Goal: Task Accomplishment & Management: Manage account settings

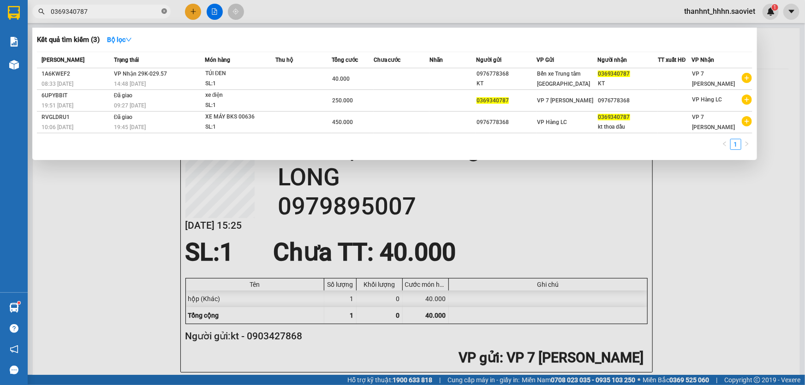
click at [164, 11] on icon "close-circle" at bounding box center [164, 11] width 6 height 6
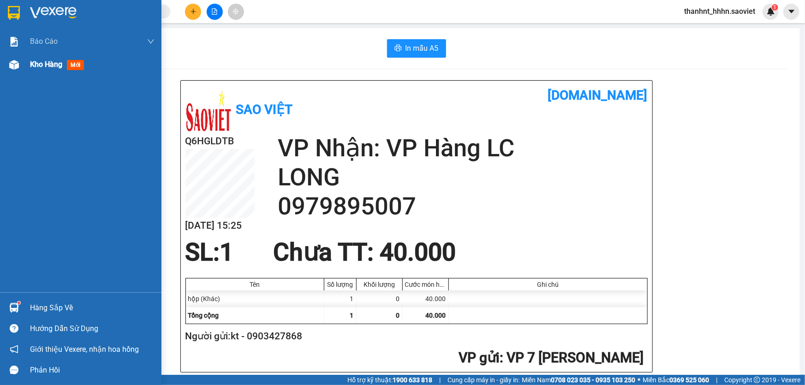
click at [40, 60] on span "Kho hàng" at bounding box center [46, 64] width 32 height 9
click at [46, 64] on span "Kho hàng" at bounding box center [46, 64] width 32 height 9
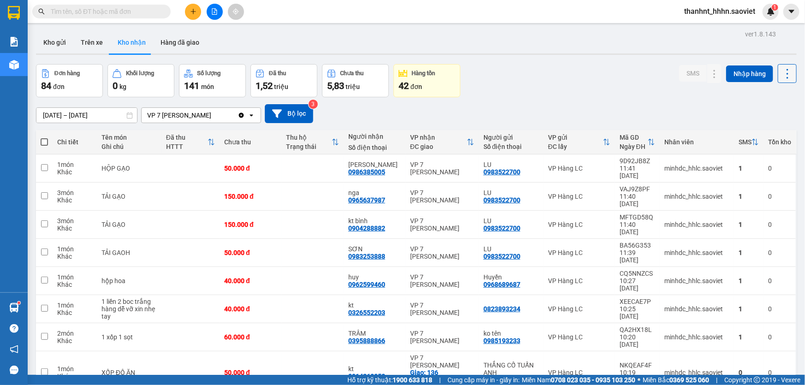
click at [781, 74] on icon at bounding box center [787, 73] width 13 height 13
click at [769, 115] on span "Làm mới" at bounding box center [768, 114] width 25 height 9
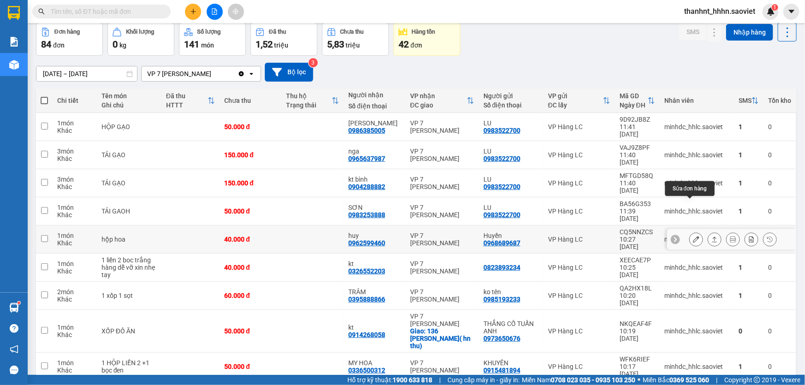
click at [693, 236] on icon at bounding box center [696, 239] width 6 height 6
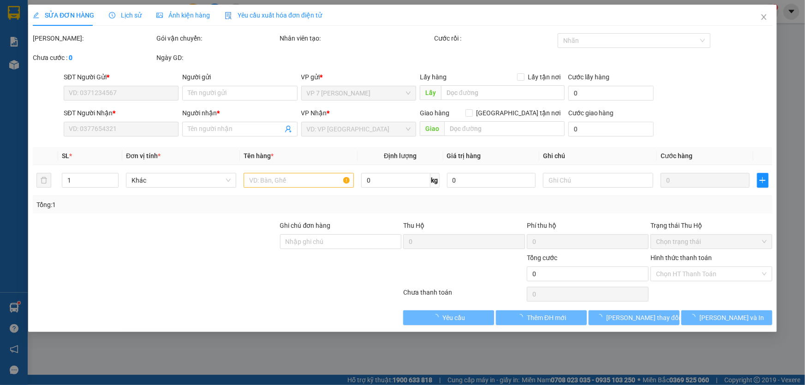
type input "0968689687"
type input "Huyền"
type input "0962599460"
type input "huy"
type input "40.000"
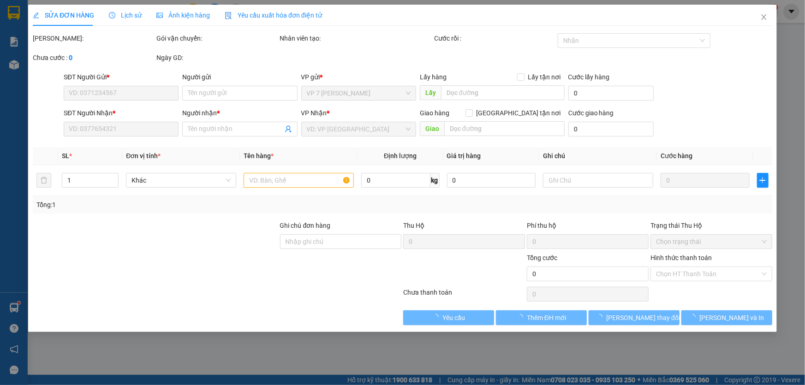
type input "40.000"
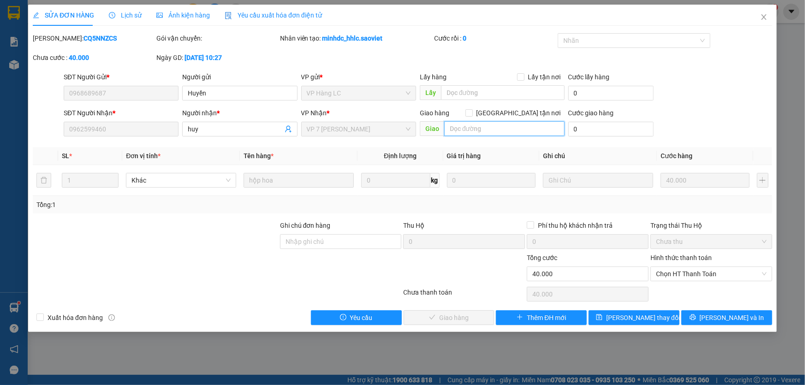
click at [490, 131] on input "text" at bounding box center [504, 128] width 120 height 15
type input "sáng mai khách lấy 14/9"
click at [646, 318] on span "[PERSON_NAME] thay đổi" at bounding box center [643, 318] width 74 height 10
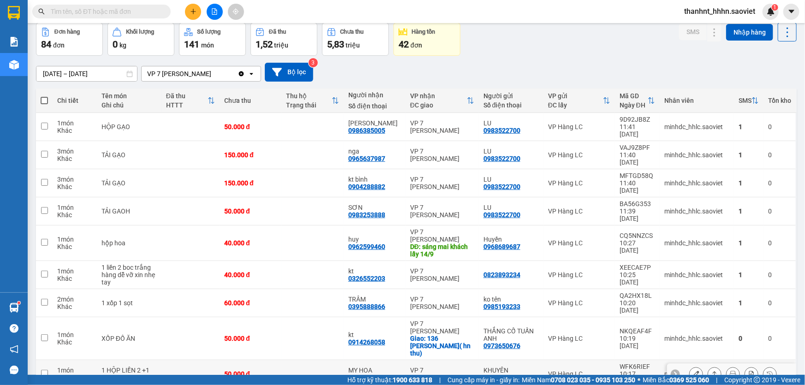
scroll to position [84, 0]
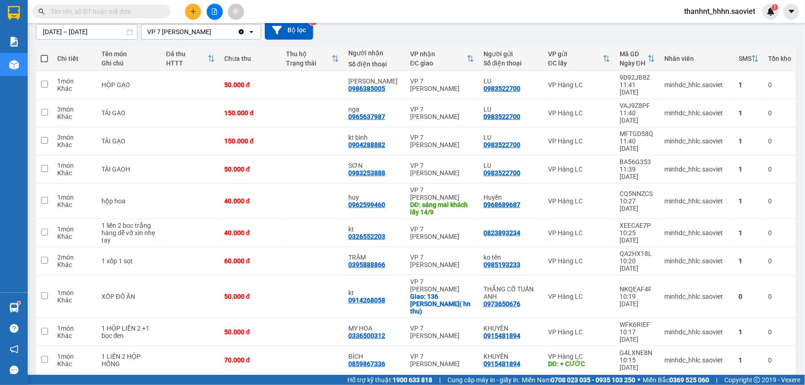
click at [693, 385] on icon at bounding box center [696, 388] width 6 height 6
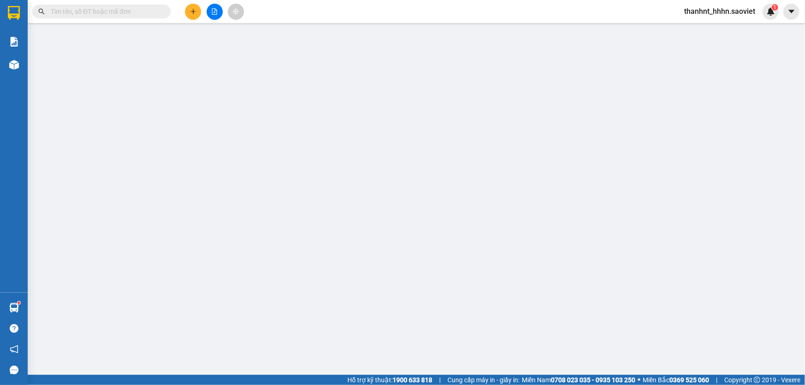
type input "00868333568"
type input "0977400468"
type input "ko tên"
type input "60.000"
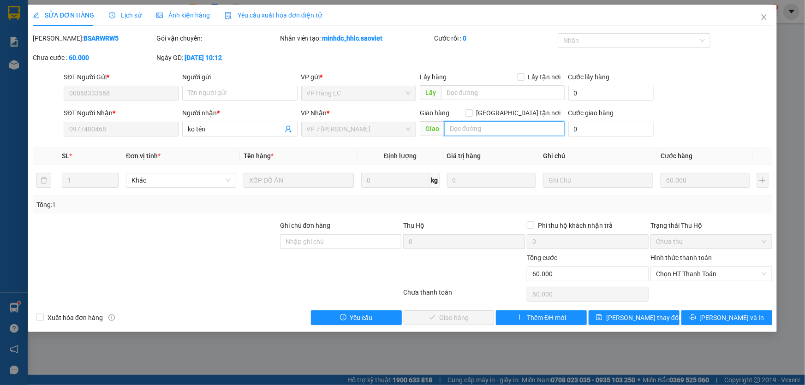
click at [493, 131] on input "text" at bounding box center [504, 128] width 120 height 15
type input "d"
type input "đã gọi khách ok 14/9"
click at [624, 320] on span "[PERSON_NAME] thay đổi" at bounding box center [643, 318] width 74 height 10
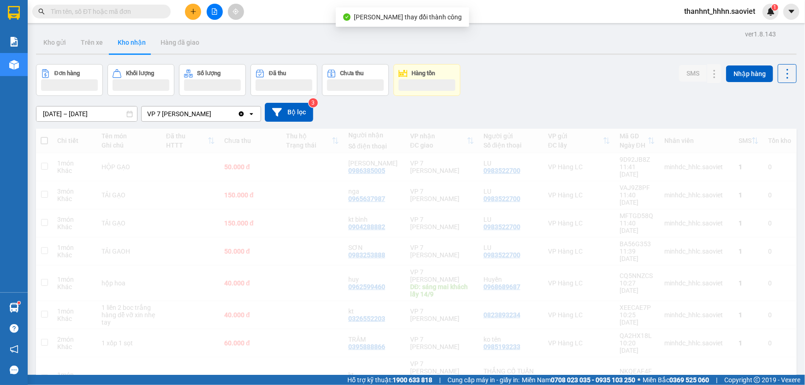
click at [115, 12] on input "text" at bounding box center [105, 11] width 109 height 10
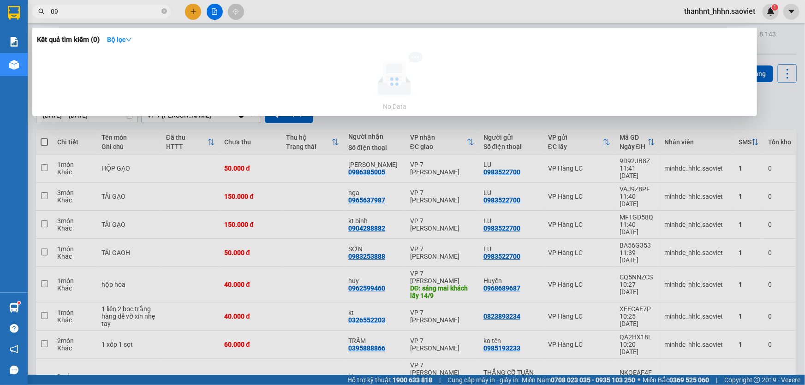
type input "0"
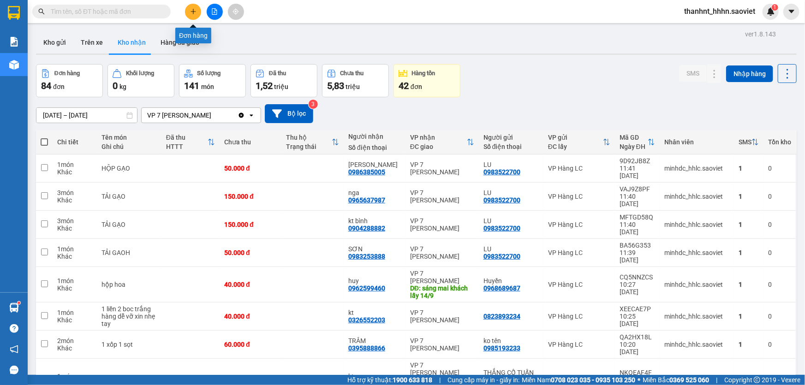
click at [194, 11] on icon "plus" at bounding box center [193, 11] width 6 height 6
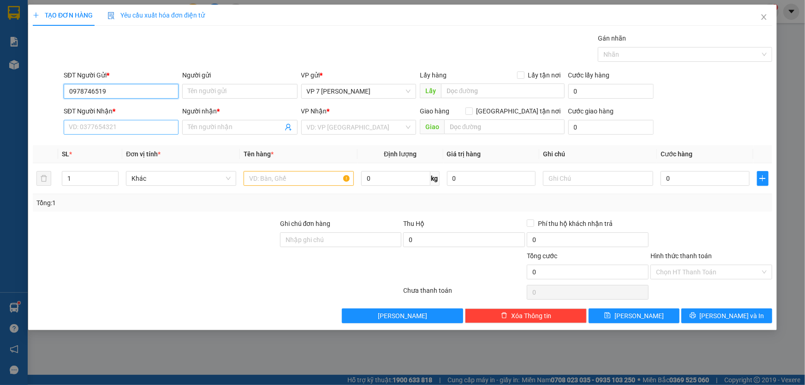
type input "0978746519"
click at [97, 126] on input "SĐT Người Nhận *" at bounding box center [121, 127] width 115 height 15
type input "0386789802"
click at [199, 124] on input "Người nhận *" at bounding box center [235, 127] width 95 height 10
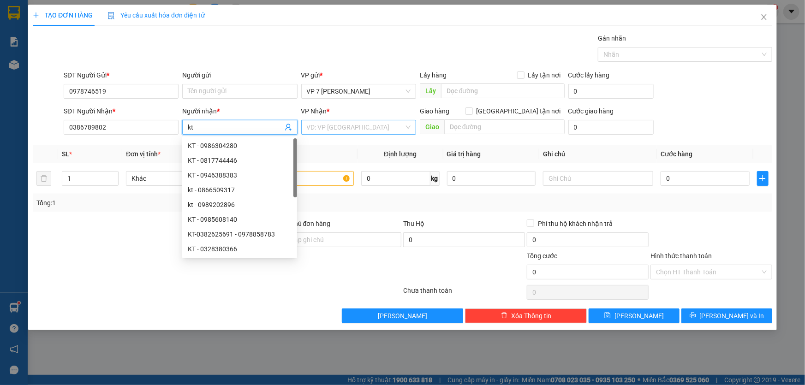
type input "kt"
click at [327, 123] on input "search" at bounding box center [355, 127] width 97 height 14
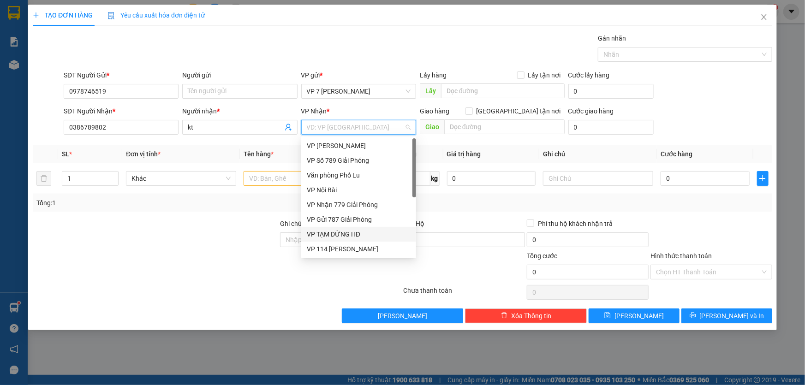
scroll to position [103, 0]
click at [335, 234] on div "VP Hàng LC" at bounding box center [359, 235] width 104 height 10
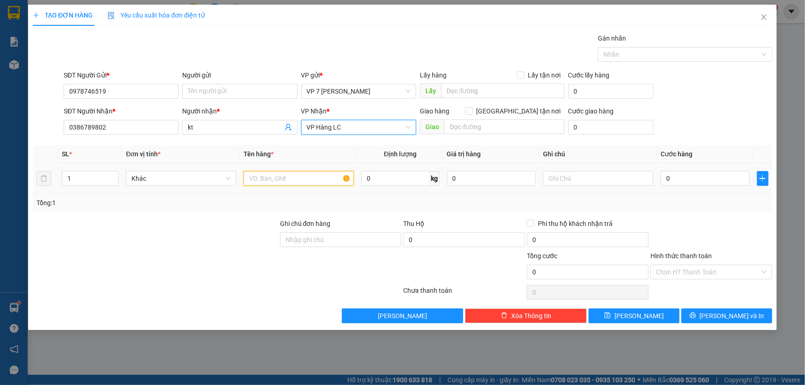
click at [265, 180] on input "text" at bounding box center [299, 178] width 110 height 15
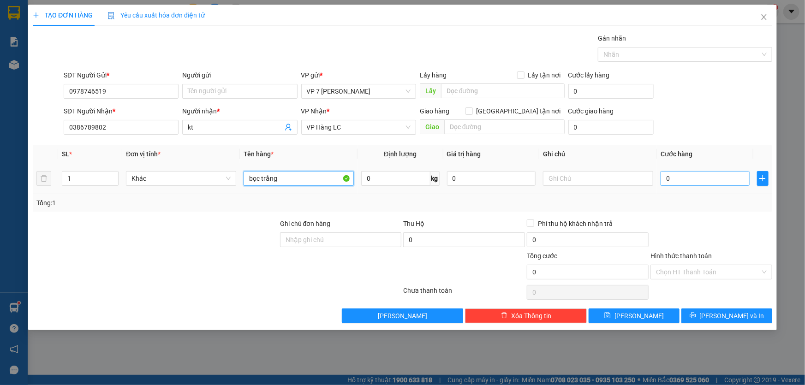
type input "bọc trắng"
click at [669, 179] on input "0" at bounding box center [705, 178] width 89 height 15
type input "6"
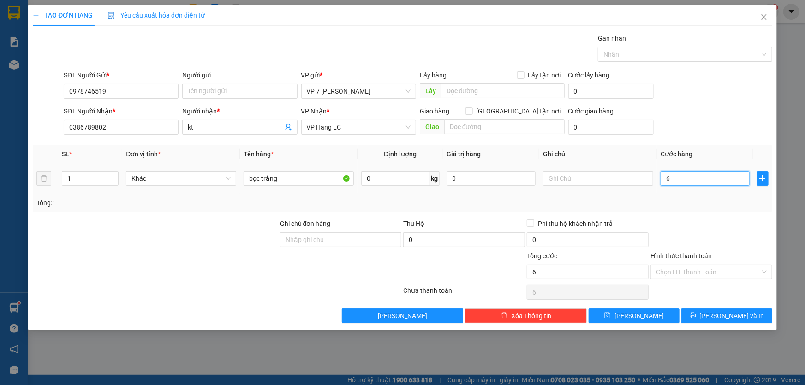
type input "60"
type input "60.000"
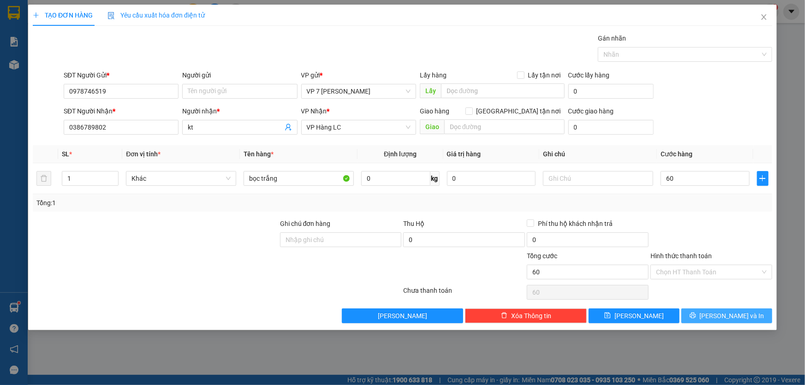
type input "60.000"
click at [725, 315] on span "[PERSON_NAME] và In" at bounding box center [732, 316] width 65 height 10
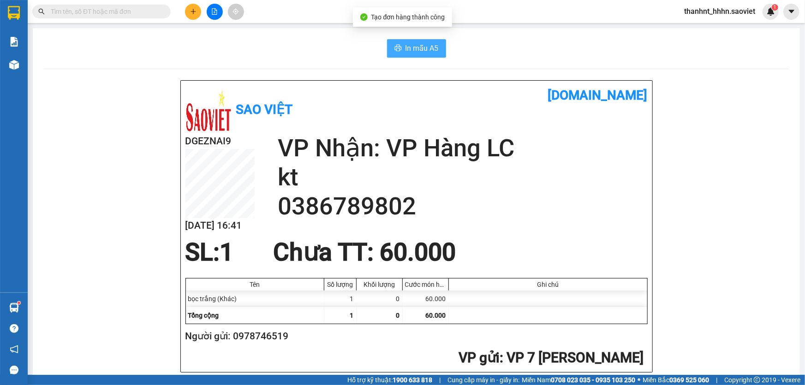
click at [407, 46] on span "In mẫu A5" at bounding box center [422, 48] width 33 height 12
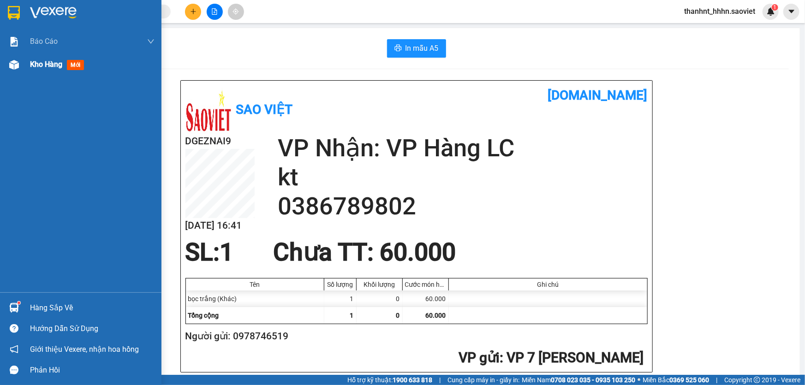
click at [36, 64] on span "Kho hàng" at bounding box center [46, 64] width 32 height 9
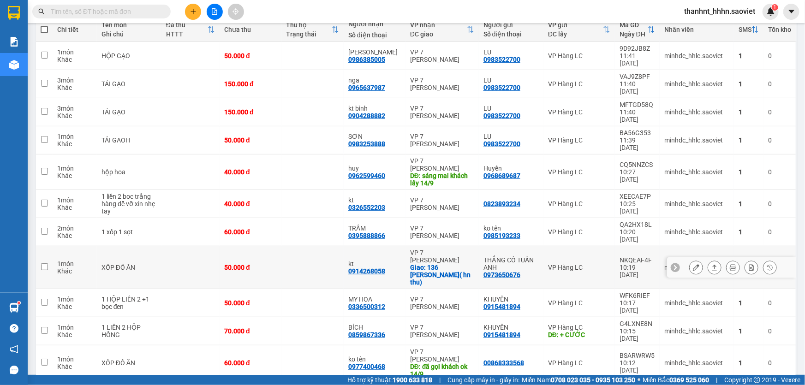
scroll to position [167, 0]
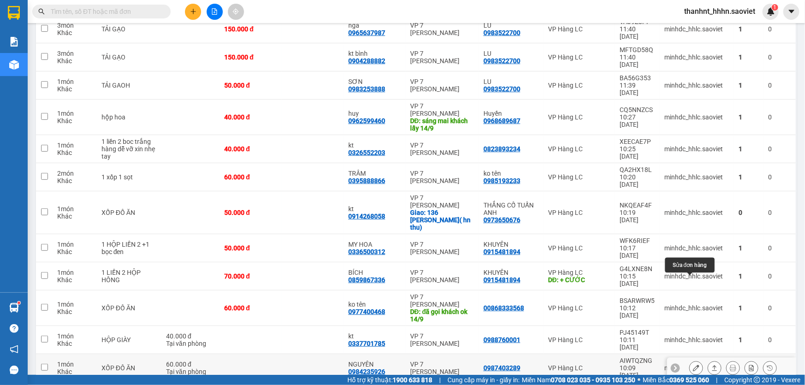
click at [693, 365] on icon at bounding box center [696, 368] width 6 height 6
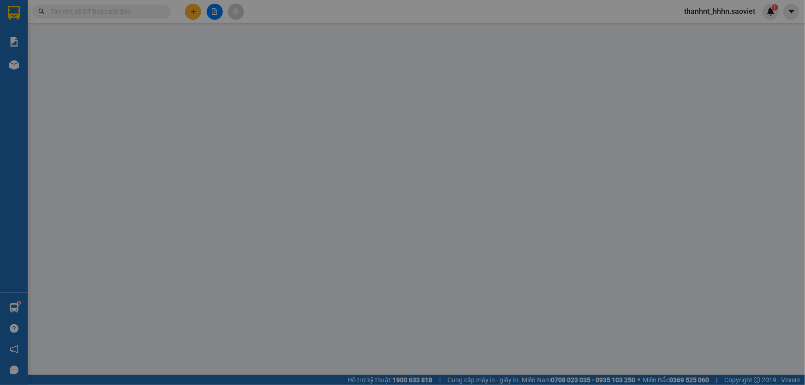
type input "0987403289"
type input "0984235926"
type input "NGUYÊN"
type input "60.000"
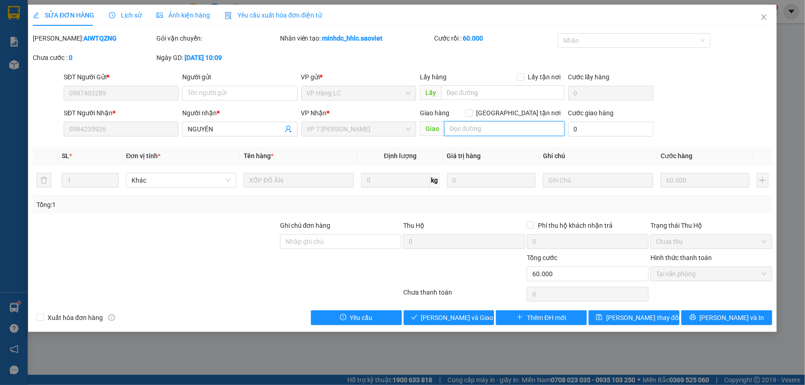
click at [470, 129] on input "text" at bounding box center [504, 128] width 120 height 15
type input "d"
type input "đã gọi khách ok 14/9"
click at [642, 313] on span "[PERSON_NAME] thay đổi" at bounding box center [643, 318] width 74 height 10
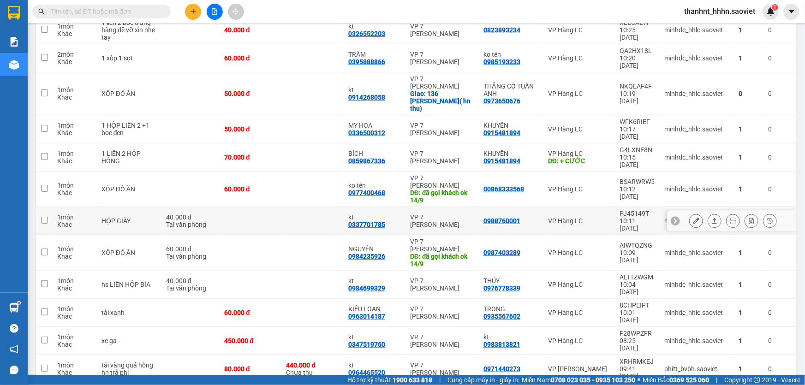
scroll to position [293, 0]
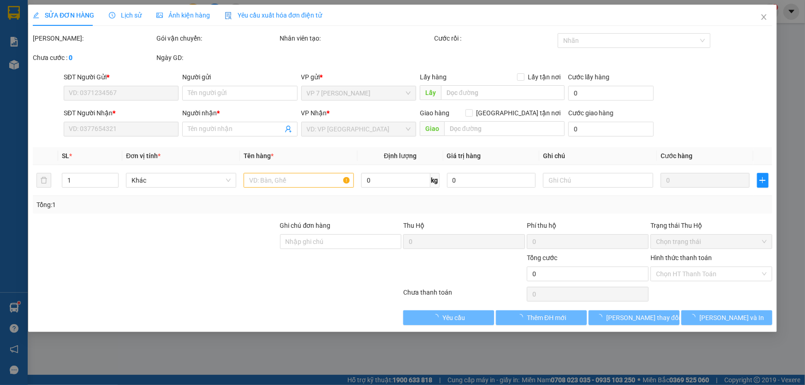
type input "0972263596"
type input "0899896633"
type input "dương"
type input "60.000"
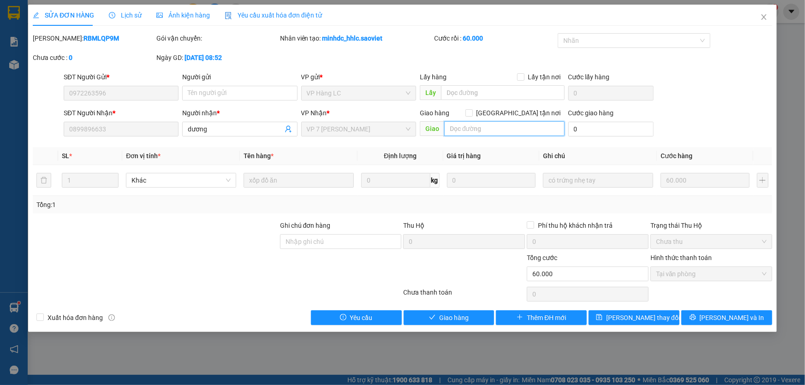
click at [481, 126] on input "text" at bounding box center [504, 128] width 120 height 15
type input "d"
type input "đã gọi khách ok 14/9"
click at [642, 317] on span "[PERSON_NAME] thay đổi" at bounding box center [643, 318] width 74 height 10
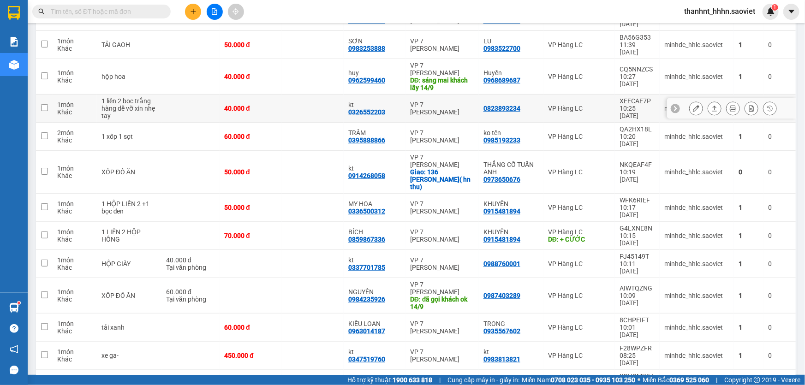
scroll to position [84, 0]
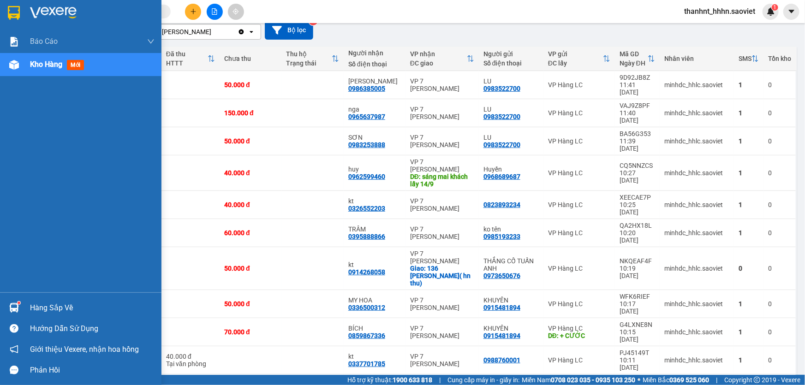
click at [50, 65] on span "Kho hàng" at bounding box center [46, 64] width 32 height 9
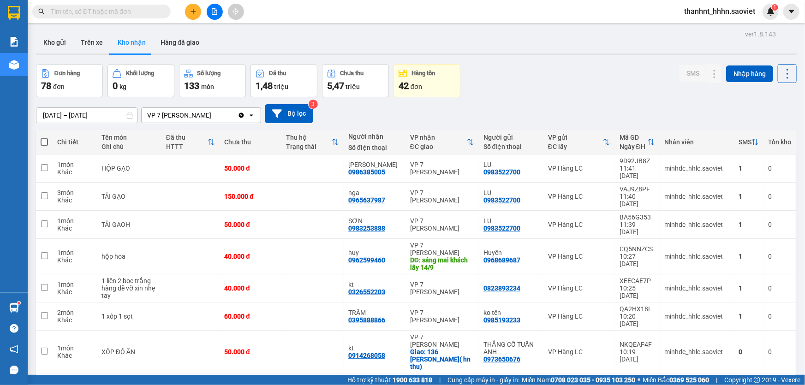
click at [133, 44] on button "Kho nhận" at bounding box center [131, 42] width 43 height 22
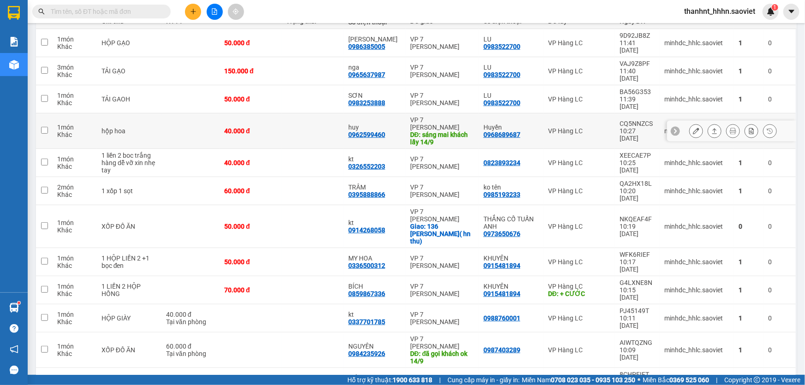
scroll to position [84, 0]
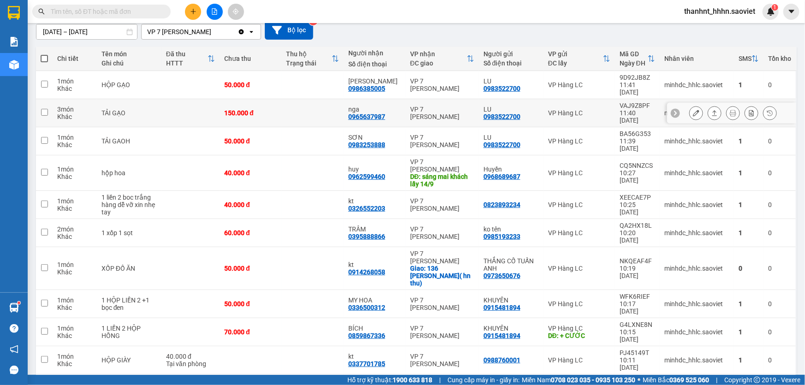
click at [376, 113] on div "0965637987" at bounding box center [366, 116] width 37 height 7
click at [374, 113] on div "0965637987" at bounding box center [366, 116] width 37 height 7
click at [372, 85] on div "0986385005" at bounding box center [366, 88] width 37 height 7
click at [371, 85] on div "0986385005" at bounding box center [366, 88] width 37 height 7
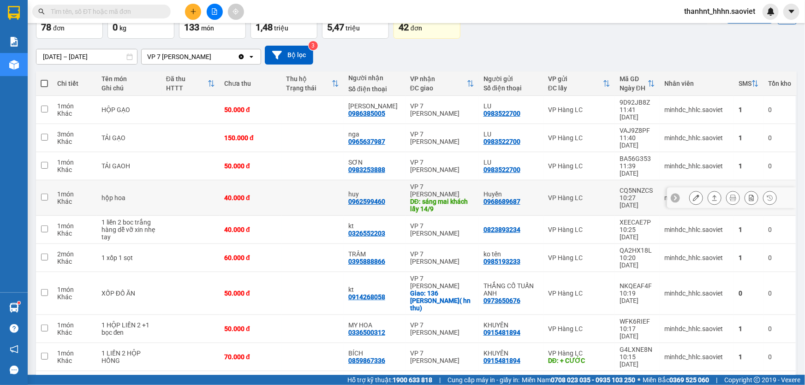
scroll to position [0, 0]
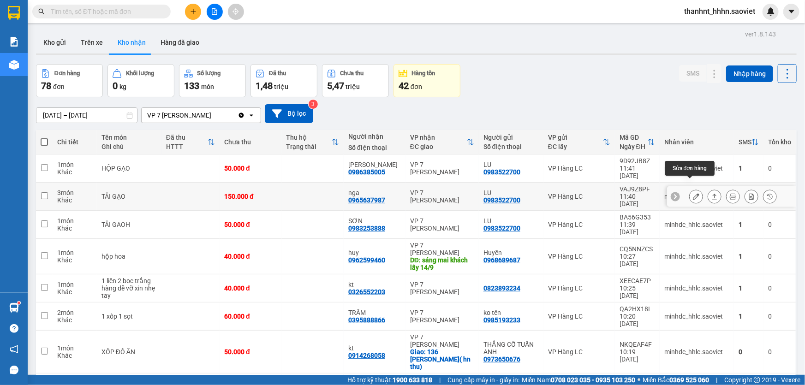
click at [693, 193] on icon at bounding box center [696, 196] width 6 height 6
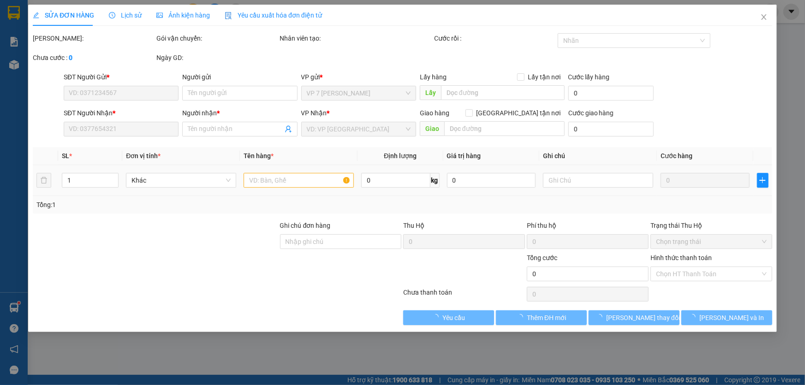
type input "0983522700"
type input "LU"
type input "0965637987"
type input "nga"
type input "150.000"
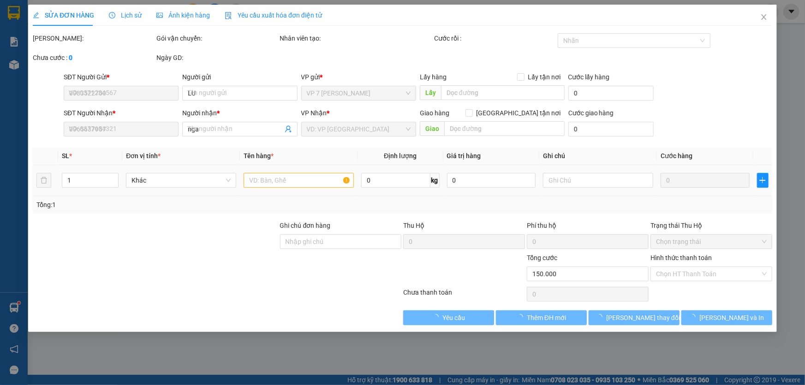
type input "150.000"
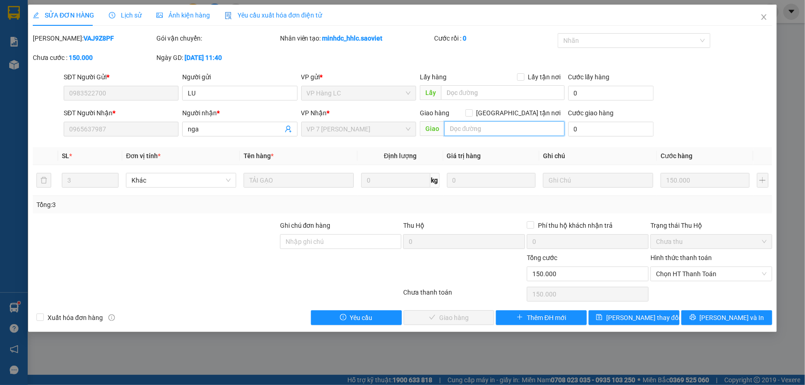
click at [472, 126] on input "text" at bounding box center [504, 128] width 120 height 15
type input "d"
type input "đã gọi khách ok 14/9"
click at [646, 318] on span "Lưu thay đổi" at bounding box center [643, 318] width 74 height 10
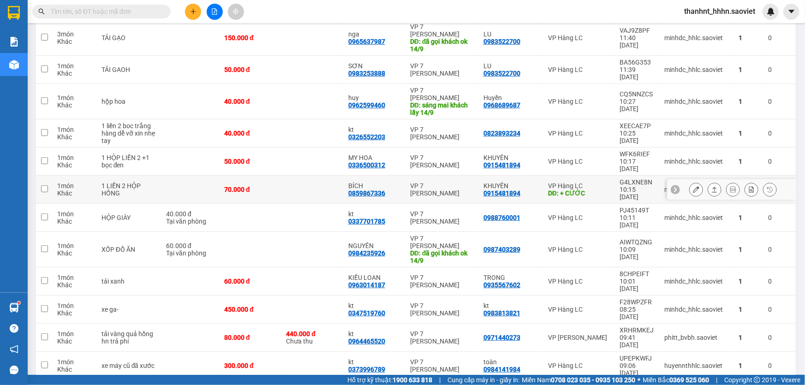
scroll to position [167, 0]
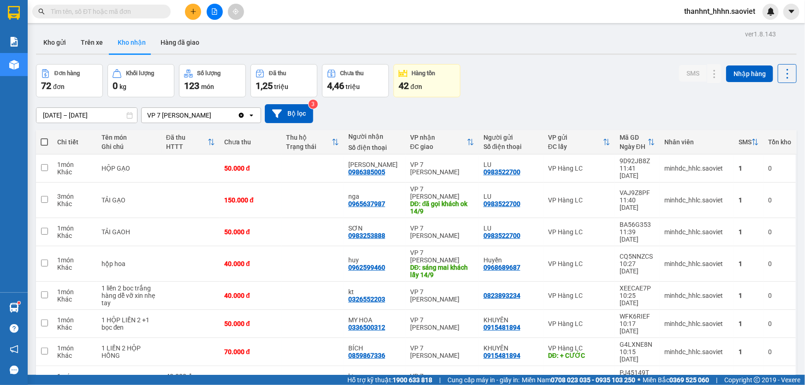
scroll to position [167, 0]
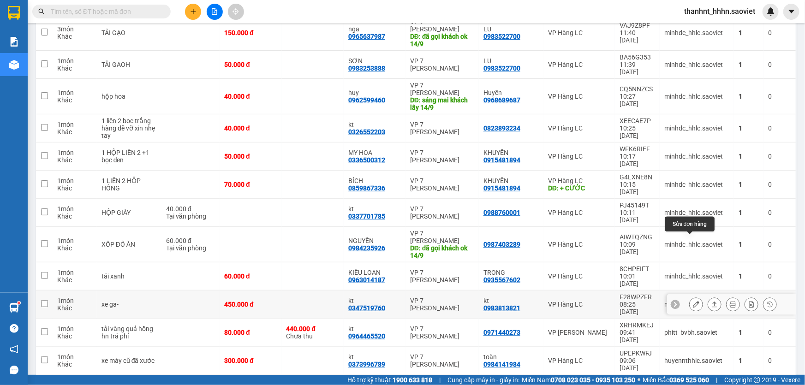
click at [693, 301] on icon at bounding box center [696, 304] width 6 height 6
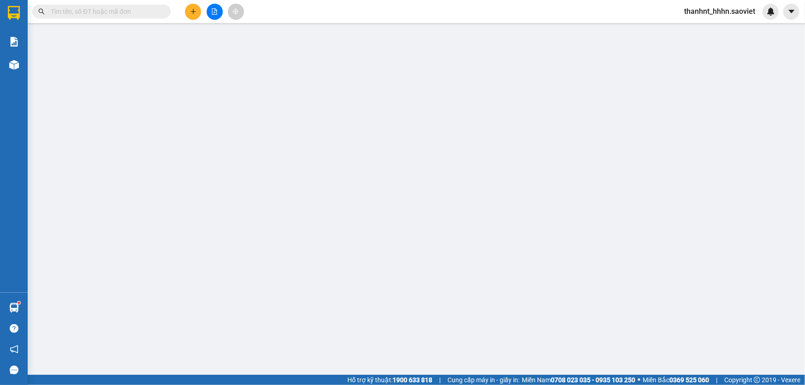
type input "0983813821"
type input "kt"
type input "0347519760"
type input "kt"
type input "450.000"
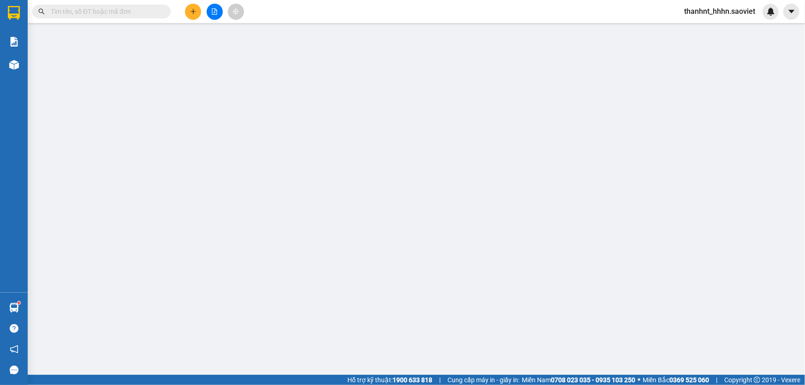
type input "450.000"
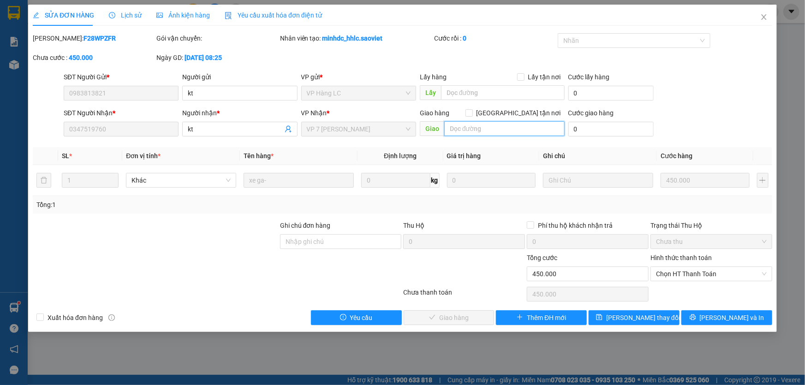
click at [466, 125] on input "text" at bounding box center [504, 128] width 120 height 15
type input "d"
type input "đã gọi khách ok 14/9"
click at [636, 308] on div "Total Paid Fee 0 Total UnPaid Fee 450.000 Cash Collection Total Fee Mã ĐH: F28W…" at bounding box center [403, 179] width 740 height 292
click at [637, 318] on span "Lưu thay đổi" at bounding box center [643, 318] width 74 height 10
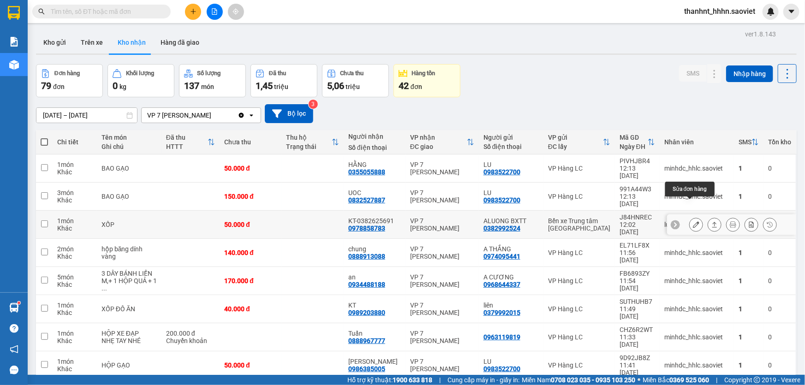
click at [693, 221] on icon at bounding box center [696, 224] width 6 height 6
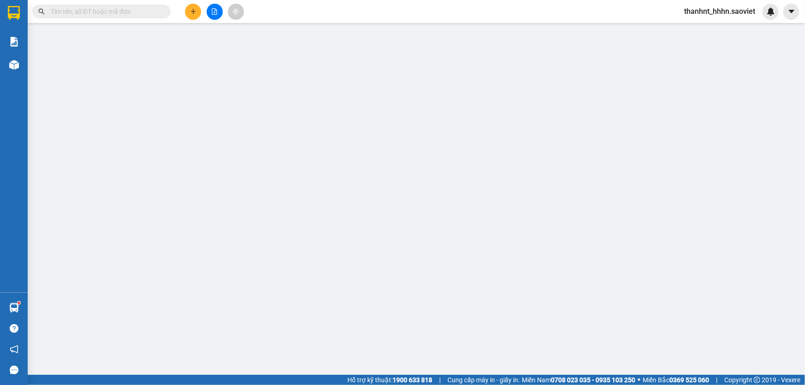
type input "0382992524"
type input "ALUONG BXTT"
type input "0978858783"
type input "KT-0382625691"
type input "50.000"
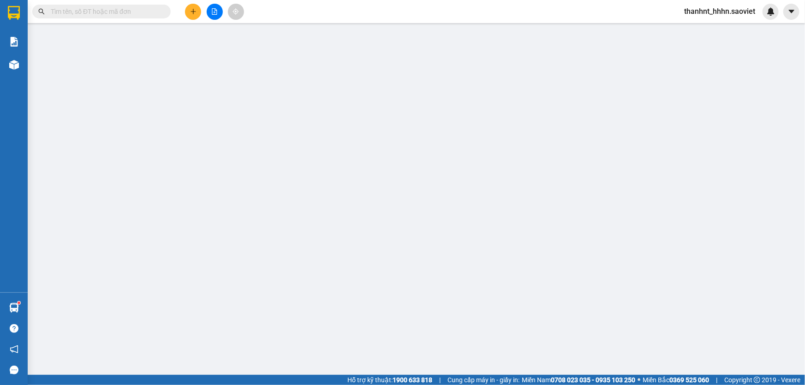
type input "50.000"
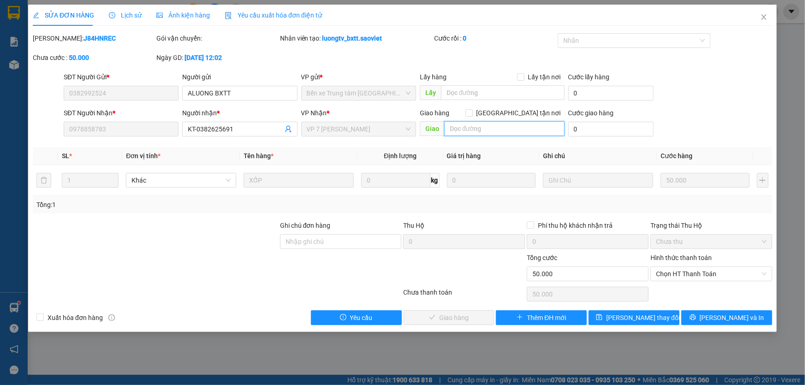
click at [479, 131] on input "text" at bounding box center [504, 128] width 120 height 15
type input "d"
type input "đã gọi khách ok 14/9"
click at [647, 318] on span "[PERSON_NAME] thay đổi" at bounding box center [643, 318] width 74 height 10
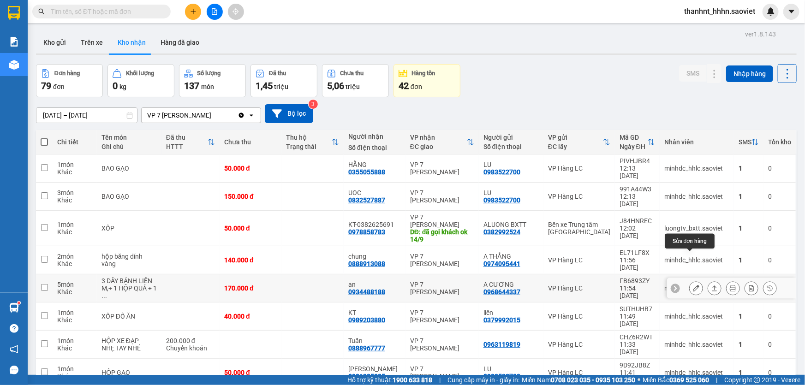
click at [693, 285] on icon at bounding box center [696, 288] width 6 height 6
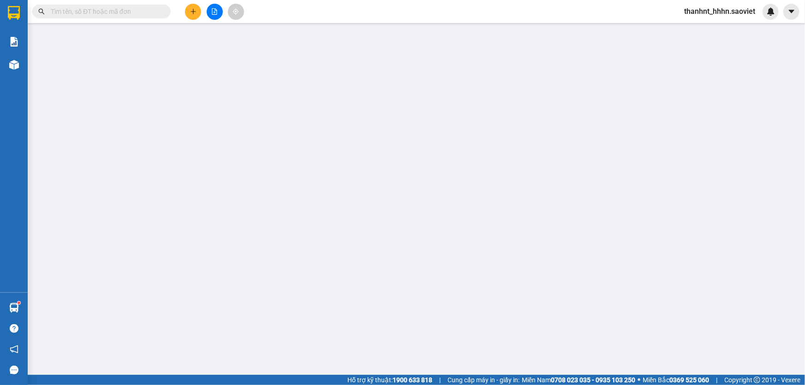
type input "0968644337"
type input "A CƯƠNG"
type input "0934488188"
type input "an"
type input "170.000"
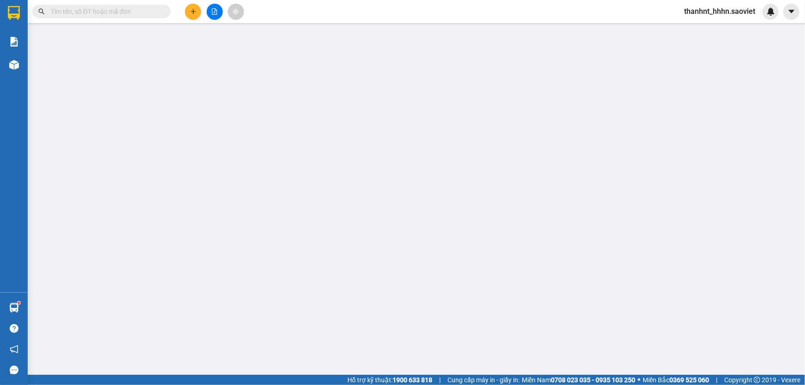
type input "170.000"
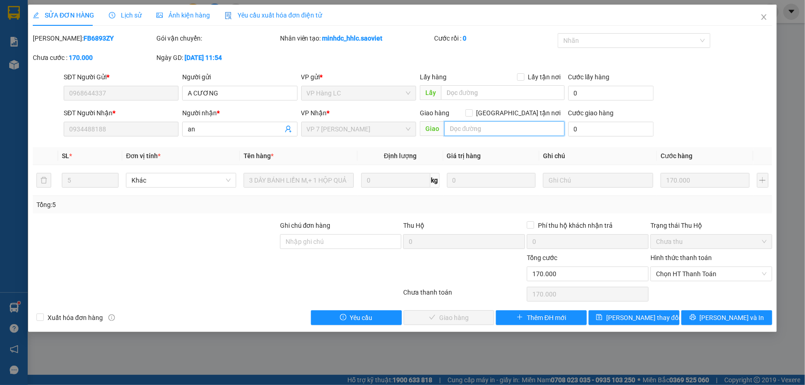
click at [463, 129] on input "text" at bounding box center [504, 128] width 120 height 15
type input "khách đã ok 14/9"
click at [651, 316] on span "[PERSON_NAME] thay đổi" at bounding box center [643, 318] width 74 height 10
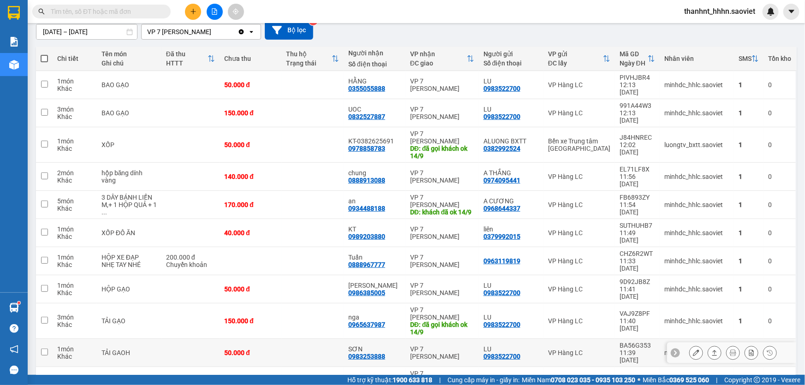
scroll to position [42, 0]
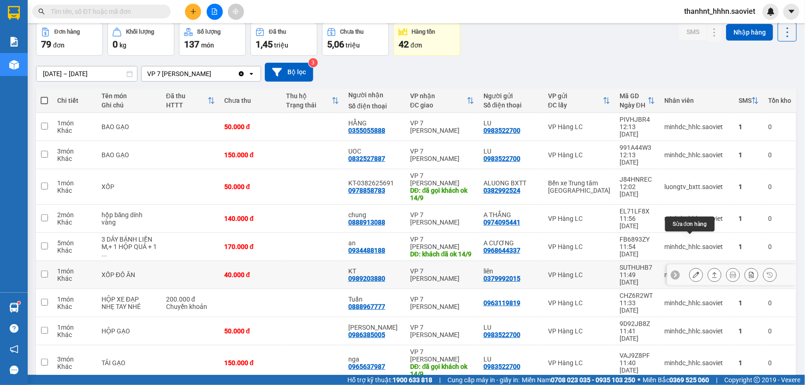
click at [693, 272] on icon at bounding box center [696, 275] width 6 height 6
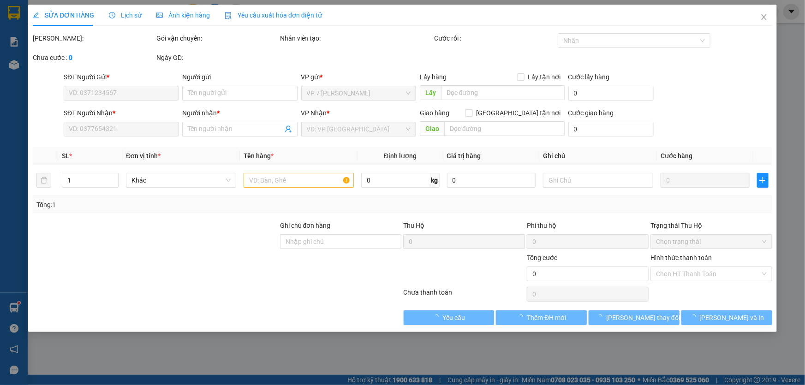
type input "0379992015"
type input "liên"
type input "0989203880"
type input "KT"
type input "40.000"
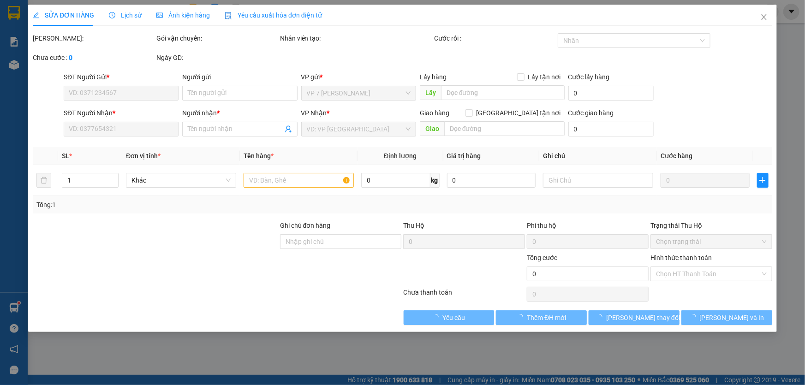
type input "40.000"
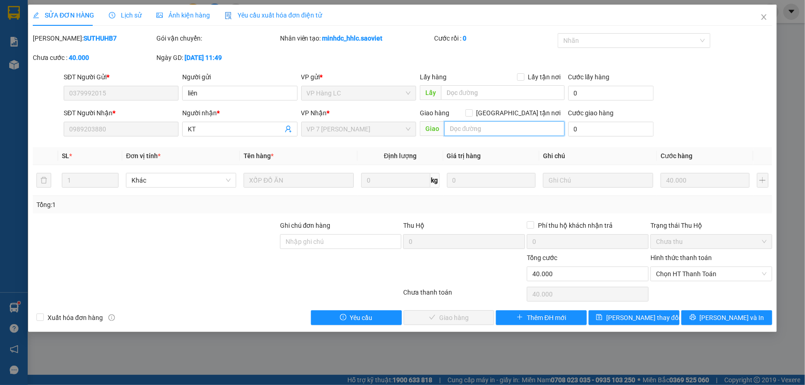
click at [472, 130] on input "text" at bounding box center [504, 128] width 120 height 15
type input "d"
type input "đã gọi ng gửi ok 14/9"
click at [646, 318] on span "[PERSON_NAME] thay đổi" at bounding box center [643, 318] width 74 height 10
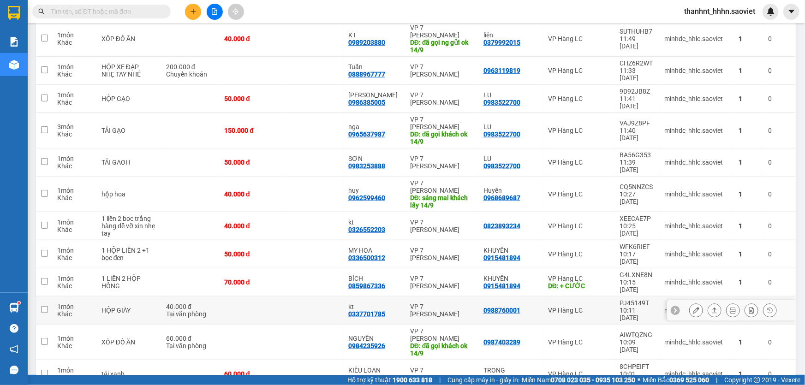
scroll to position [293, 0]
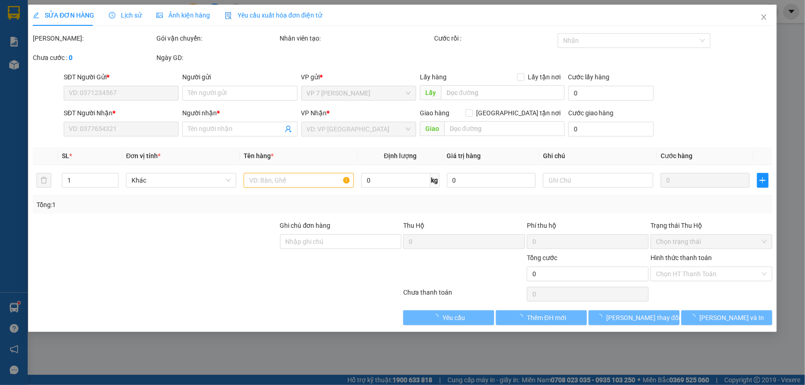
type input "0971440273"
type input "0964465520"
type input "kt"
type input "440.000"
type input "15.000"
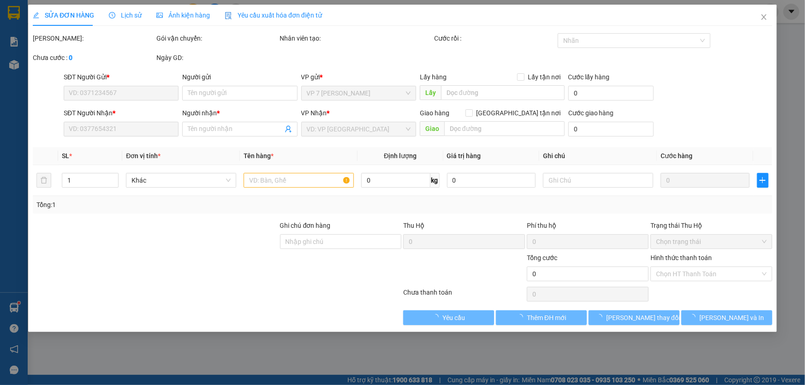
type input "80.000"
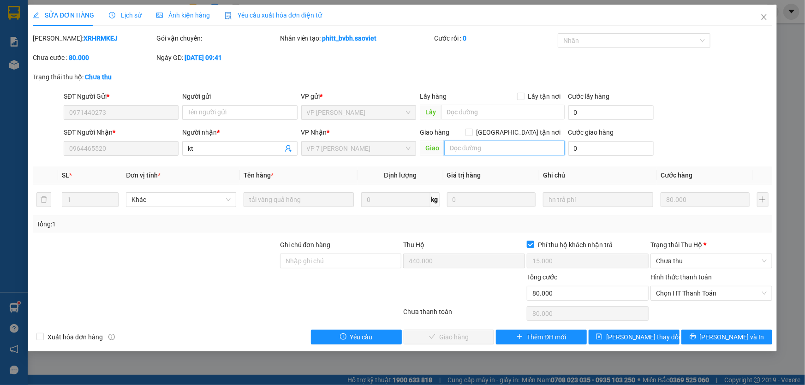
click at [470, 149] on input "text" at bounding box center [504, 148] width 120 height 15
type input "d"
type input "đã gọi khách ok 14/9"
click at [640, 336] on span "[PERSON_NAME] thay đổi" at bounding box center [643, 337] width 74 height 10
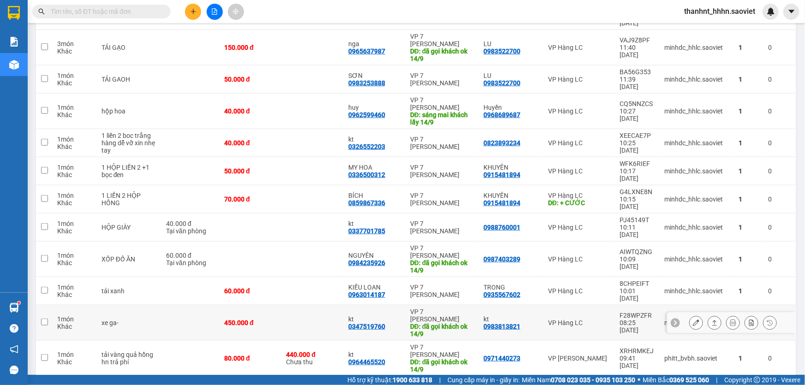
scroll to position [377, 0]
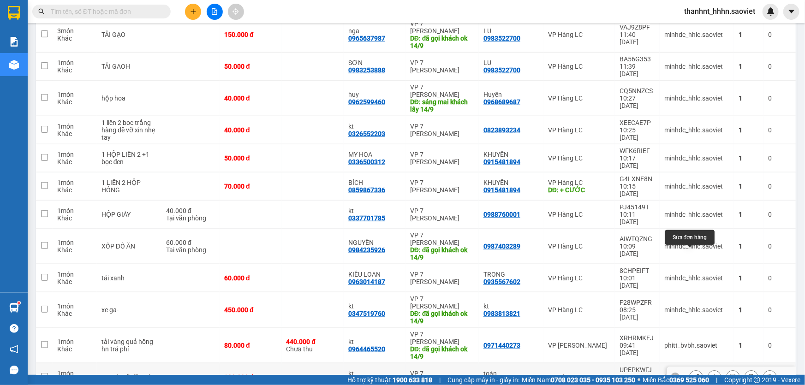
click at [693, 374] on icon at bounding box center [696, 377] width 6 height 6
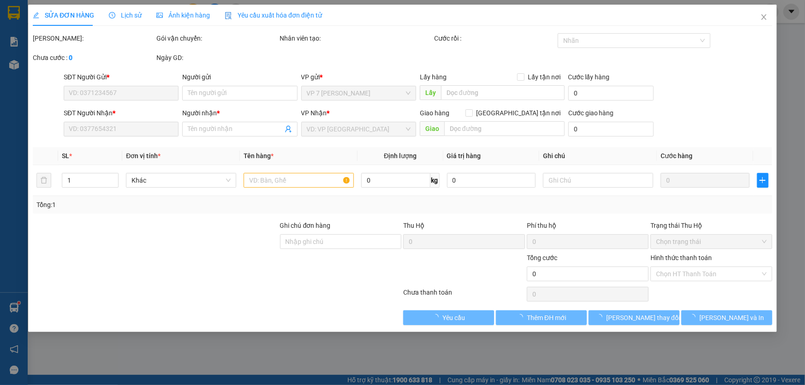
type input "0984141984"
type input "toàn"
type input "0373996789"
type input "kt"
type input "300.000"
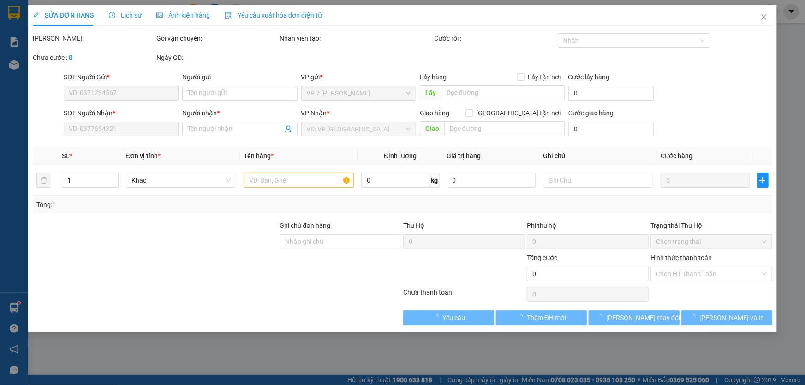
type input "300.000"
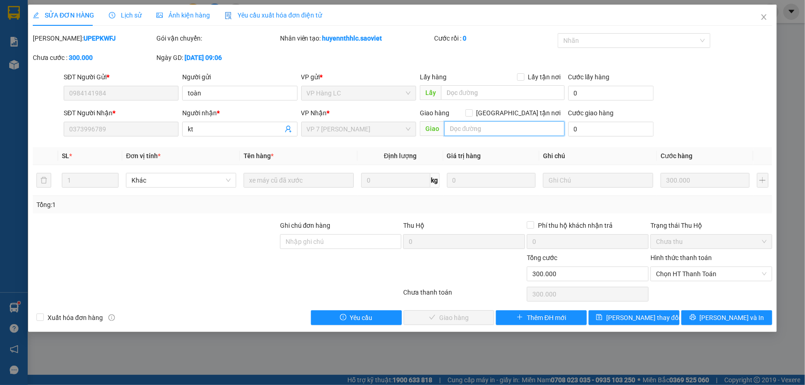
click at [461, 130] on input "text" at bounding box center [504, 128] width 120 height 15
type input "d"
type input "đã gọi khách ok 14/9"
click at [633, 321] on span "[PERSON_NAME] thay đổi" at bounding box center [643, 318] width 74 height 10
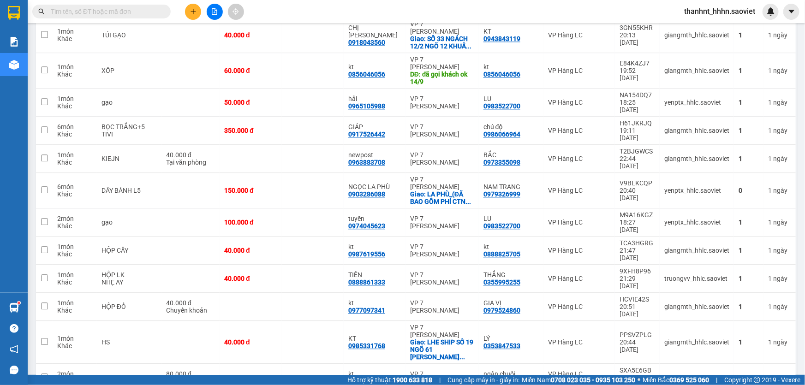
scroll to position [1048, 0]
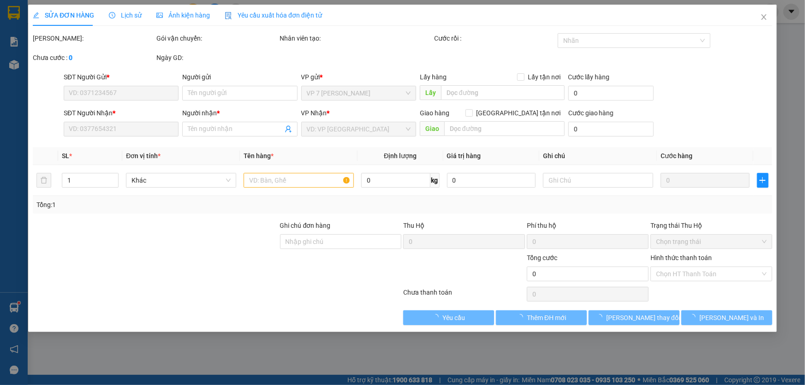
type input "0982696486"
type input "0815190997"
type input "TÂM NHƯ"
type input "120.000"
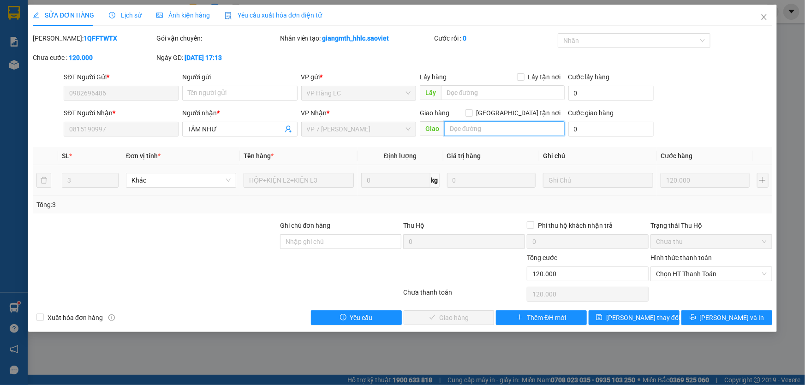
click at [477, 126] on input "text" at bounding box center [504, 128] width 120 height 15
type input "khách đã ok 14/9"
click at [638, 319] on span "[PERSON_NAME] thay đổi" at bounding box center [643, 318] width 74 height 10
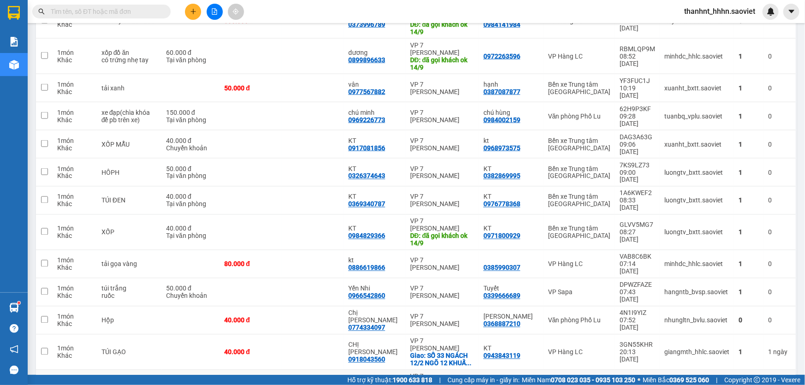
scroll to position [713, 0]
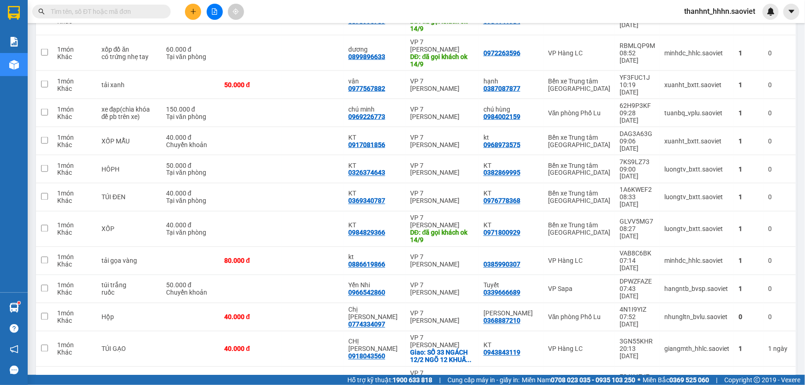
click at [150, 11] on input "text" at bounding box center [105, 11] width 109 height 10
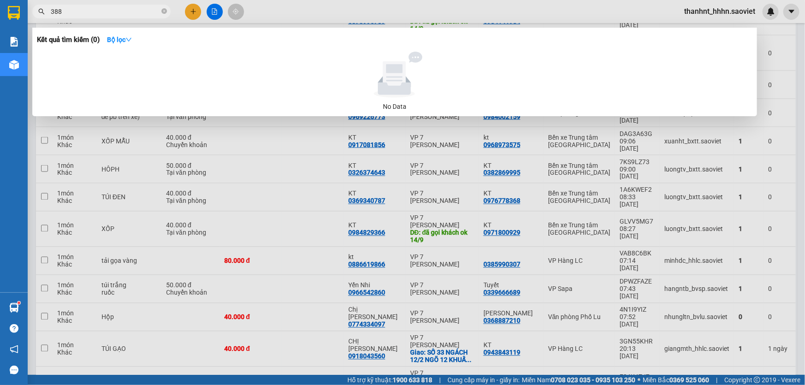
type input "3880"
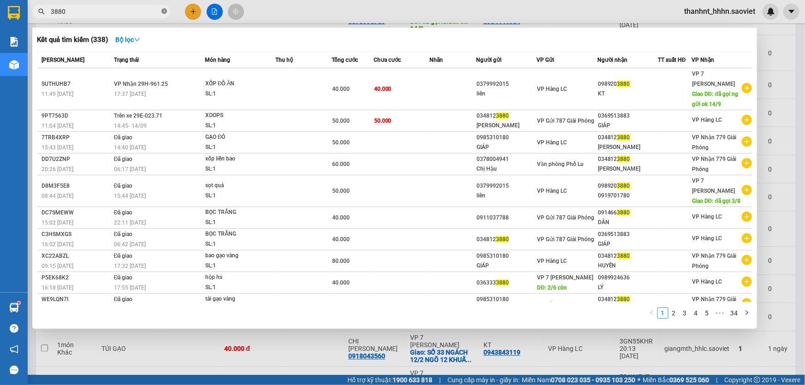
click at [165, 11] on icon "close-circle" at bounding box center [164, 11] width 6 height 6
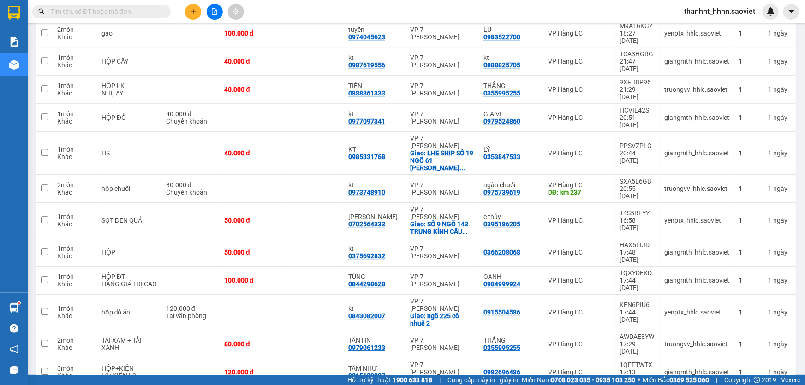
scroll to position [1258, 0]
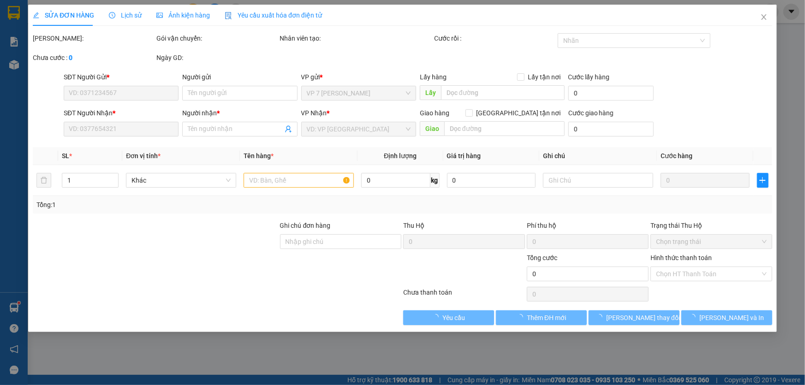
type input "0918703689"
type input "C NGỌC"
type input "0985062806"
type input "Hiền"
type input "gọi khách kh nghe"
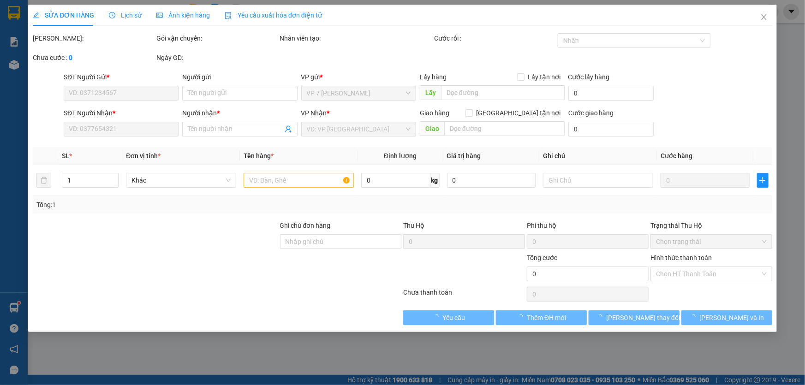
type input "200.000"
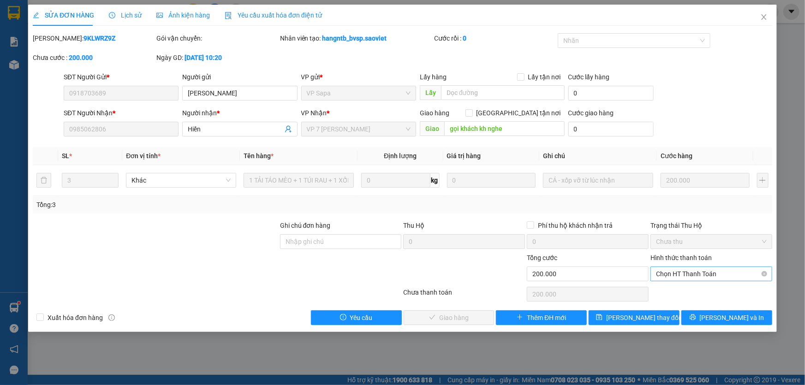
click at [674, 274] on span "Chọn HT Thanh Toán" at bounding box center [711, 274] width 111 height 14
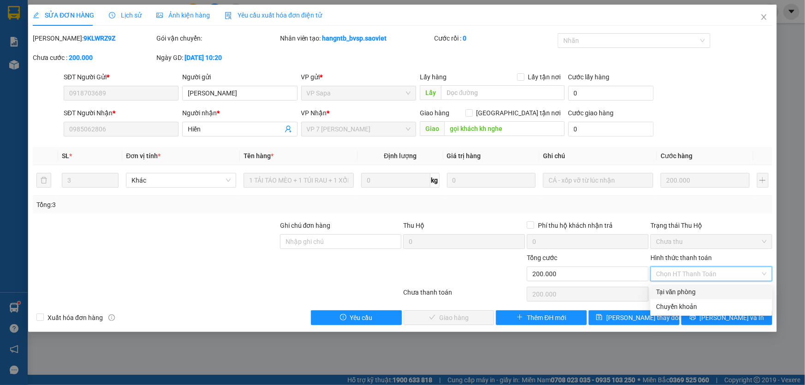
click at [673, 292] on div "Tại văn phòng" at bounding box center [711, 292] width 111 height 10
type input "0"
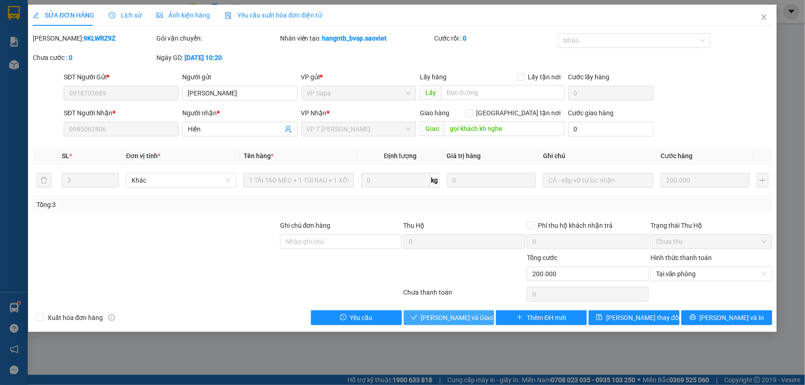
click at [457, 318] on span "[PERSON_NAME] và Giao hàng" at bounding box center [465, 318] width 89 height 10
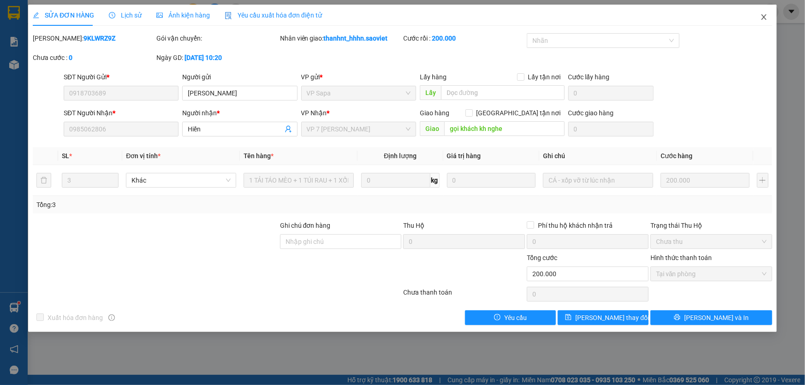
click at [762, 18] on icon "close" at bounding box center [763, 16] width 7 height 7
click at [765, 18] on div "thanhnt_hhhn.saoviet" at bounding box center [728, 12] width 102 height 16
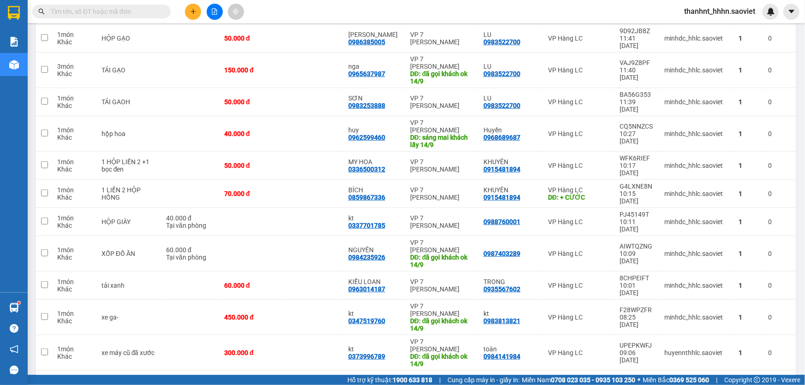
scroll to position [293, 0]
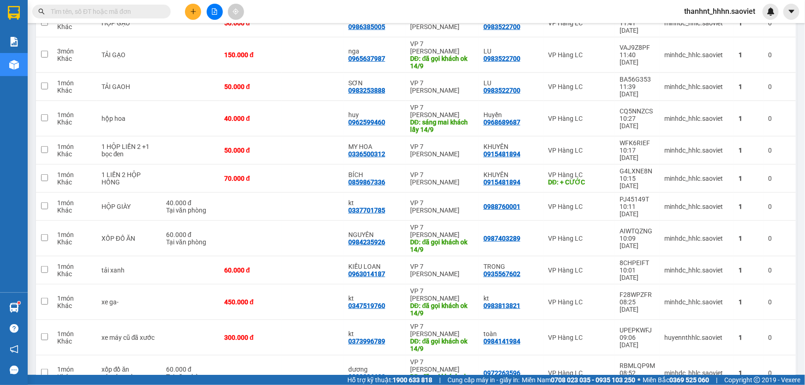
click at [160, 9] on span at bounding box center [101, 12] width 138 height 14
click at [156, 13] on input "text" at bounding box center [105, 11] width 109 height 10
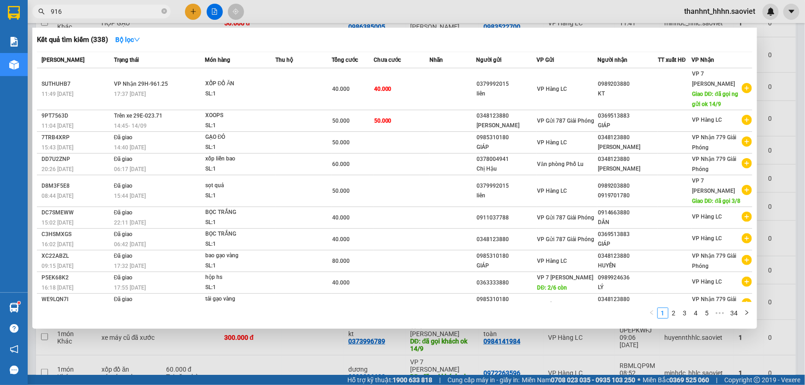
type input "9165"
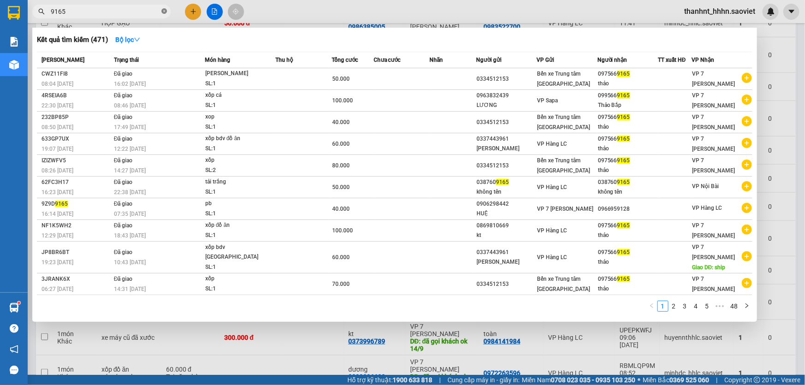
click at [162, 12] on icon "close-circle" at bounding box center [164, 11] width 6 height 6
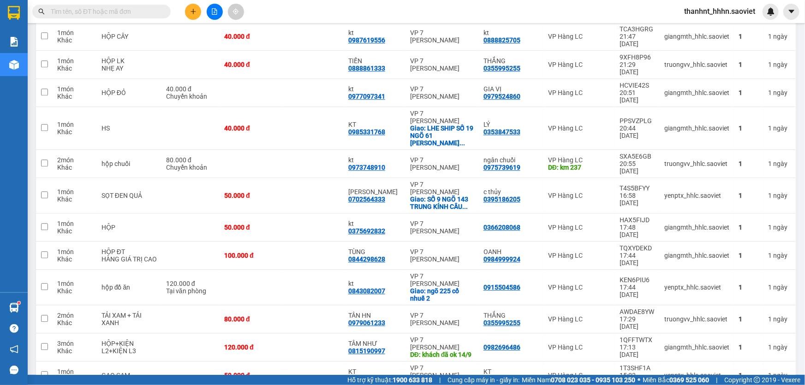
scroll to position [1132, 0]
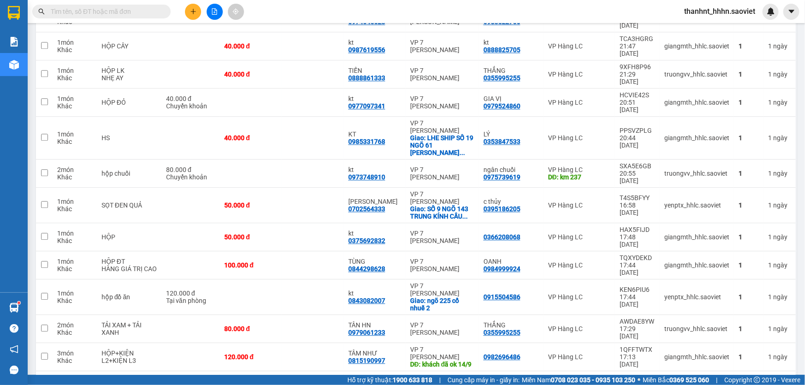
click at [121, 11] on input "text" at bounding box center [105, 11] width 109 height 10
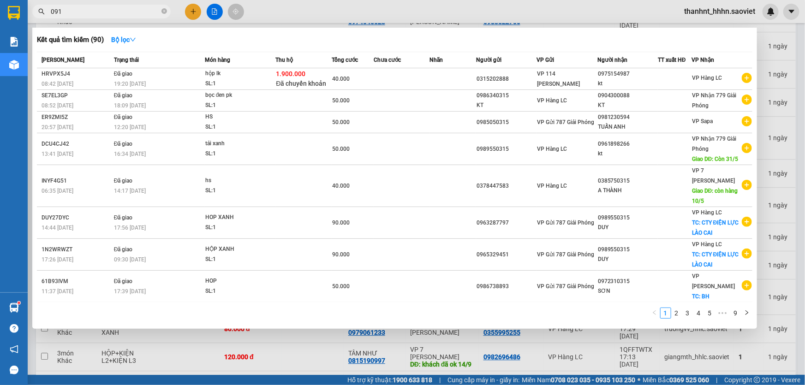
type input "0915"
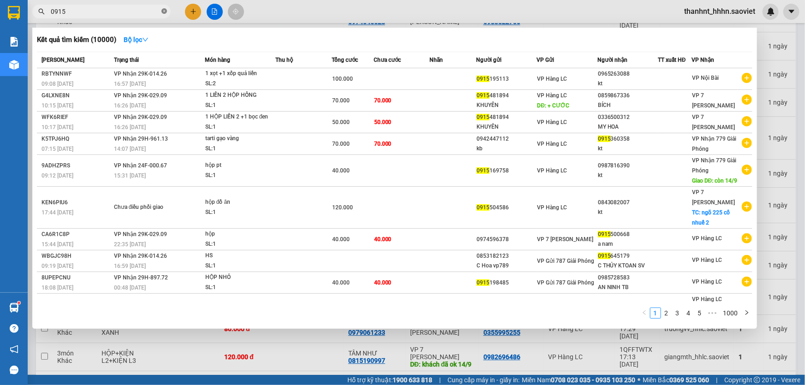
click at [163, 12] on icon "close-circle" at bounding box center [164, 11] width 6 height 6
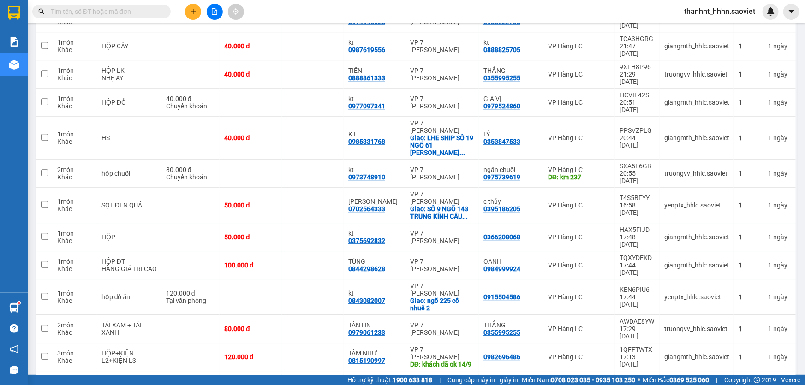
click at [142, 12] on input "text" at bounding box center [105, 11] width 109 height 10
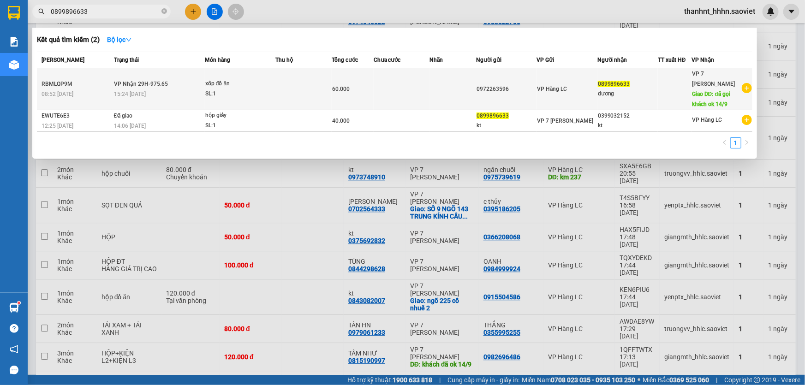
type input "0899896633"
click at [473, 99] on td at bounding box center [453, 89] width 47 height 42
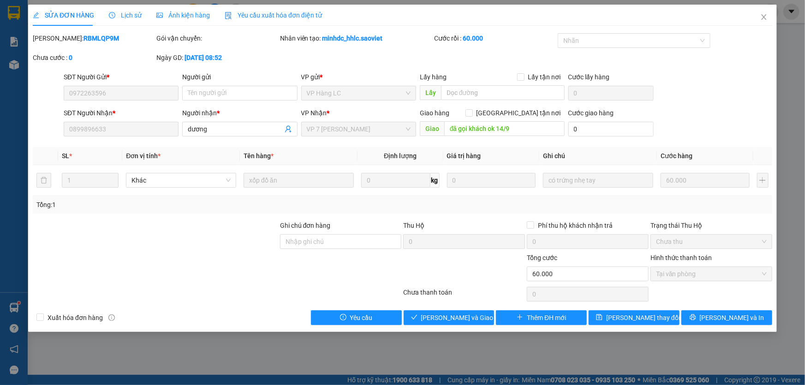
type input "0972263596"
type input "0899896633"
type input "dương"
type input "đã gọi khách ok 14/9"
type input "60.000"
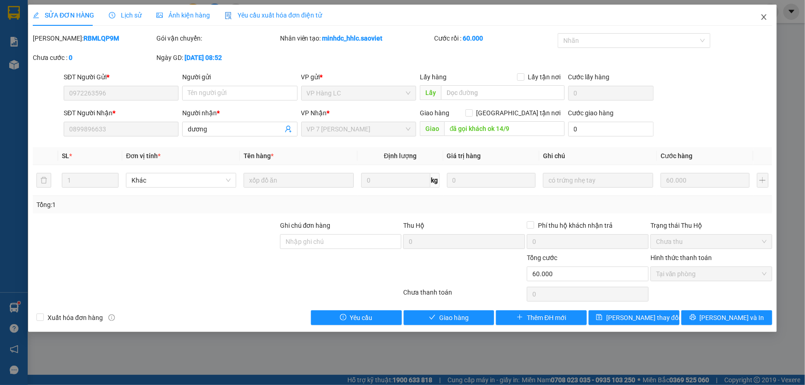
click at [764, 19] on icon "close" at bounding box center [763, 16] width 7 height 7
click at [764, 17] on div "thanhnt_hhhn.saoviet" at bounding box center [728, 12] width 102 height 16
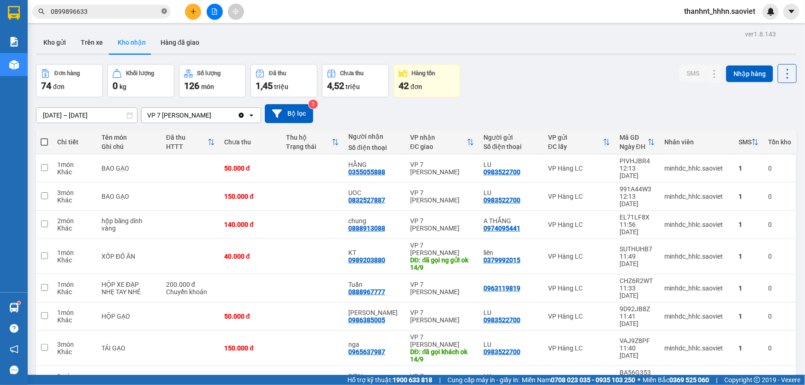
click at [164, 12] on icon "close-circle" at bounding box center [164, 11] width 6 height 6
click at [138, 11] on input "text" at bounding box center [105, 11] width 109 height 10
click at [130, 12] on input "text" at bounding box center [105, 11] width 109 height 10
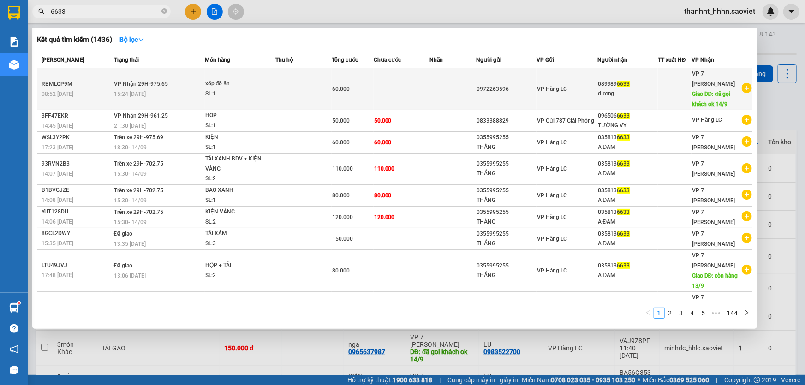
type input "6633"
click at [332, 84] on div "60.000" at bounding box center [352, 89] width 41 height 10
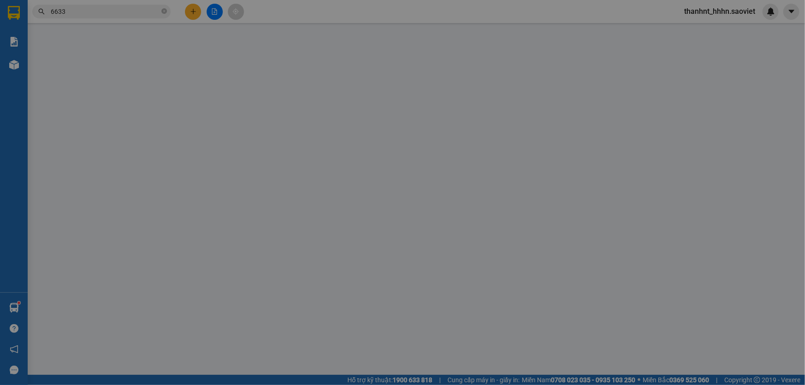
type input "0972263596"
type input "0899896633"
type input "dương"
type input "đã gọi khách ok 14/9"
type input "60.000"
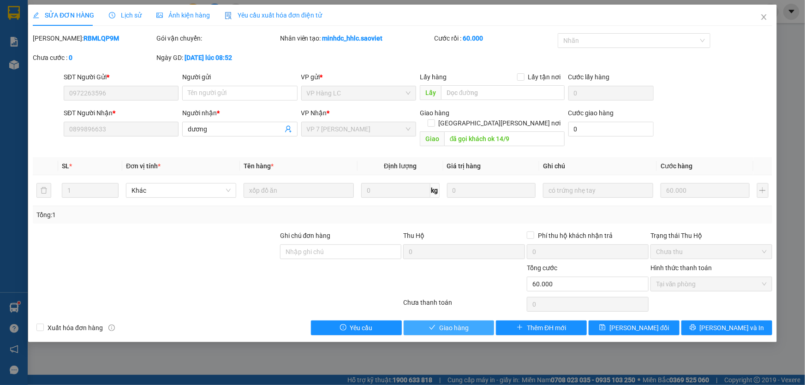
click at [454, 323] on span "Giao hàng" at bounding box center [454, 328] width 30 height 10
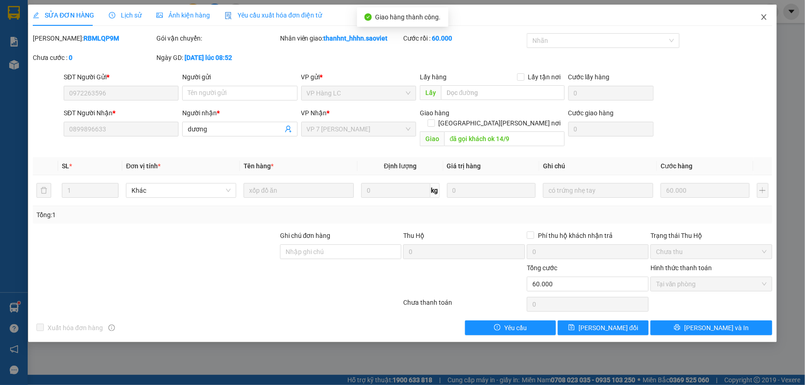
click at [765, 15] on icon "close" at bounding box center [763, 16] width 7 height 7
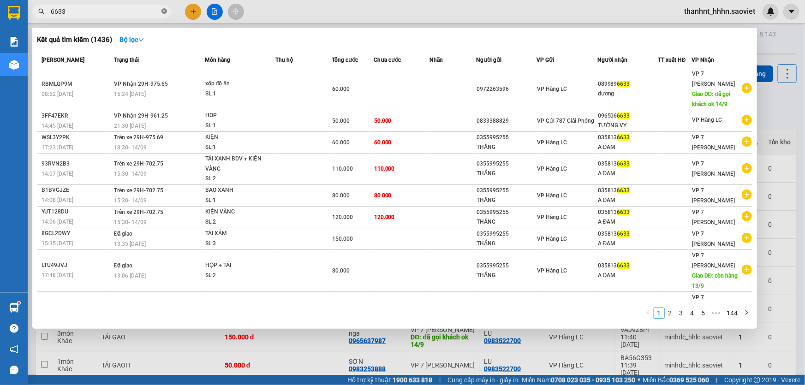
click at [163, 11] on icon "close-circle" at bounding box center [164, 11] width 6 height 6
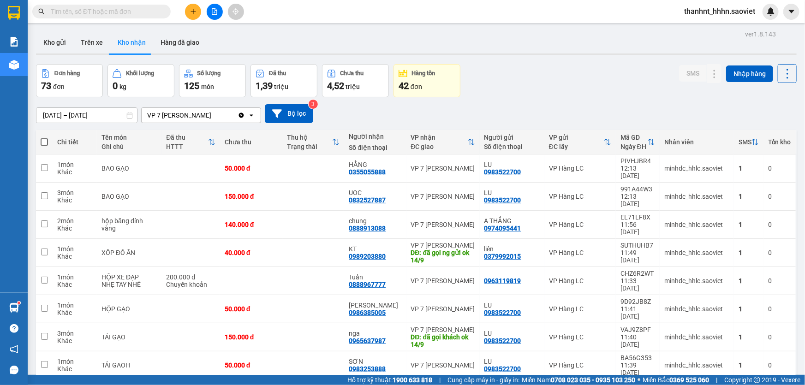
click at [130, 11] on input "text" at bounding box center [105, 11] width 109 height 10
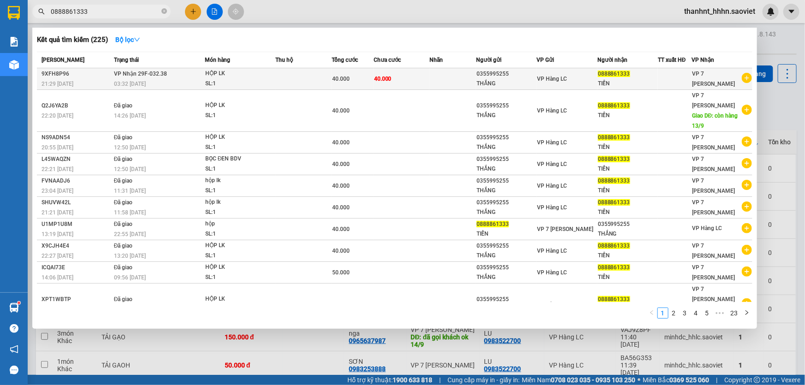
type input "0888861333"
click at [402, 79] on td "40.000" at bounding box center [402, 79] width 56 height 22
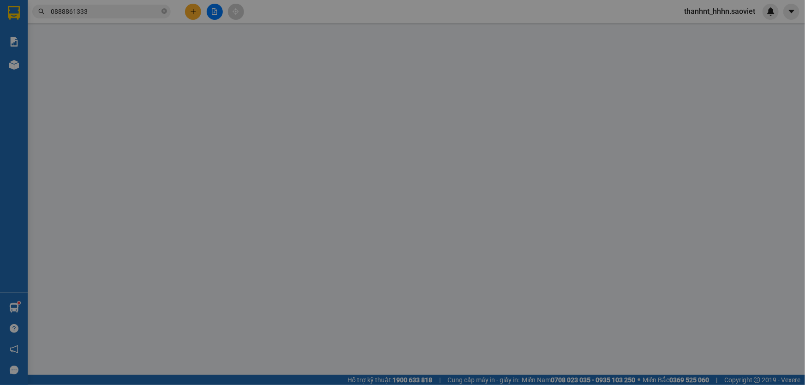
type input "0355995255"
type input "THẮNG"
type input "0888861333"
type input "TIẾN"
type input "40.000"
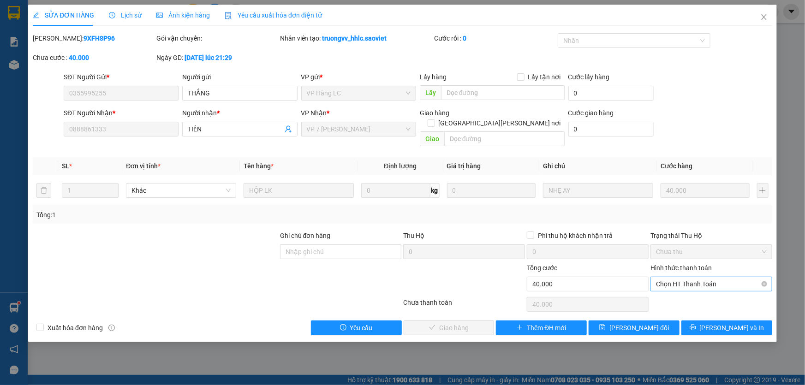
click at [681, 277] on span "Chọn HT Thanh Toán" at bounding box center [711, 284] width 111 height 14
click at [677, 305] on div "Chuyển khoản" at bounding box center [711, 307] width 111 height 10
type input "0"
click at [462, 323] on span "[PERSON_NAME] và Giao hàng" at bounding box center [483, 328] width 125 height 10
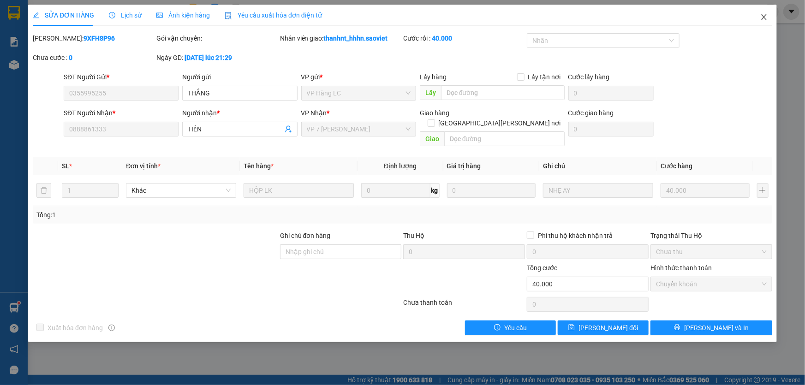
click at [765, 18] on icon "close" at bounding box center [763, 16] width 7 height 7
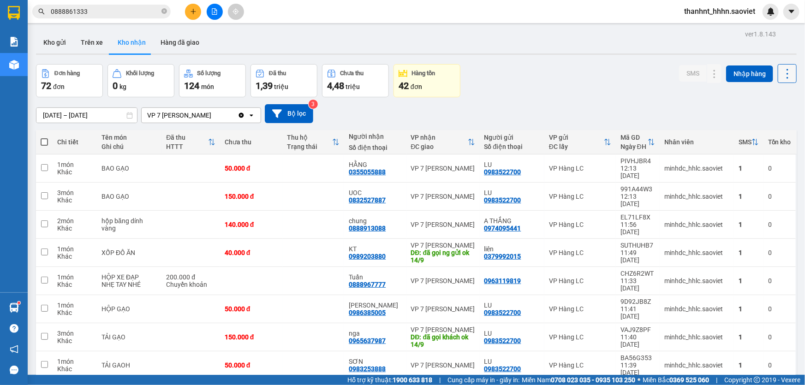
click at [781, 72] on icon at bounding box center [787, 73] width 13 height 13
click at [764, 114] on span "Làm mới" at bounding box center [768, 114] width 25 height 9
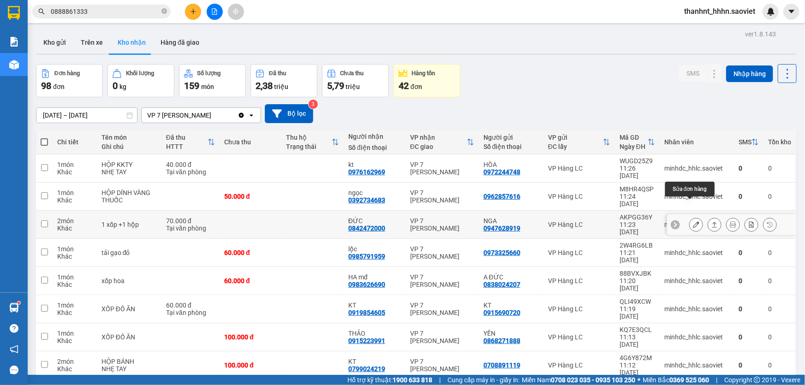
click at [693, 221] on icon at bounding box center [696, 224] width 6 height 6
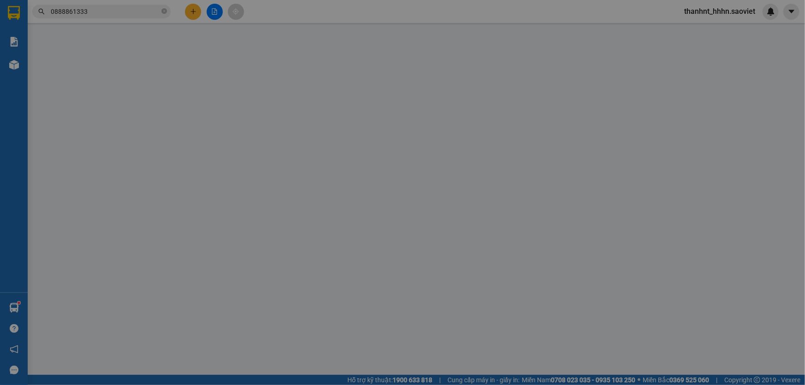
type input "0947628919"
type input "NGA"
type input "0842472000"
type input "ĐỨC"
type input "70.000"
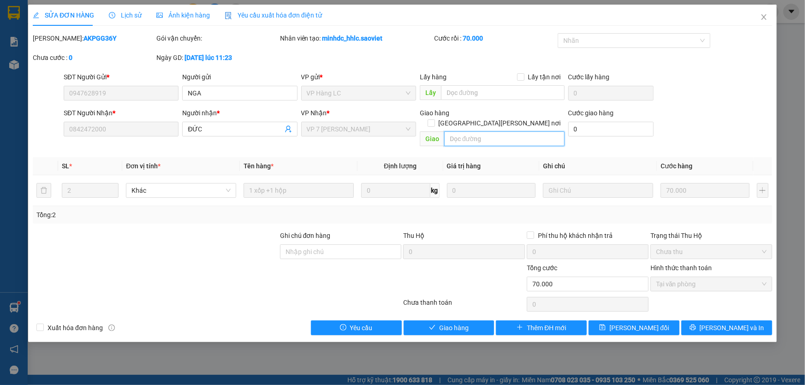
click at [476, 131] on input "text" at bounding box center [504, 138] width 120 height 15
type input "d"
type input "đã gọi khách ok 14/9"
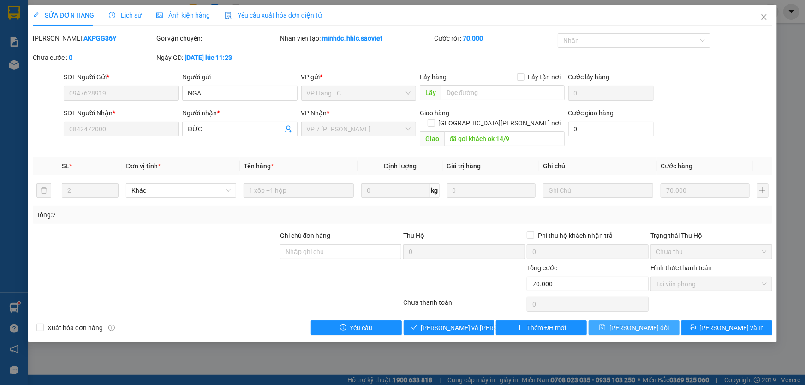
click at [628, 323] on span "[PERSON_NAME] thay đổi" at bounding box center [639, 328] width 60 height 10
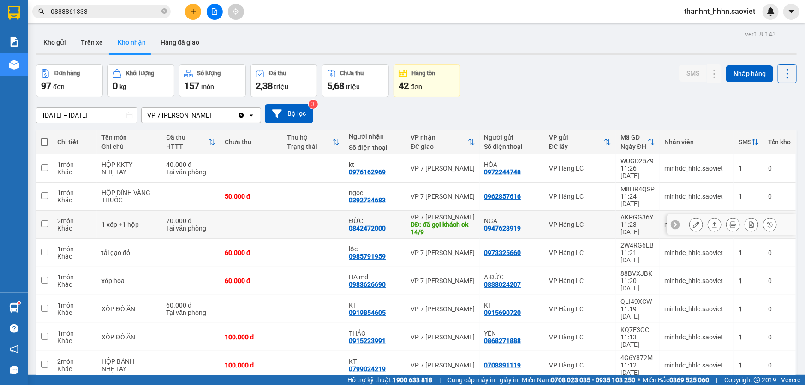
scroll to position [42, 0]
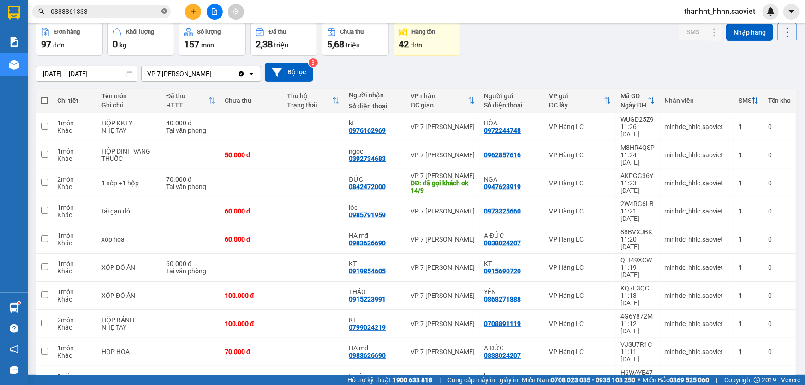
click at [164, 10] on icon "close-circle" at bounding box center [164, 11] width 6 height 6
click at [141, 9] on input "text" at bounding box center [105, 11] width 109 height 10
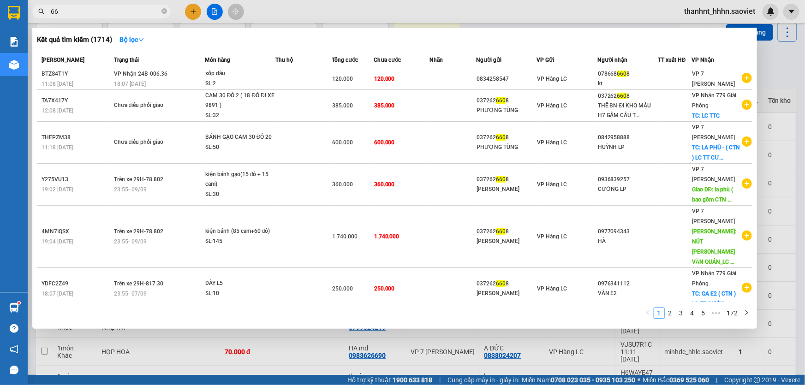
type input "6"
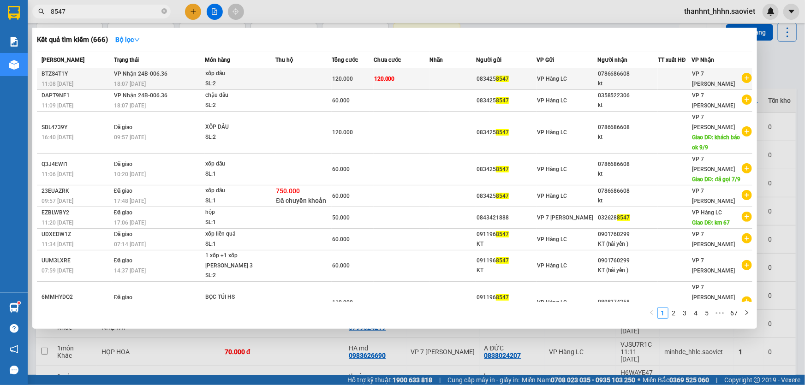
type input "8547"
click at [456, 69] on td at bounding box center [453, 79] width 47 height 22
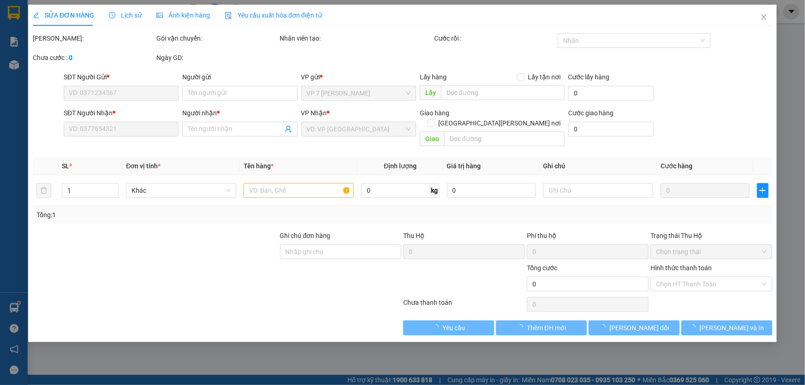
type input "0834258547"
type input "0786686608"
type input "kt"
type input "120.000"
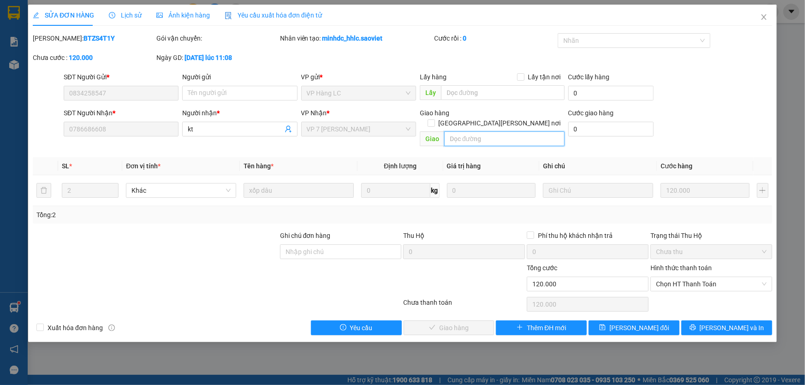
click at [462, 131] on input "text" at bounding box center [504, 138] width 120 height 15
type input "d"
type input "đã gọi ng gửi ok 14/9"
click at [624, 323] on span "[PERSON_NAME] thay đổi" at bounding box center [639, 328] width 60 height 10
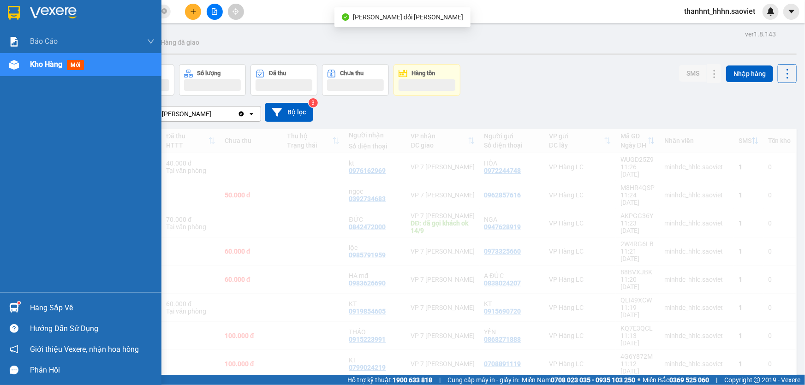
click at [167, 10] on icon "close-circle" at bounding box center [164, 11] width 6 height 6
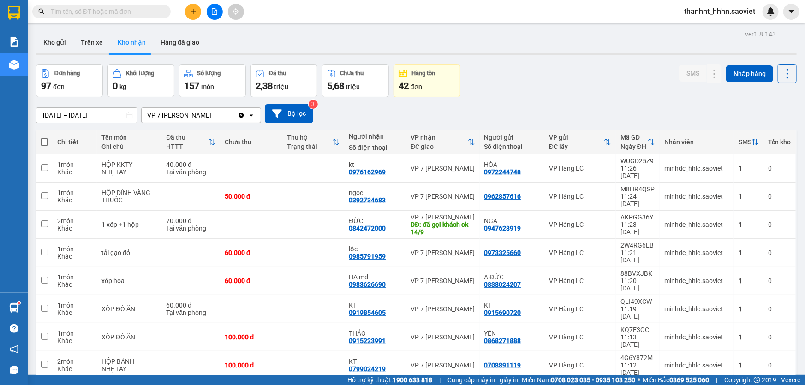
click at [125, 12] on input "text" at bounding box center [105, 11] width 109 height 10
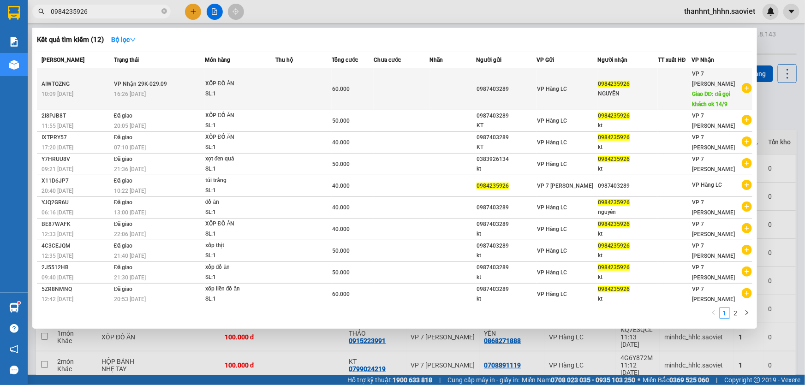
type input "0984235926"
click at [466, 90] on td at bounding box center [453, 89] width 47 height 42
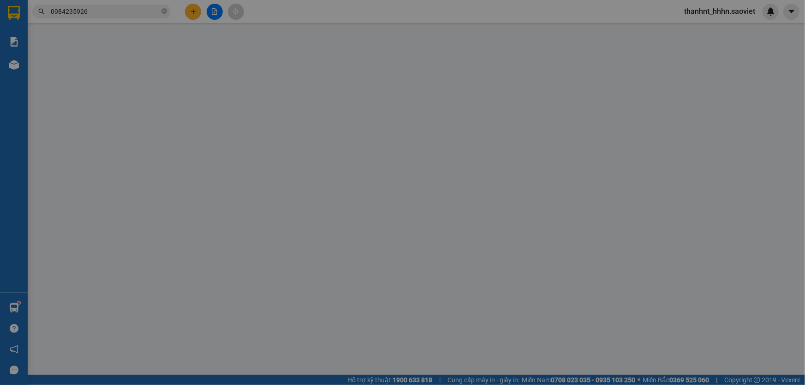
type input "0987403289"
type input "0984235926"
type input "NGUYÊN"
type input "đã gọi khách ok 14/9"
type input "60.000"
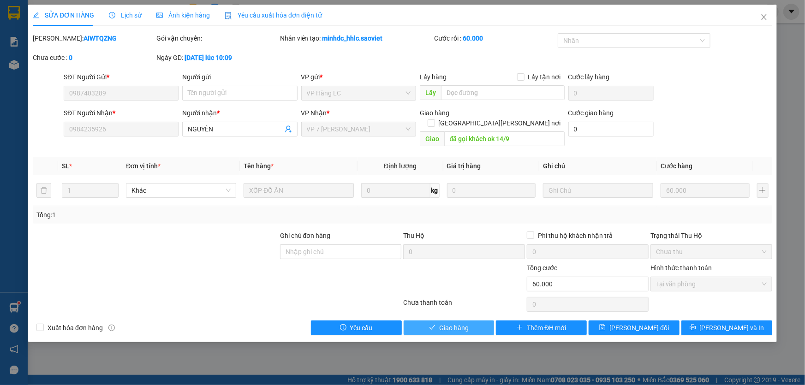
click at [448, 323] on span "Giao hàng" at bounding box center [454, 328] width 30 height 10
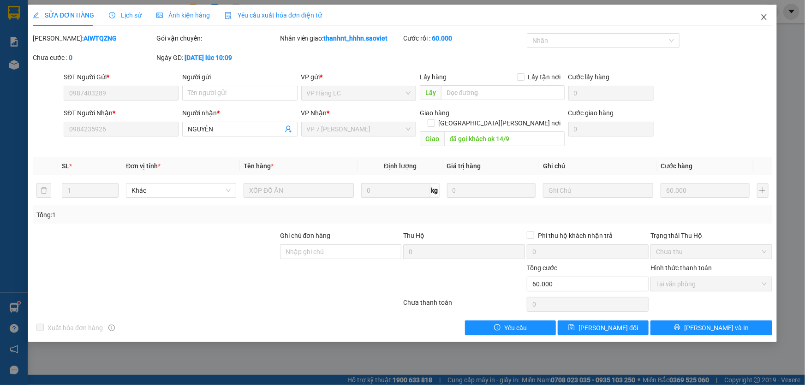
click at [764, 20] on icon "close" at bounding box center [763, 16] width 7 height 7
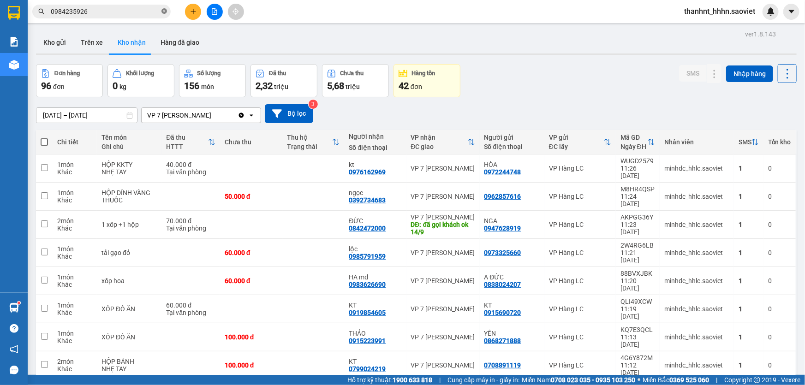
click at [162, 12] on icon "close-circle" at bounding box center [164, 11] width 6 height 6
click at [143, 11] on input "text" at bounding box center [105, 11] width 109 height 10
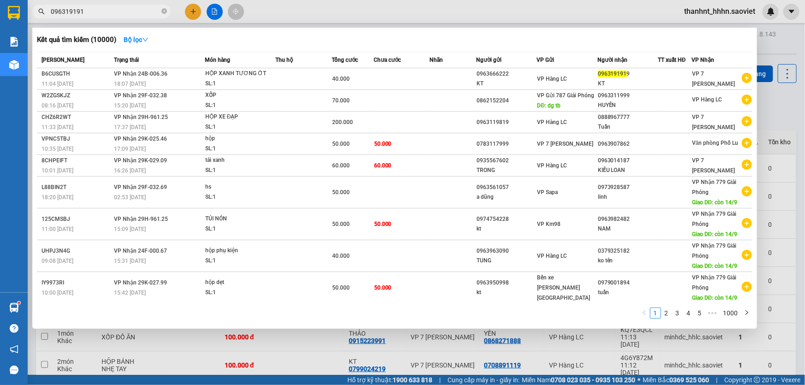
type input "0963191919"
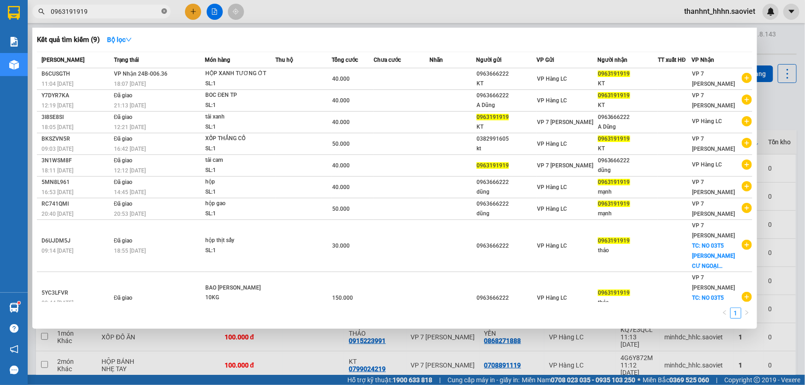
click at [163, 11] on icon "close-circle" at bounding box center [164, 11] width 6 height 6
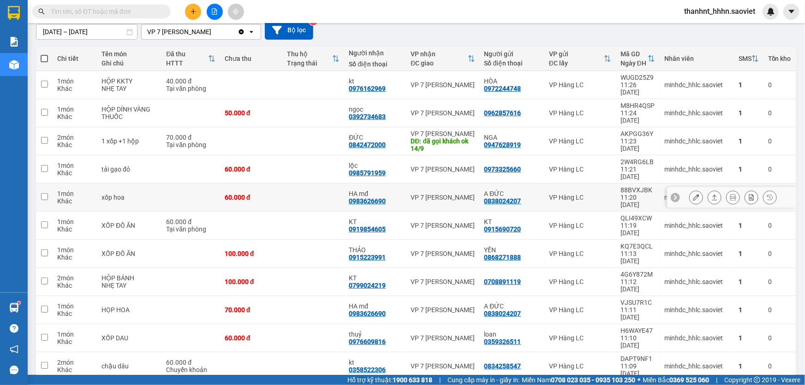
scroll to position [42, 0]
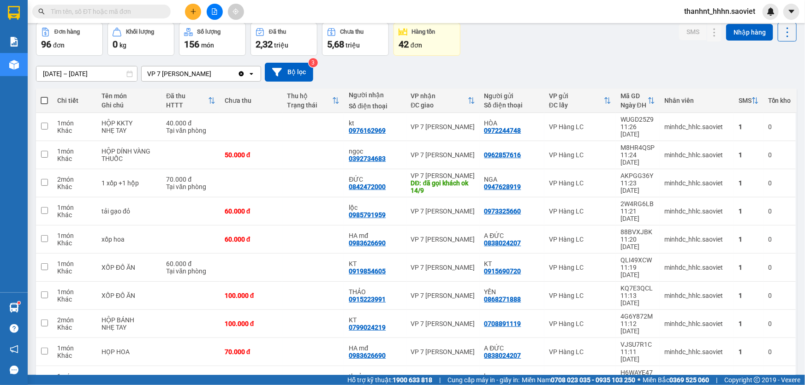
click at [112, 10] on input "text" at bounding box center [105, 11] width 109 height 10
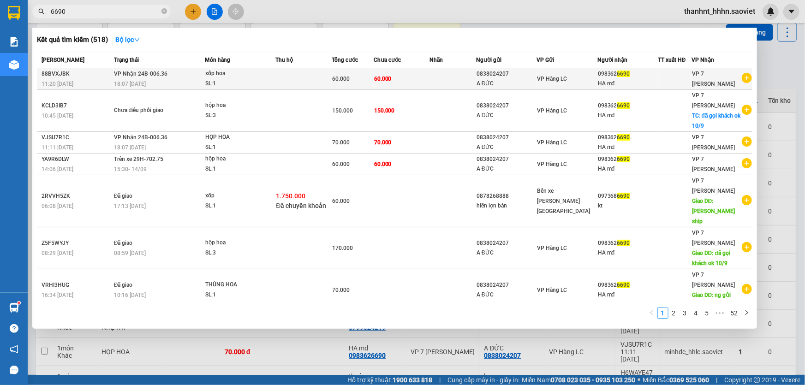
type input "6690"
click at [394, 81] on td "60.000" at bounding box center [402, 79] width 56 height 22
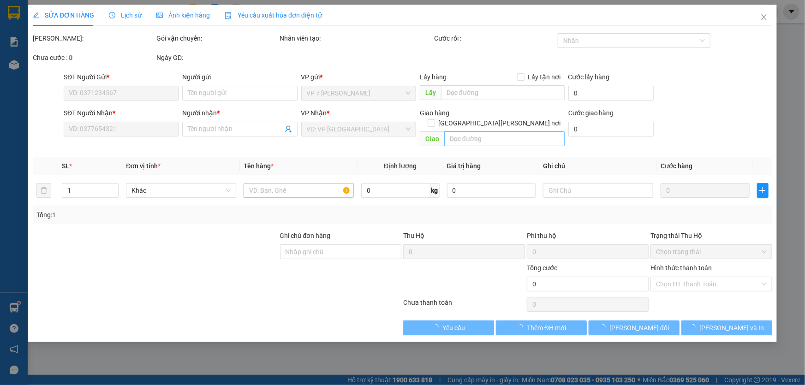
type input "0838024207"
type input "A ĐỨC"
type input "0983626690"
type input "HA mđ"
type input "60.000"
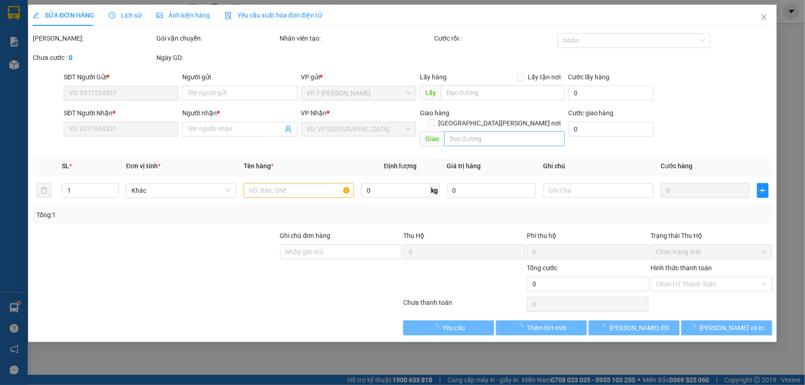
type input "60.000"
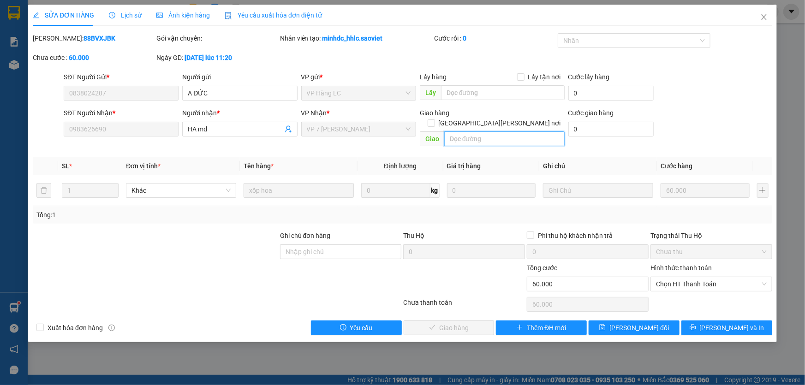
click at [479, 131] on input "text" at bounding box center [504, 138] width 120 height 15
type input "d"
type input "đã gọi khách ok 14/9"
click at [619, 321] on button "[PERSON_NAME] thay đổi" at bounding box center [634, 328] width 91 height 15
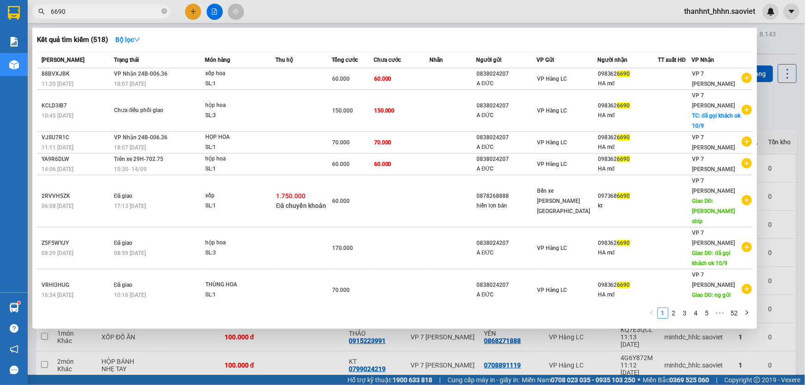
click at [127, 11] on input "6690" at bounding box center [105, 11] width 109 height 10
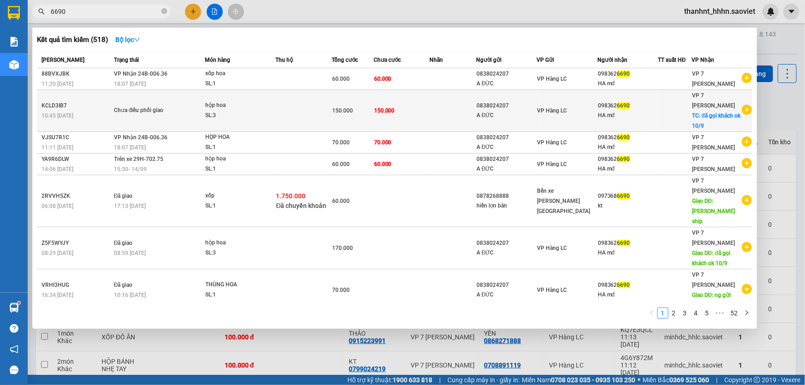
click at [402, 110] on td "150.000" at bounding box center [402, 111] width 56 height 42
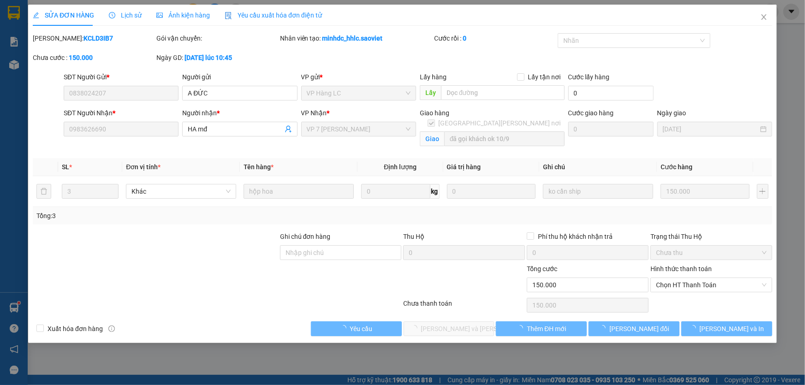
type input "0838024207"
type input "A ĐỨC"
type input "0983626690"
type input "HA mđ"
checkbox input "true"
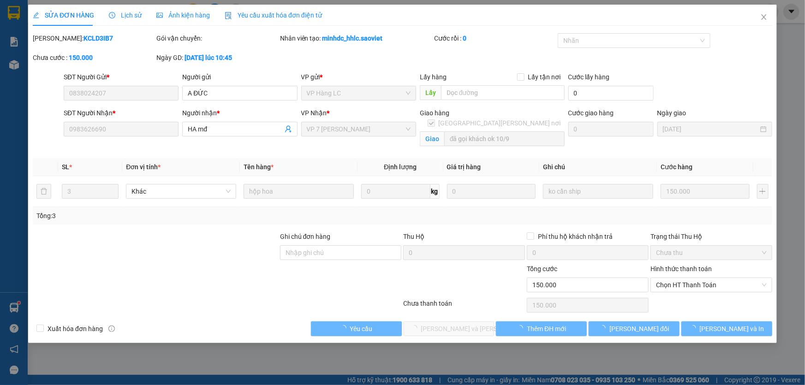
type input "đã gọi khách ok 10/9"
type input "150.000"
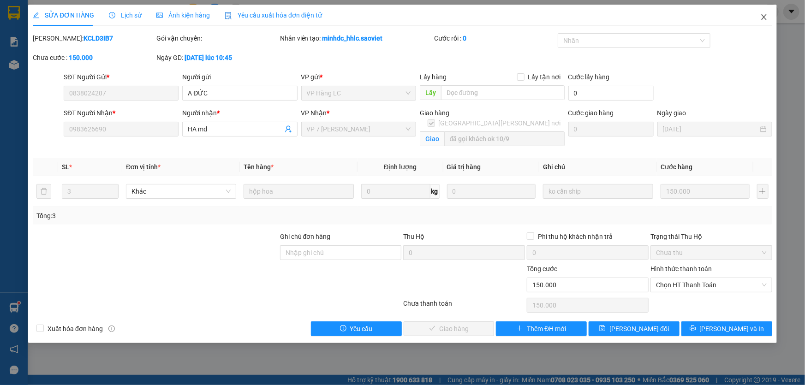
click at [764, 17] on icon "close" at bounding box center [763, 16] width 7 height 7
click at [765, 19] on div "thanhnt_hhhn.saoviet" at bounding box center [728, 12] width 102 height 16
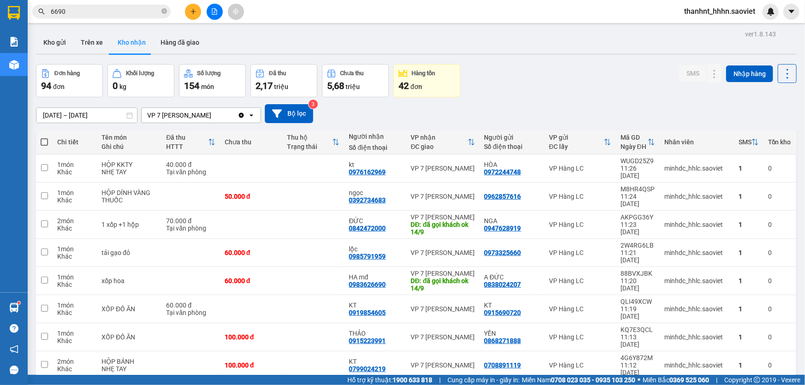
click at [141, 12] on input "6690" at bounding box center [105, 11] width 109 height 10
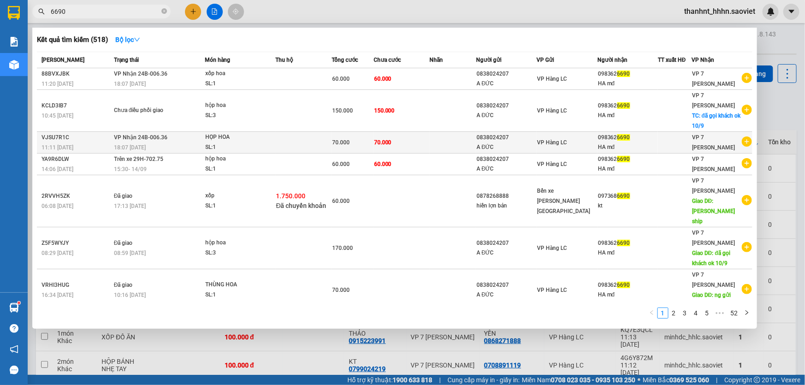
click at [315, 138] on td at bounding box center [303, 143] width 56 height 22
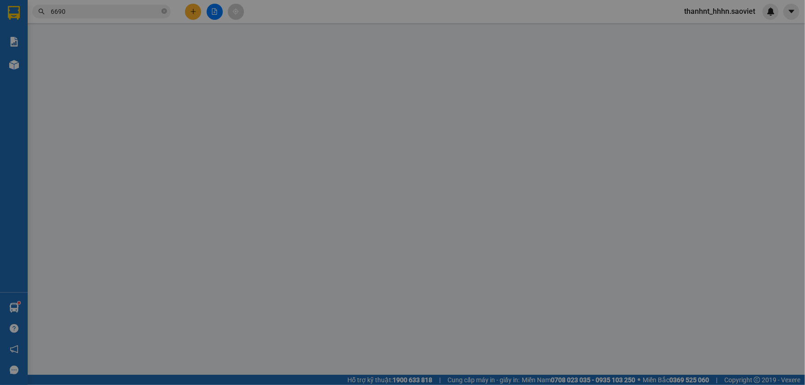
type input "0838024207"
type input "A ĐỨC"
type input "0983626690"
type input "HA mđ"
type input "70.000"
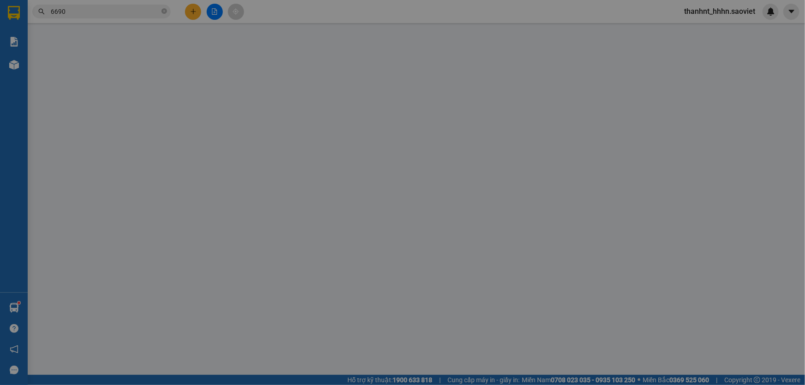
type input "70.000"
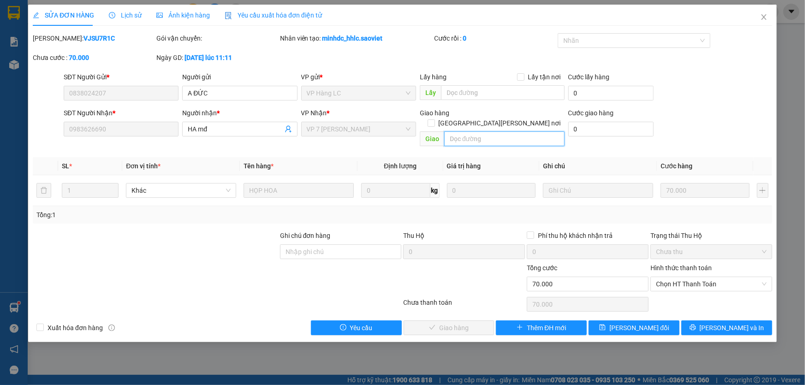
click at [474, 131] on input "text" at bounding box center [504, 138] width 120 height 15
type input "d"
type input "đã gọi khách ok 14/9"
click at [636, 323] on span "[PERSON_NAME] thay đổi" at bounding box center [639, 328] width 60 height 10
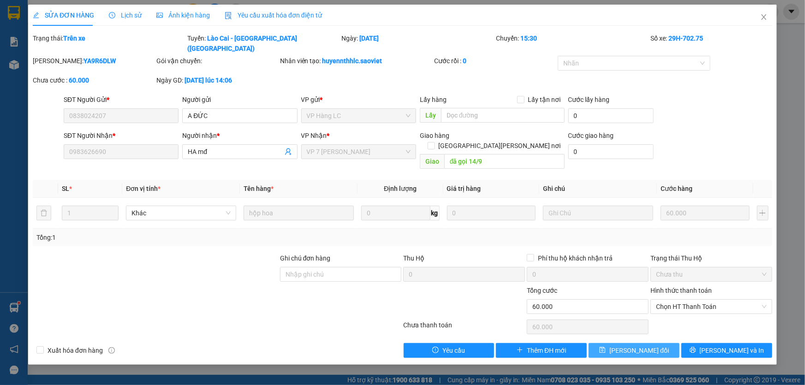
type input "đã gọi 14/9"
click at [635, 346] on span "[PERSON_NAME] đổi" at bounding box center [639, 351] width 60 height 10
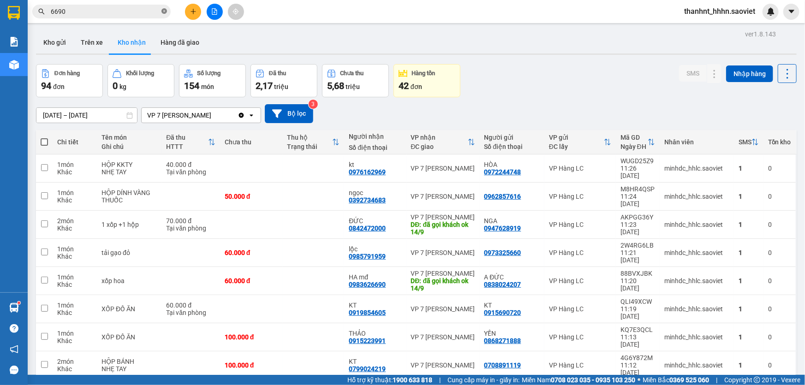
click at [164, 9] on icon "close-circle" at bounding box center [164, 11] width 6 height 6
click at [132, 12] on input "text" at bounding box center [105, 11] width 109 height 10
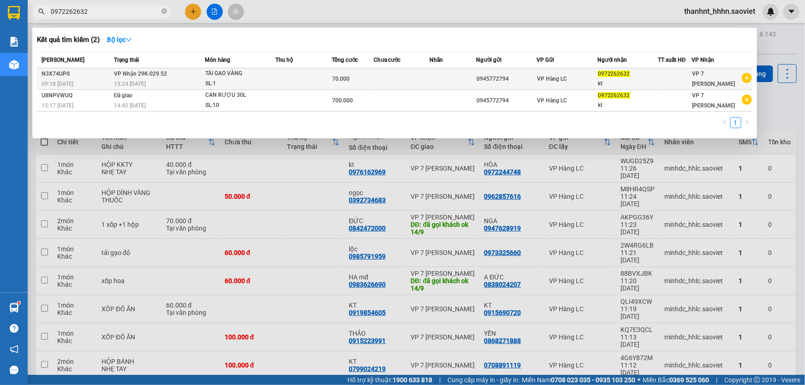
type input "0972262632"
click at [407, 71] on td at bounding box center [402, 79] width 56 height 22
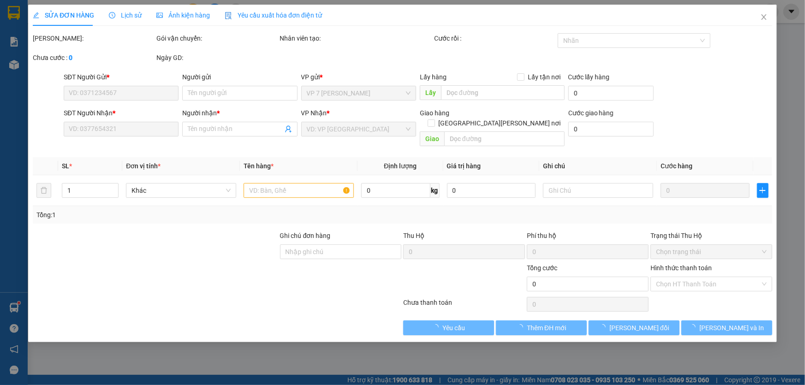
type input "0945772794"
type input "0972262632"
type input "kt"
type input "70.000"
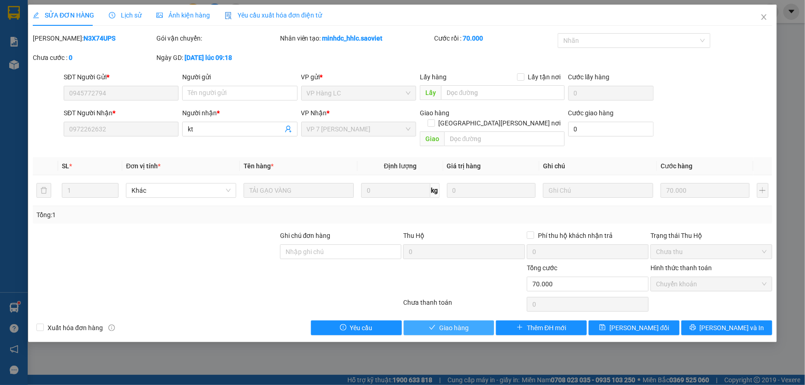
click at [472, 321] on button "Giao hàng" at bounding box center [449, 328] width 91 height 15
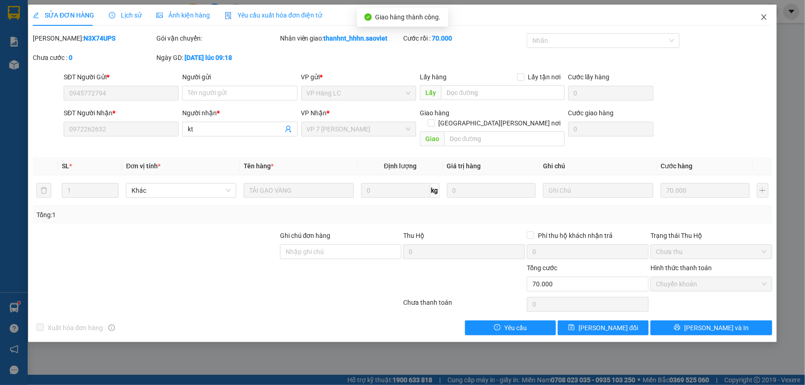
click at [765, 17] on icon "close" at bounding box center [763, 17] width 5 height 6
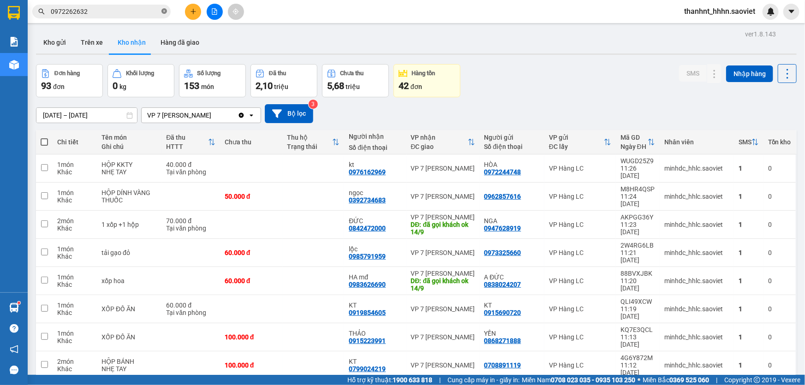
click at [162, 10] on icon "close-circle" at bounding box center [164, 11] width 6 height 6
click at [137, 9] on input "text" at bounding box center [105, 11] width 109 height 10
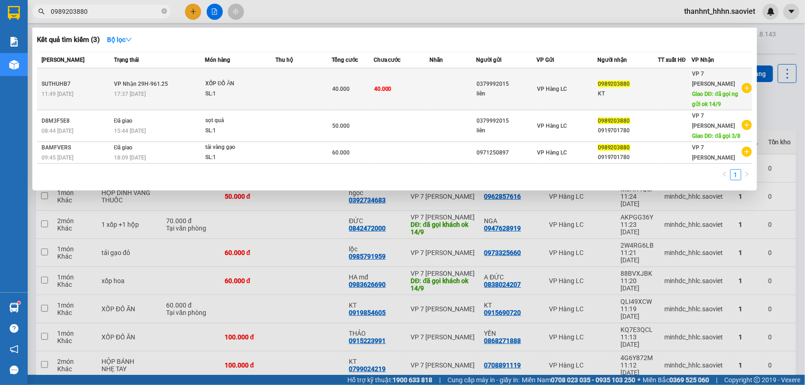
type input "0989203880"
click at [446, 87] on td at bounding box center [453, 89] width 47 height 42
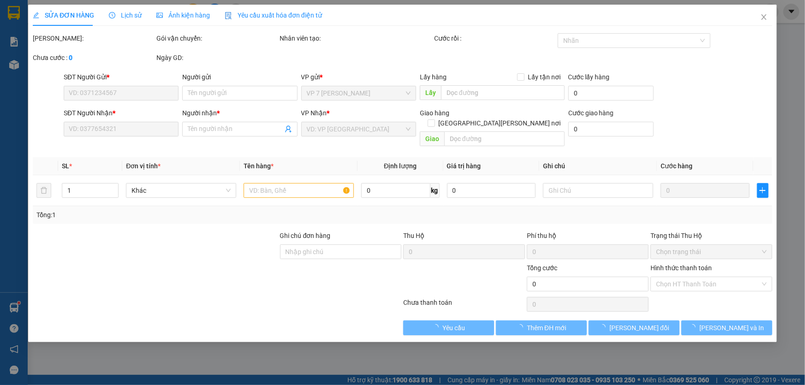
type input "0379992015"
type input "liên"
type input "0989203880"
type input "KT"
type input "đã gọi ng gửi ok 14/9"
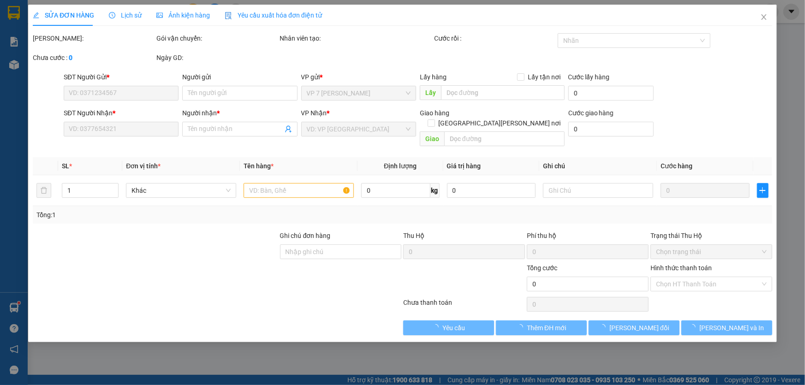
type input "40.000"
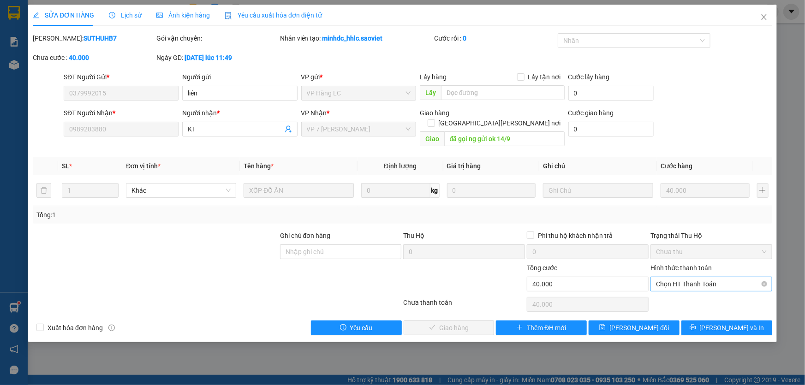
click at [672, 277] on span "Chọn HT Thanh Toán" at bounding box center [711, 284] width 111 height 14
click at [683, 307] on div "Chuyển khoản" at bounding box center [711, 307] width 111 height 10
type input "0"
click at [467, 323] on span "[PERSON_NAME] và Giao hàng" at bounding box center [483, 328] width 125 height 10
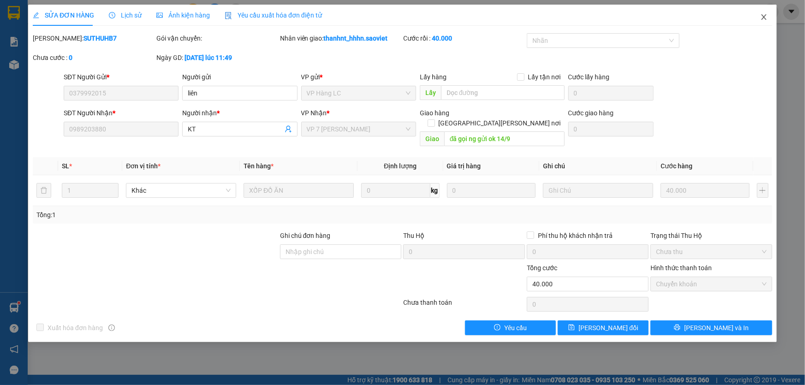
click at [765, 17] on icon "close" at bounding box center [763, 17] width 5 height 6
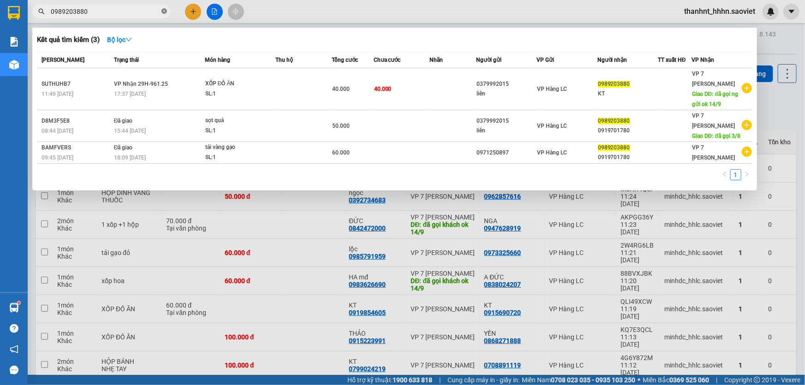
click at [164, 10] on icon "close-circle" at bounding box center [164, 11] width 6 height 6
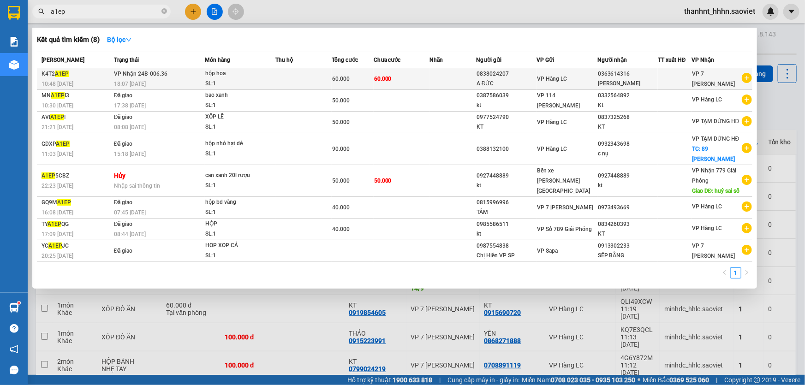
type input "a1ep"
click at [375, 75] on span "60.000" at bounding box center [383, 78] width 18 height 7
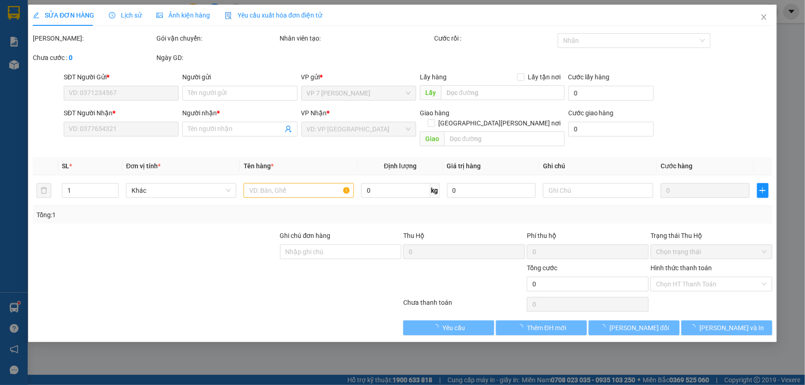
type input "0838024207"
type input "A ĐỨC"
type input "0363614316"
type input "DUNG NGUYỄN"
type input "60.000"
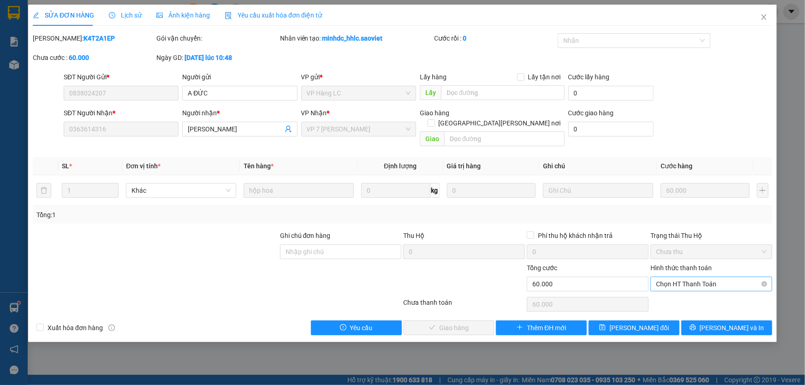
drag, startPoint x: 685, startPoint y: 272, endPoint x: 680, endPoint y: 278, distance: 7.5
click at [685, 277] on span "Chọn HT Thanh Toán" at bounding box center [711, 284] width 111 height 14
click at [671, 305] on div "Chuyển khoản" at bounding box center [711, 307] width 111 height 10
type input "0"
click at [675, 277] on span "Chuyển khoản" at bounding box center [711, 284] width 111 height 14
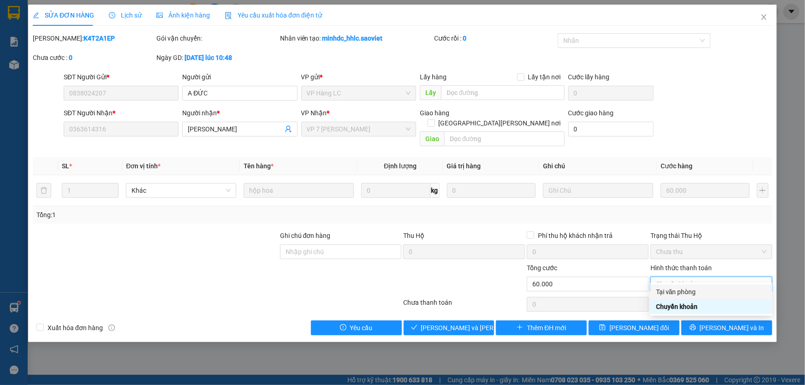
click at [676, 291] on div "Tại văn phòng" at bounding box center [711, 292] width 111 height 10
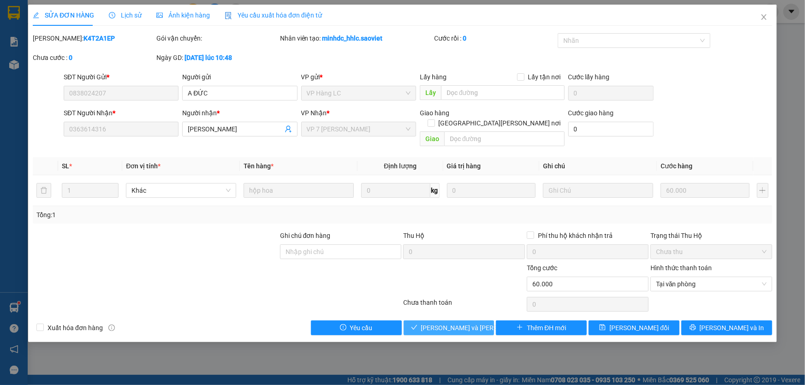
click at [446, 323] on span "[PERSON_NAME] và Giao hàng" at bounding box center [483, 328] width 125 height 10
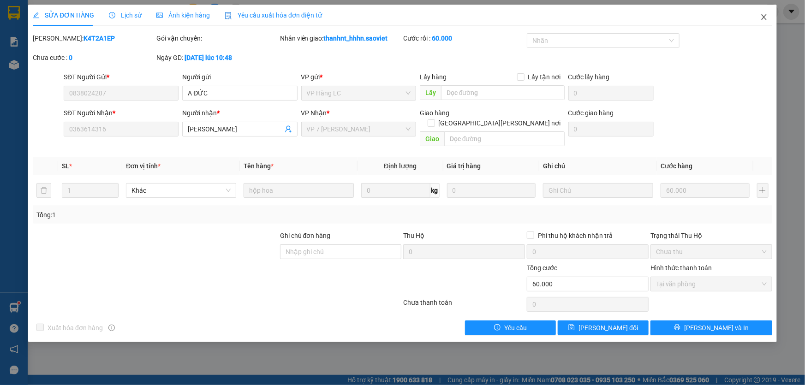
click at [764, 17] on icon "close" at bounding box center [763, 16] width 7 height 7
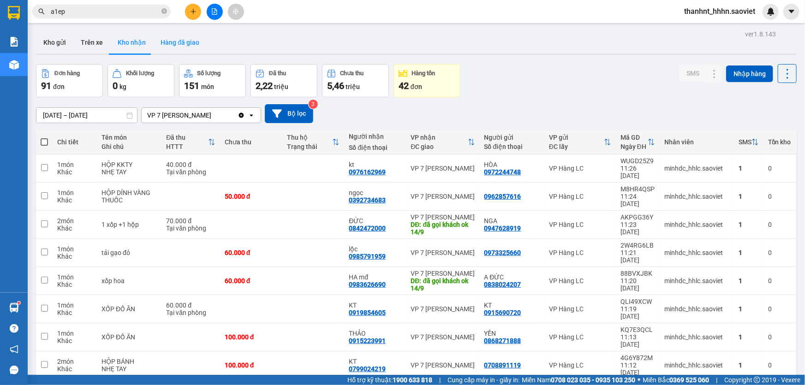
click at [169, 41] on button "Hàng đã giao" at bounding box center [180, 42] width 54 height 22
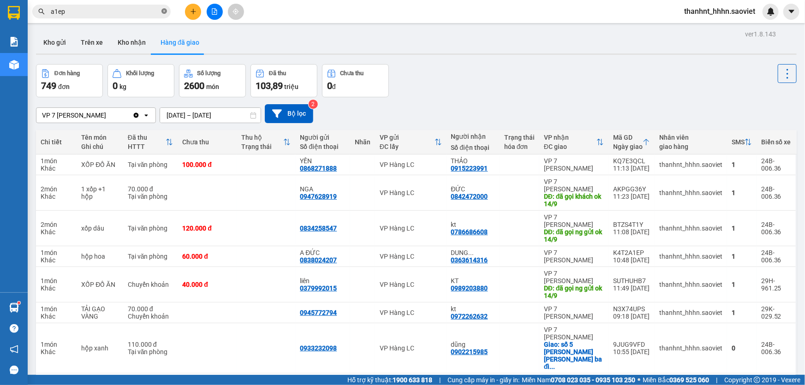
click at [163, 12] on icon "close-circle" at bounding box center [164, 11] width 6 height 6
click at [129, 42] on button "Kho nhận" at bounding box center [131, 42] width 43 height 22
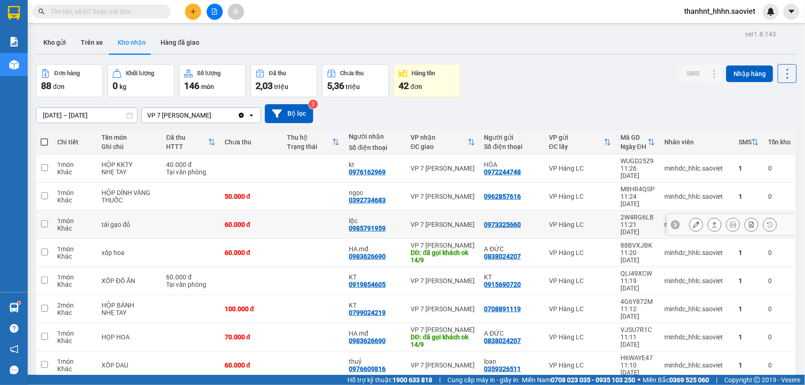
scroll to position [42, 0]
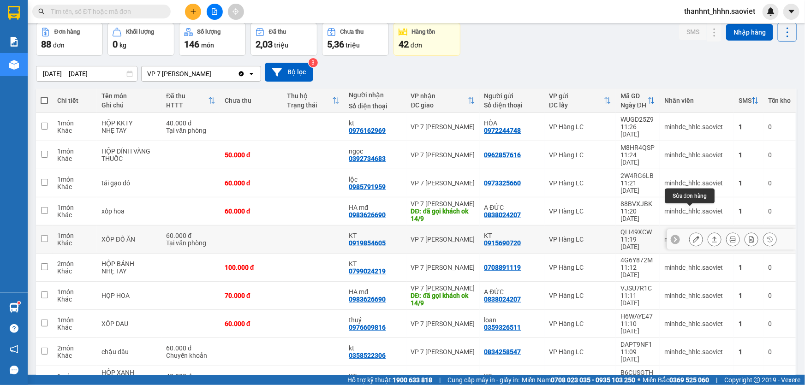
click at [693, 236] on icon at bounding box center [696, 239] width 6 height 6
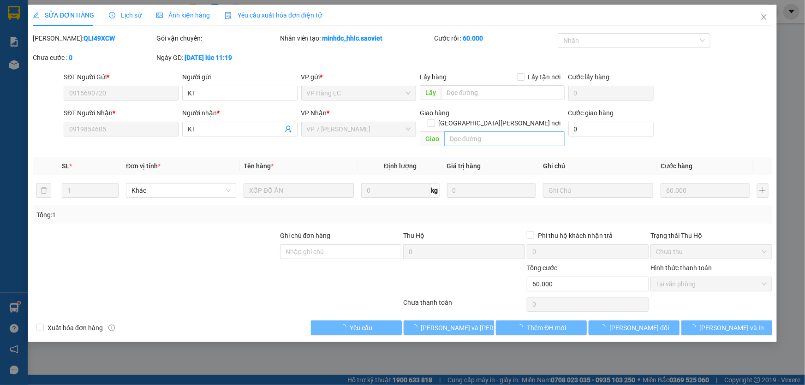
type input "0915690720"
type input "KT"
type input "0919854605"
type input "KT"
type input "60.000"
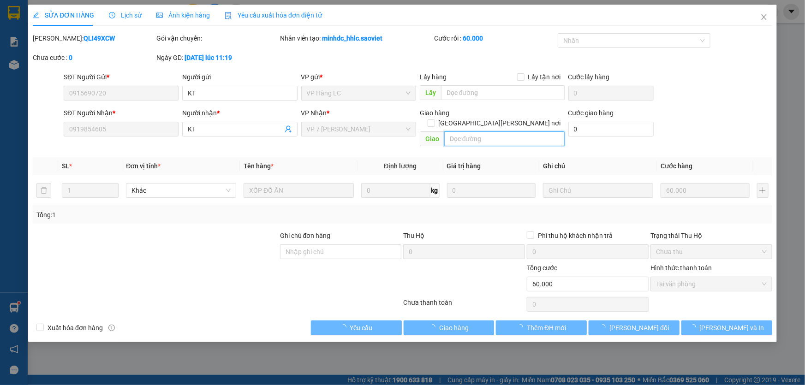
click at [463, 131] on input "text" at bounding box center [504, 138] width 120 height 15
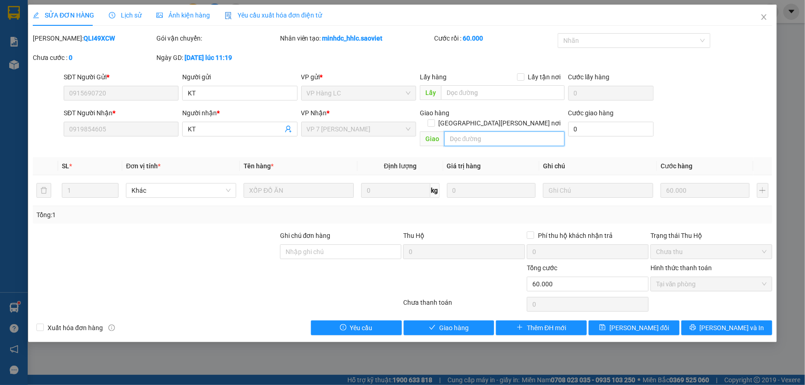
type input "d"
type input "đã gọi khách ok 14/9"
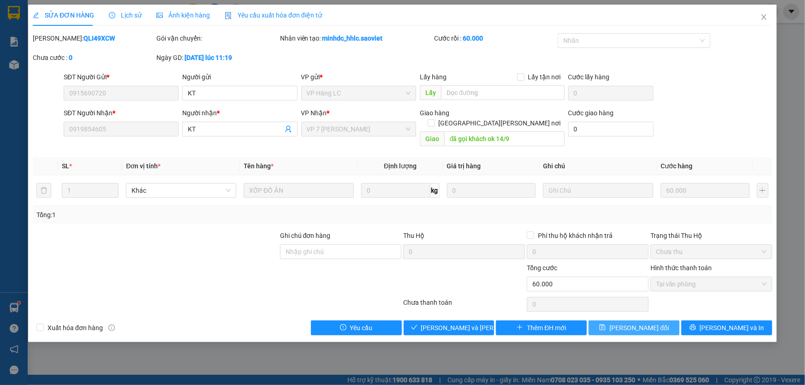
click at [638, 323] on span "[PERSON_NAME] thay đổi" at bounding box center [639, 328] width 60 height 10
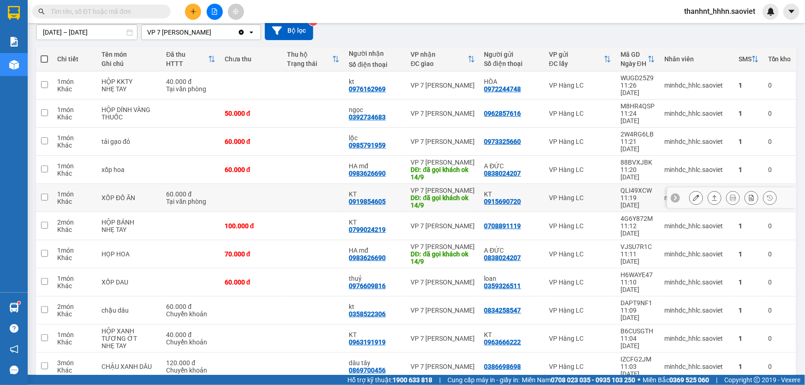
scroll to position [84, 0]
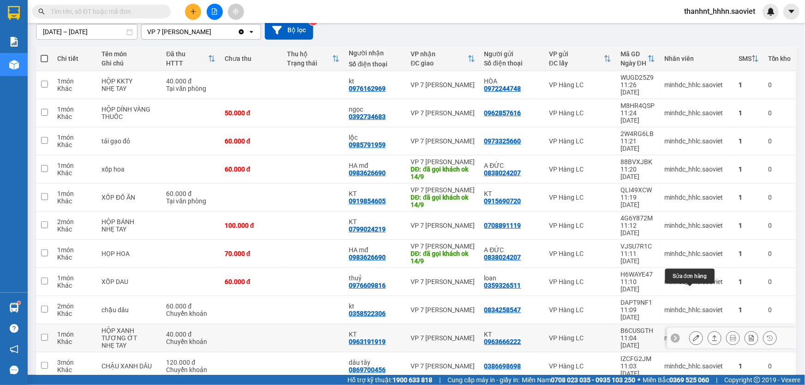
click at [693, 335] on icon at bounding box center [696, 338] width 6 height 6
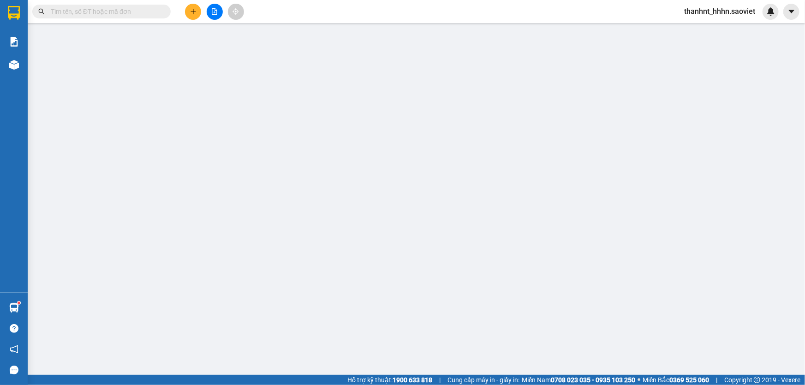
type input "0963666222"
type input "KT"
type input "0963191919"
type input "KT"
type input "40.000"
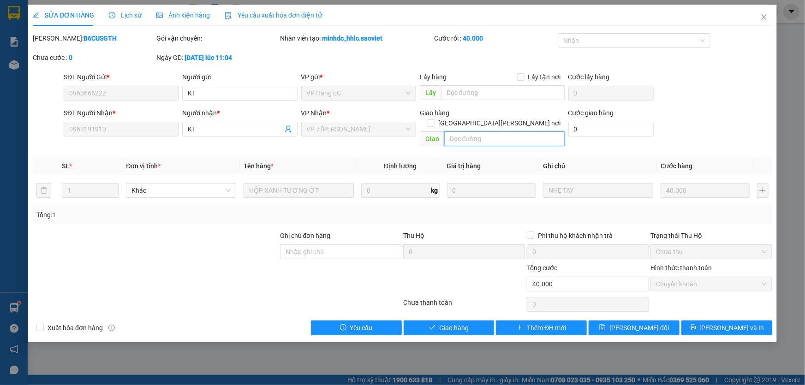
click at [461, 131] on input "text" at bounding box center [504, 138] width 120 height 15
type input "ship"
click at [628, 323] on span "[PERSON_NAME] thay đổi" at bounding box center [639, 328] width 60 height 10
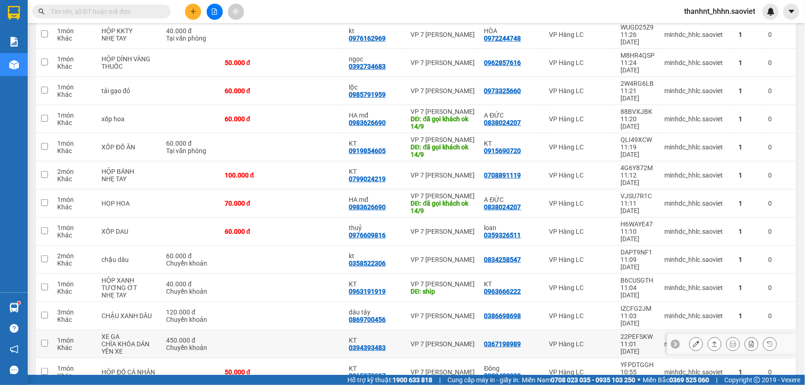
scroll to position [125, 0]
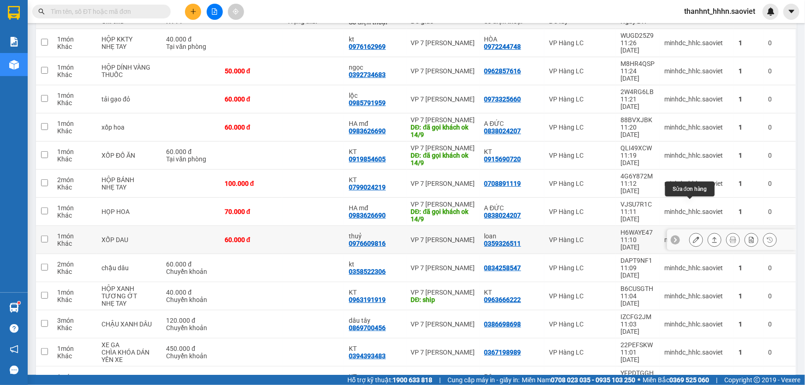
click at [694, 232] on button at bounding box center [696, 240] width 13 height 16
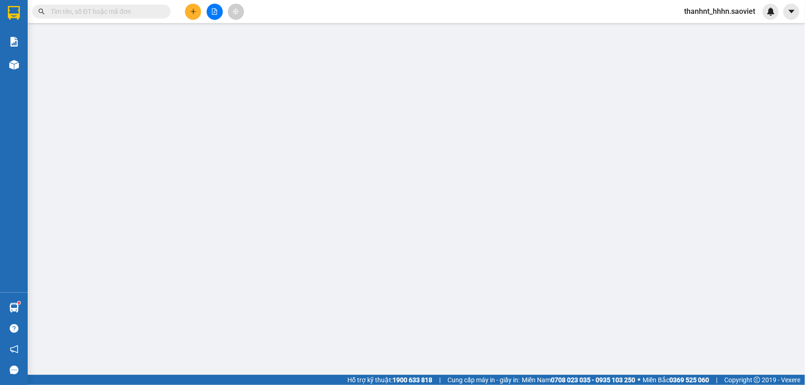
type input "0359326511"
type input "loan"
type input "0976609816"
type input "thuỷ"
type input "60.000"
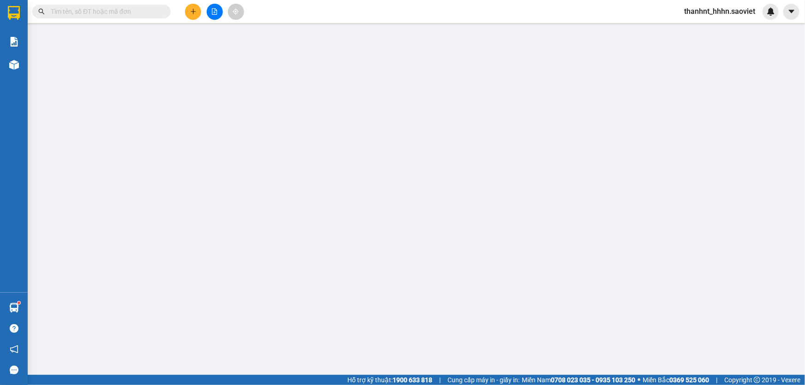
type input "60.000"
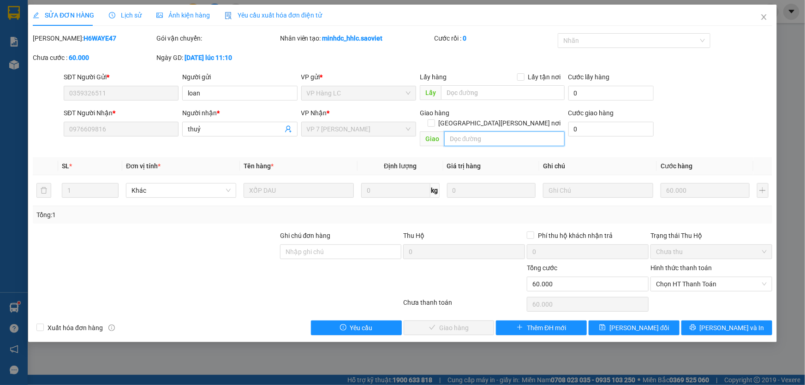
click at [473, 131] on input "text" at bounding box center [504, 138] width 120 height 15
type input "d"
type input "đã gọi khách ok 14/9"
click at [622, 323] on span "[PERSON_NAME] thay đổi" at bounding box center [639, 328] width 60 height 10
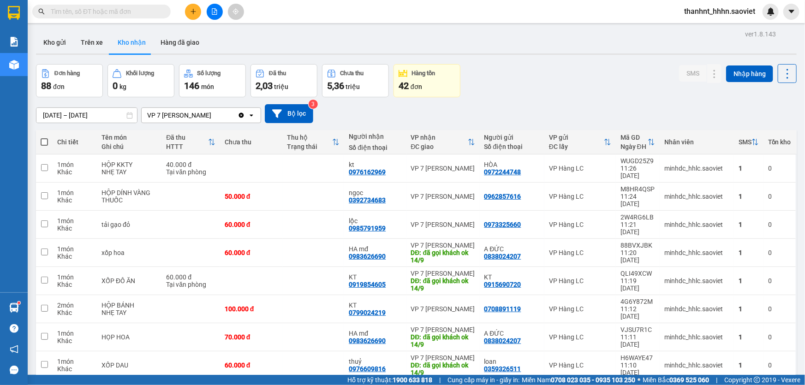
click at [320, 34] on div "Kho gửi Trên xe Kho nhận Hàng đã giao" at bounding box center [416, 43] width 761 height 24
click at [185, 6] on div at bounding box center [214, 12] width 69 height 16
click at [188, 10] on button at bounding box center [193, 12] width 16 height 16
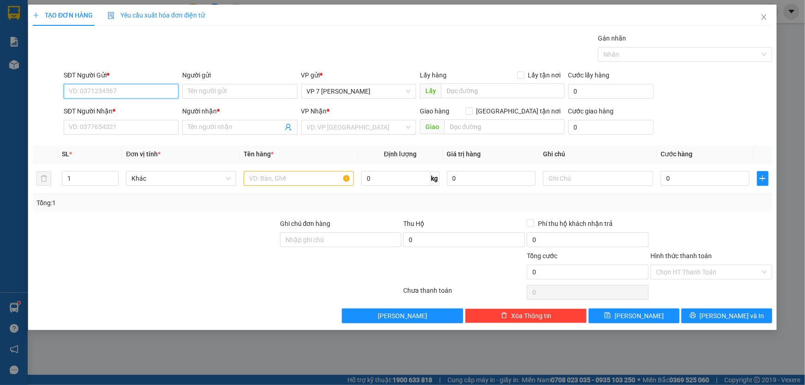
click at [130, 87] on input "SĐT Người Gửi *" at bounding box center [121, 91] width 115 height 15
type input "0904091285"
click at [100, 107] on div "0904091285" at bounding box center [121, 110] width 104 height 10
type input "0399848486"
type input "HUỆ"
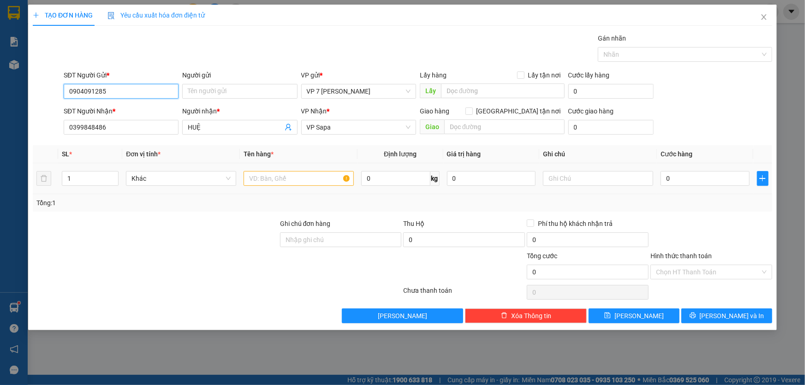
type input "0904091285"
click at [316, 186] on div at bounding box center [299, 178] width 110 height 18
click at [275, 181] on input "text" at bounding box center [299, 178] width 110 height 15
type input "tải xanh"
click at [708, 175] on input "0" at bounding box center [705, 178] width 89 height 15
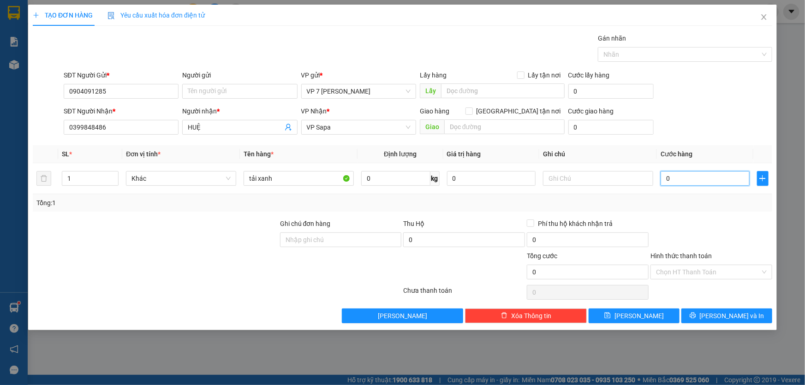
type input "7"
type input "70"
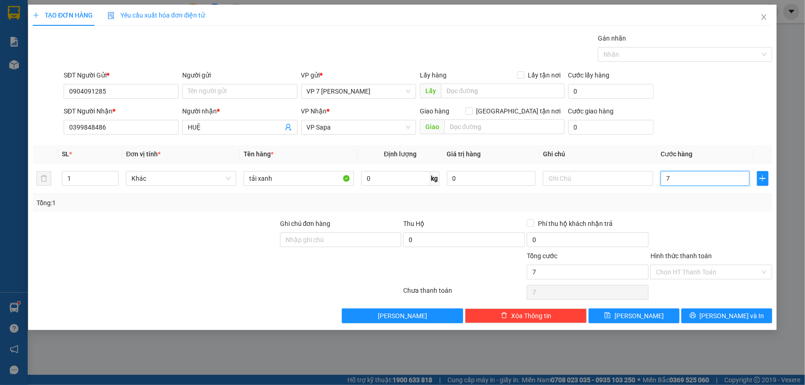
type input "70"
type input "70.000"
click at [677, 90] on div "SĐT Người Gửi * 0904091285 Người gửi Tên người gửi VP gửi * VP 7 Phạm Văn Đồng …" at bounding box center [418, 86] width 712 height 32
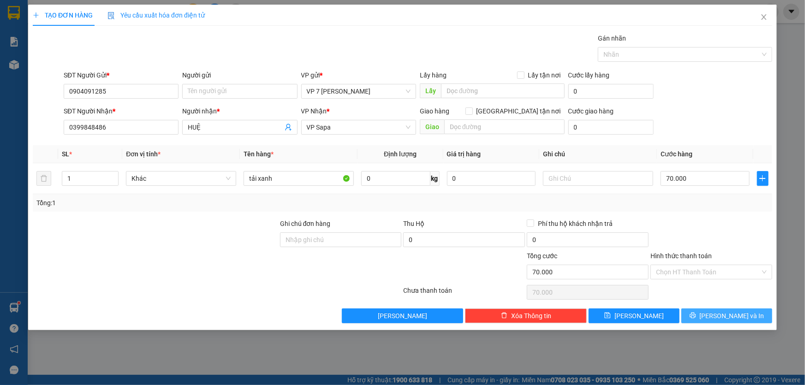
click at [696, 314] on icon "printer" at bounding box center [693, 315] width 6 height 6
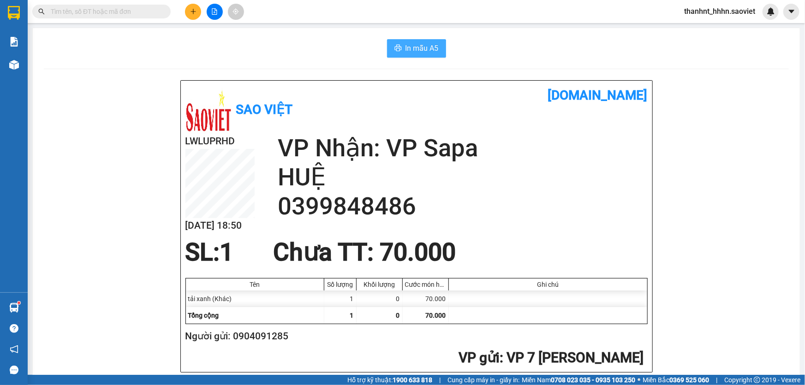
click at [419, 43] on span "In mẫu A5" at bounding box center [422, 48] width 33 height 12
drag, startPoint x: 611, startPoint y: 326, endPoint x: 157, endPoint y: 166, distance: 481.2
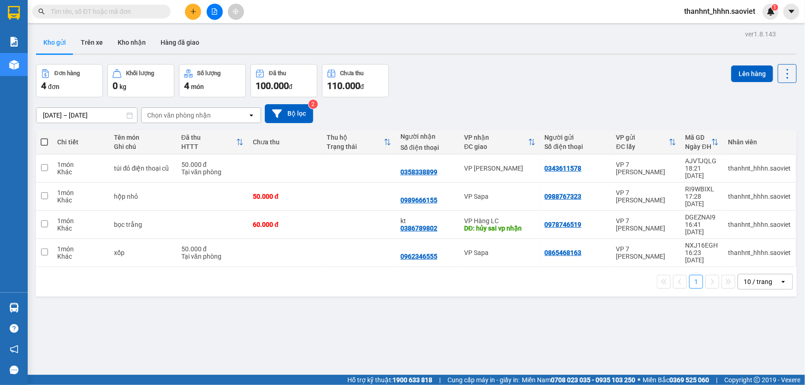
click at [112, 4] on div "Kết quả tìm kiếm ( 0 ) Bộ lọc No Data" at bounding box center [90, 12] width 180 height 16
click at [112, 6] on div "Kết quả tìm kiếm ( 0 ) Bộ lọc No Data" at bounding box center [90, 12] width 180 height 16
click at [114, 9] on input "text" at bounding box center [105, 11] width 109 height 10
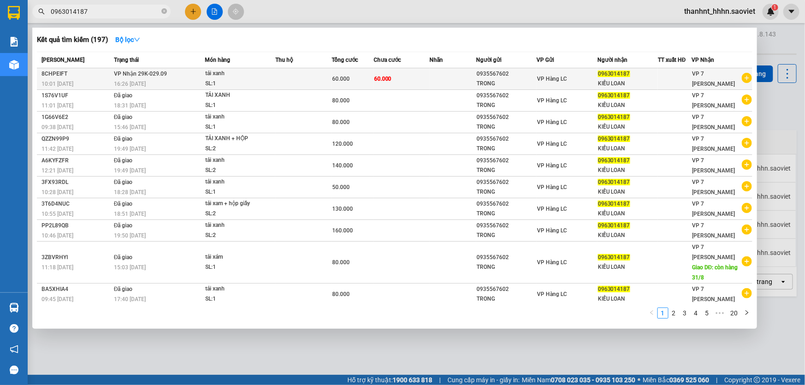
type input "0963014187"
click at [345, 82] on span "60.000" at bounding box center [341, 79] width 18 height 6
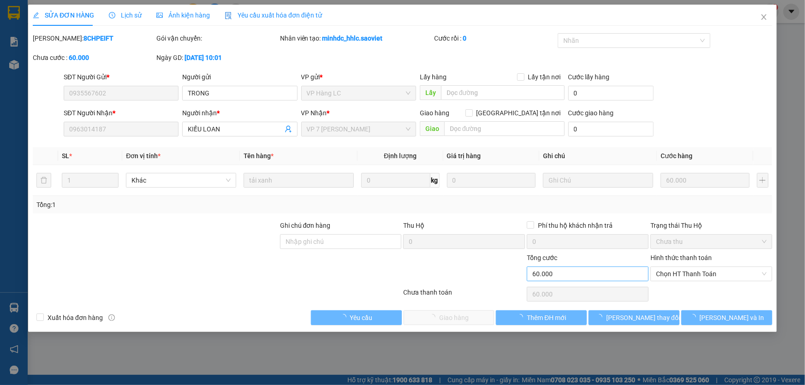
type input "0935567602"
type input "TRONG"
type input "0963014187"
type input "KIỀU LOAN"
type input "60.000"
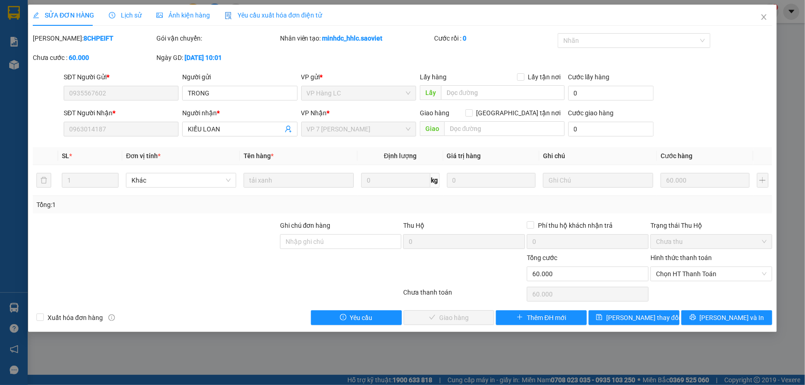
click at [682, 68] on div "[PERSON_NAME]: 8CHPEIFT Gói vận chuyển: Nhân viên tạo: minhdc_hhlc.saoviet Cước…" at bounding box center [402, 52] width 741 height 39
click at [669, 272] on span "Chọn HT Thanh Toán" at bounding box center [711, 274] width 111 height 14
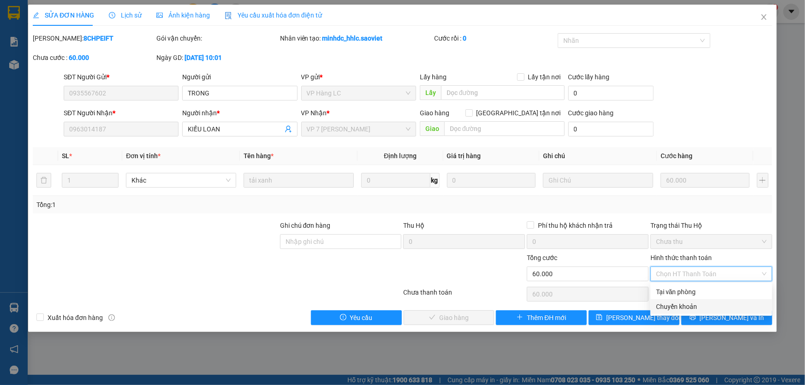
click at [669, 306] on div "Chuyển khoản" at bounding box center [711, 307] width 111 height 10
type input "0"
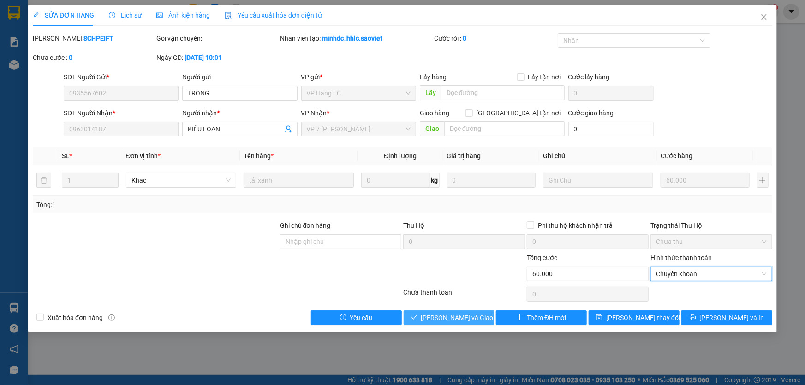
click at [466, 323] on button "[PERSON_NAME] và Giao hàng" at bounding box center [449, 318] width 91 height 15
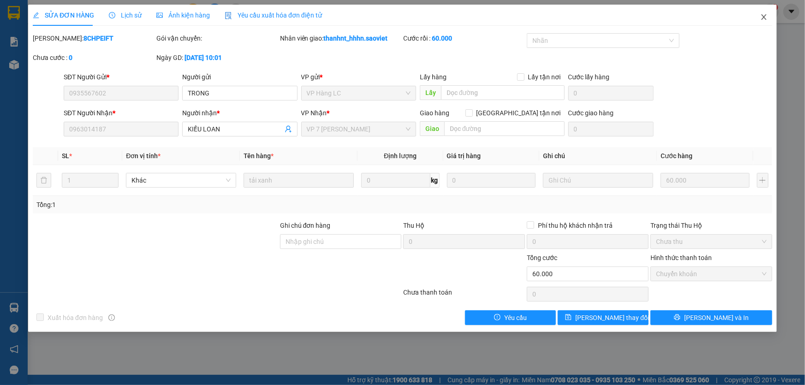
click at [766, 5] on span "Close" at bounding box center [764, 18] width 26 height 26
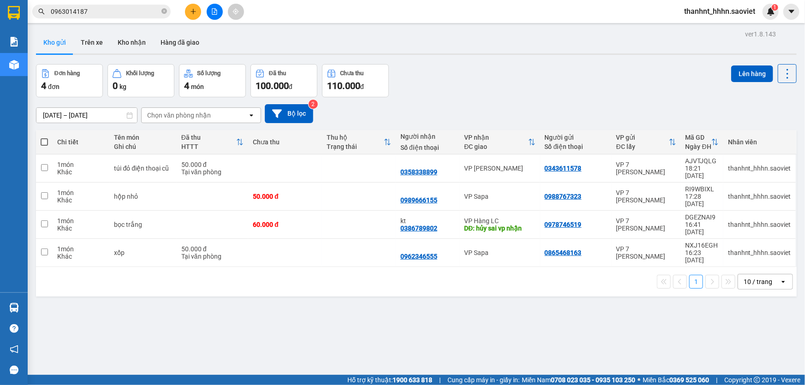
click at [138, 15] on input "0963014187" at bounding box center [105, 11] width 109 height 10
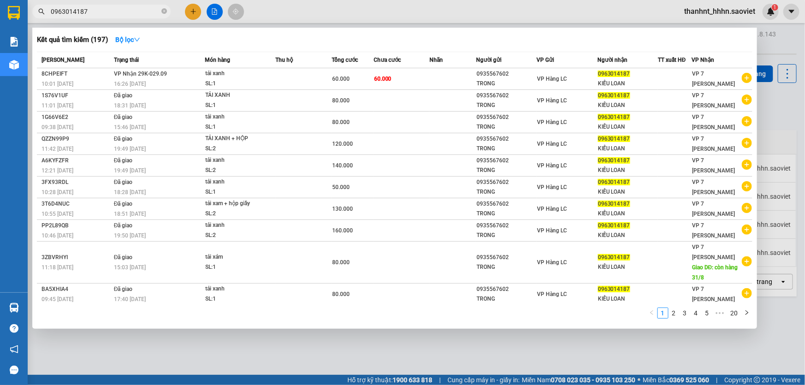
click at [138, 15] on input "0963014187" at bounding box center [105, 11] width 109 height 10
click at [484, 357] on div at bounding box center [402, 192] width 805 height 385
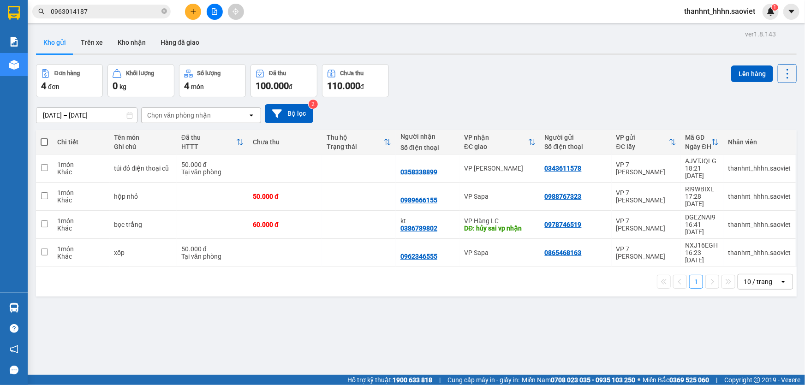
click at [497, 308] on div "ver 1.8.143 Kho gửi Trên xe Kho nhận Hàng đã giao Đơn hàng 4 đơn Khối lượng 0 k…" at bounding box center [416, 220] width 768 height 385
click at [189, 9] on button at bounding box center [193, 12] width 16 height 16
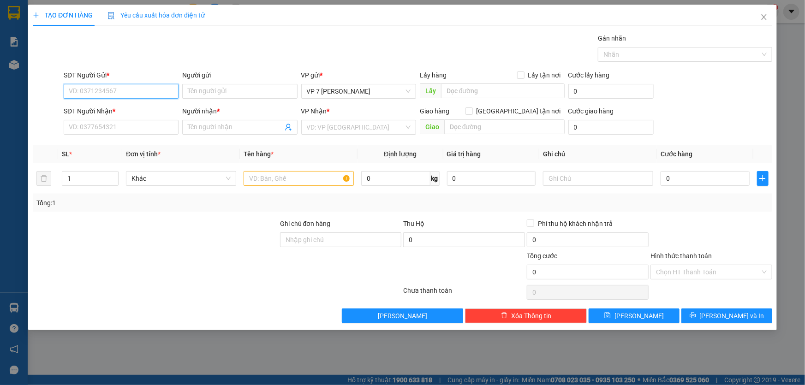
click at [113, 91] on input "SĐT Người Gửi *" at bounding box center [121, 91] width 115 height 15
type input "0986199408"
click at [159, 109] on div "0986199408" at bounding box center [121, 110] width 104 height 10
type input "0976442189"
type input "kt"
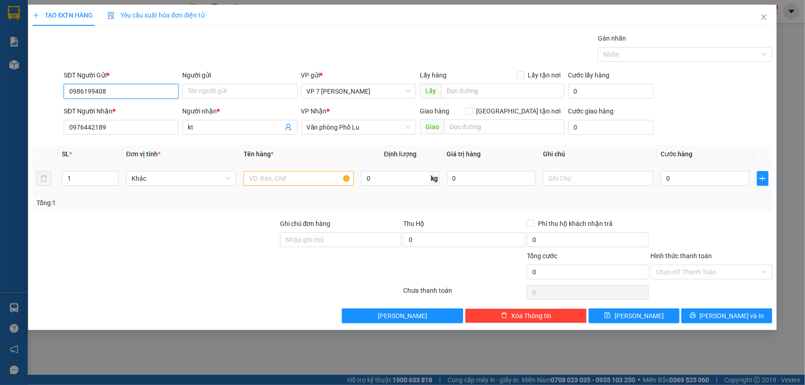
type input "0986199408"
click at [304, 174] on input "text" at bounding box center [299, 178] width 110 height 15
type input "sốp"
click at [701, 182] on input "0" at bounding box center [705, 178] width 89 height 15
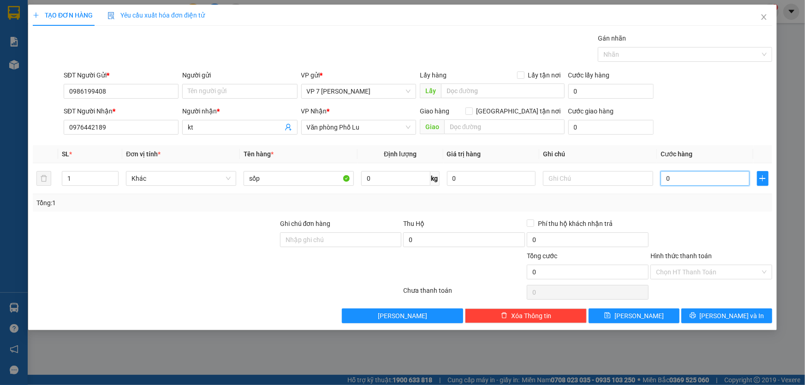
type input "5"
type input "50"
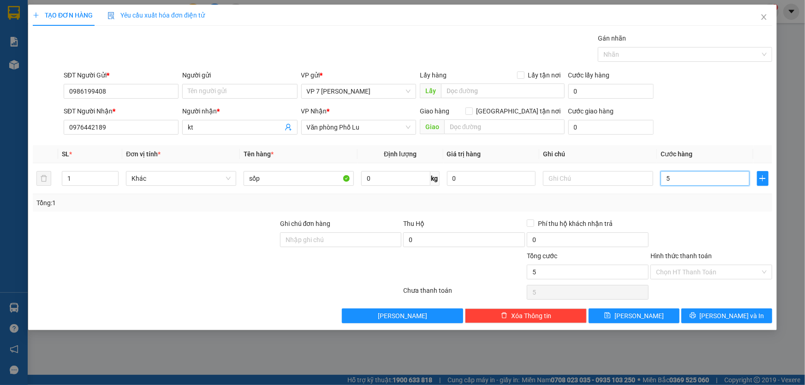
type input "50"
type input "50.000"
click at [711, 216] on div "Transit Pickup Surcharge Ids Transit Deliver Surcharge Ids Transit Deliver Surc…" at bounding box center [403, 178] width 740 height 290
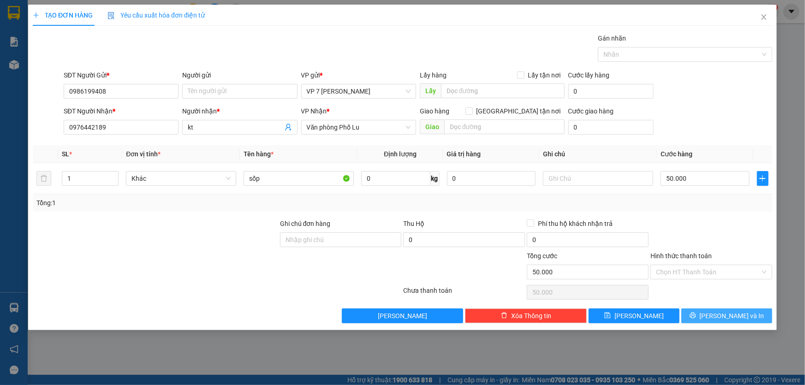
click at [717, 314] on button "[PERSON_NAME] và In" at bounding box center [726, 316] width 91 height 15
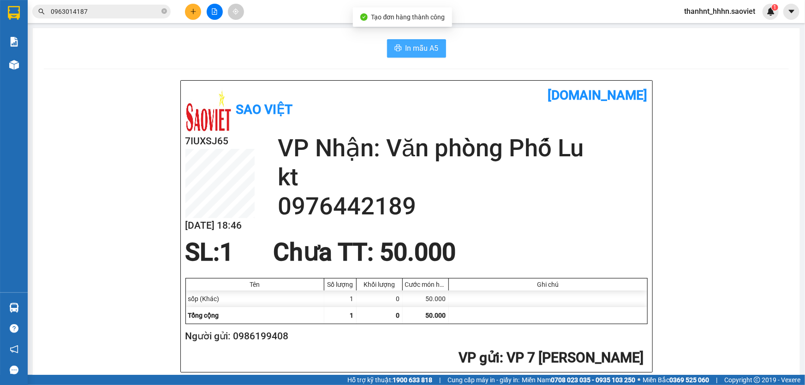
click at [421, 42] on span "In mẫu A5" at bounding box center [422, 48] width 33 height 12
click at [202, 23] on main "In mẫu A5 Sao Việt vexere.com 7IUXSJ65 14/09 18:46 VP Nhận: Văn phòng Phố Lu kt…" at bounding box center [402, 187] width 805 height 375
click at [196, 13] on icon "plus" at bounding box center [193, 11] width 6 height 6
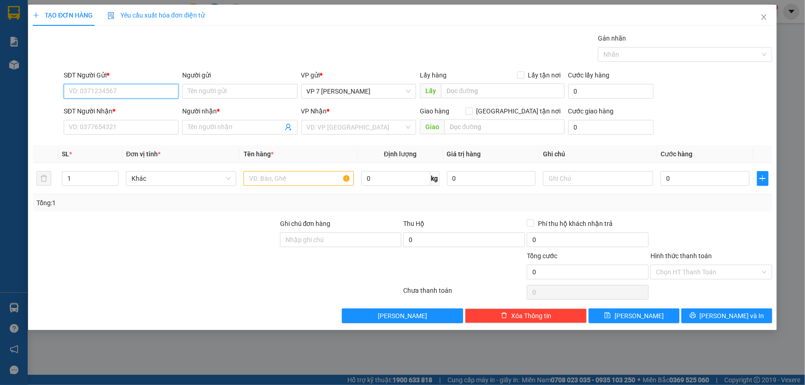
click at [129, 91] on input "SĐT Người Gửi *" at bounding box center [121, 91] width 115 height 15
click at [148, 108] on div "0348746666" at bounding box center [121, 110] width 104 height 10
type input "0348746666"
type input "0858342222"
type input "A HẢI"
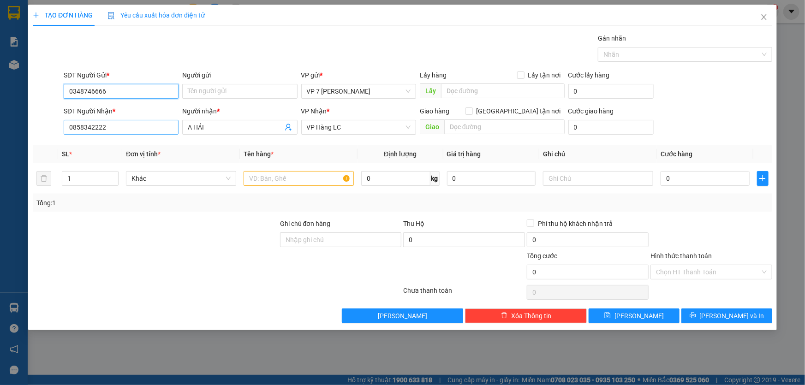
type input "0348746666"
click at [137, 134] on input "0858342222" at bounding box center [121, 127] width 115 height 15
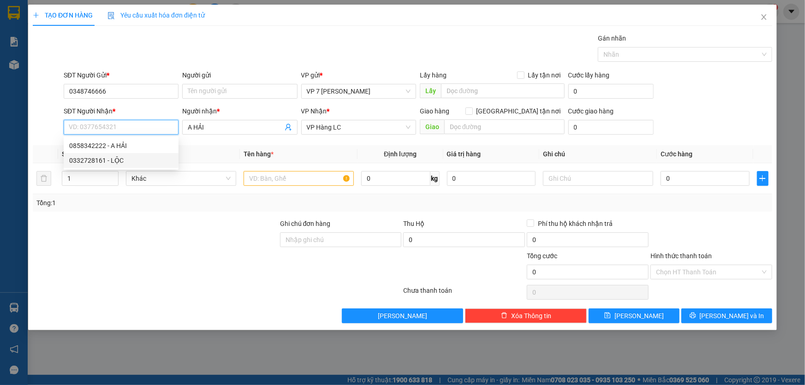
click at [108, 160] on div "0332728161 - LỘC" at bounding box center [121, 160] width 104 height 10
type input "0332728161"
type input "LỘC"
type input "0332728161"
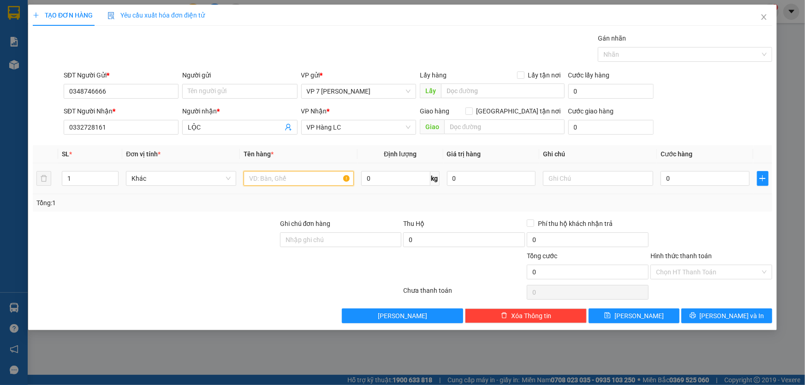
click at [294, 180] on input "text" at bounding box center [299, 178] width 110 height 15
type input "hộp"
click at [696, 179] on input "0" at bounding box center [705, 178] width 89 height 15
type input "4"
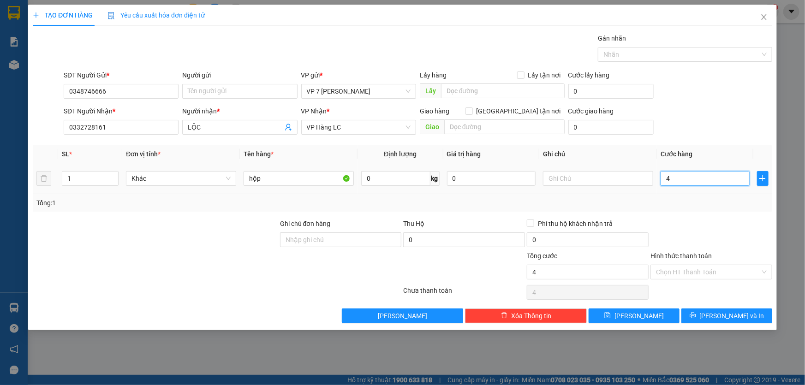
type input "4"
type input "40"
type input "40.000"
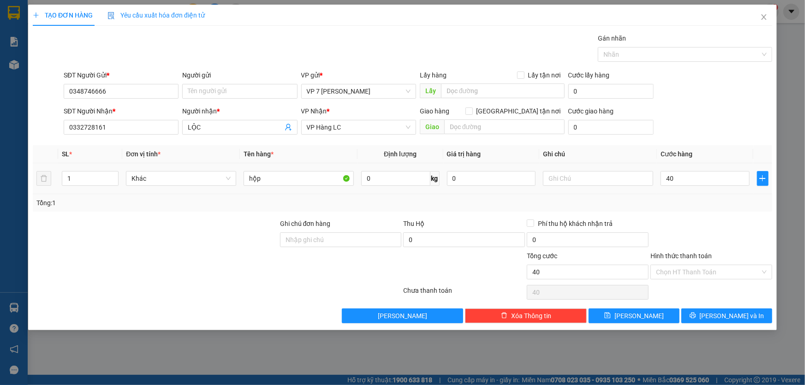
type input "40.000"
click at [695, 225] on div at bounding box center [712, 235] width 124 height 32
click at [696, 313] on icon "printer" at bounding box center [693, 315] width 6 height 6
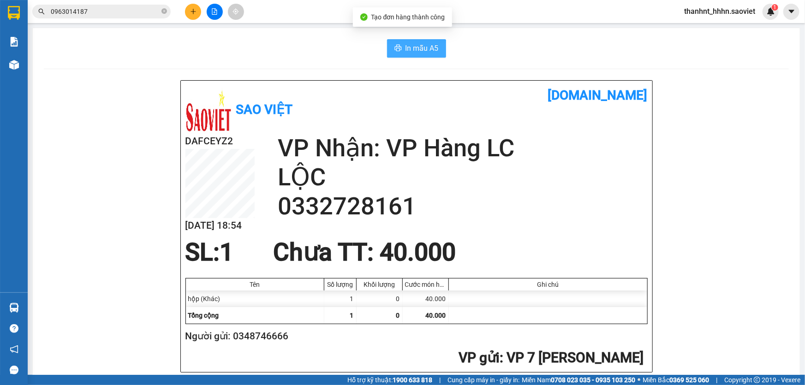
drag, startPoint x: 430, startPoint y: 49, endPoint x: 446, endPoint y: 52, distance: 16.4
click at [437, 50] on button "In mẫu A5" at bounding box center [416, 48] width 59 height 18
click at [429, 55] on button "In mẫu A5" at bounding box center [416, 48] width 59 height 18
click at [721, 14] on span "thanhnt_hhhn.saoviet" at bounding box center [720, 12] width 86 height 12
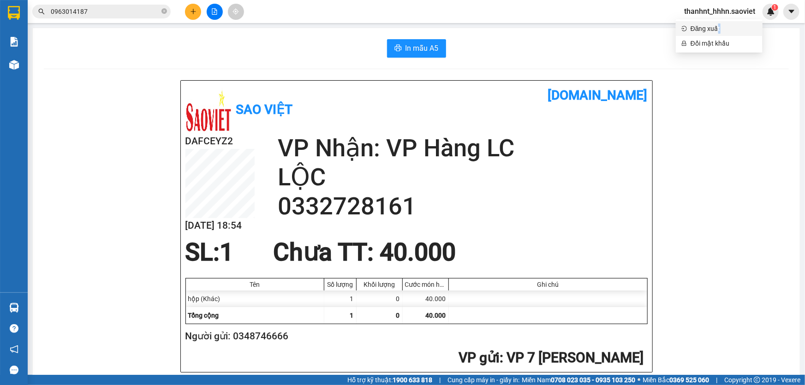
click at [719, 25] on span "Đăng xuất" at bounding box center [724, 29] width 66 height 10
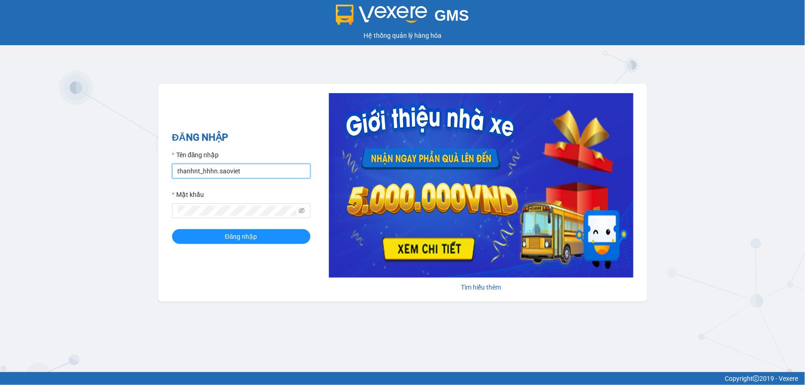
click at [233, 172] on input "thanhnt_hhhn.saoviet" at bounding box center [241, 171] width 138 height 15
type input "hanhnt_hh07.saoviet"
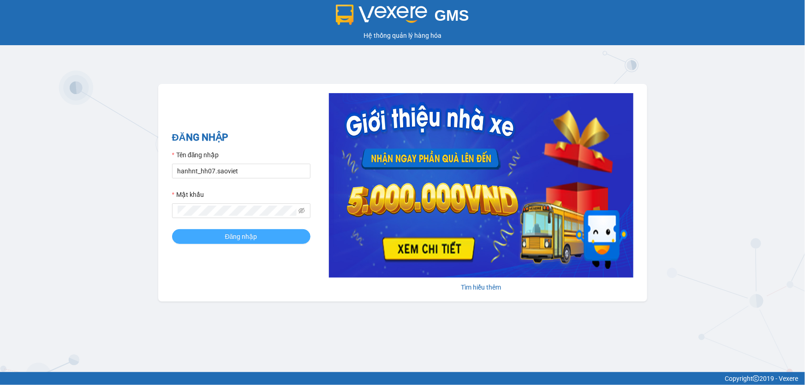
click at [251, 241] on span "Đăng nhập" at bounding box center [241, 237] width 32 height 10
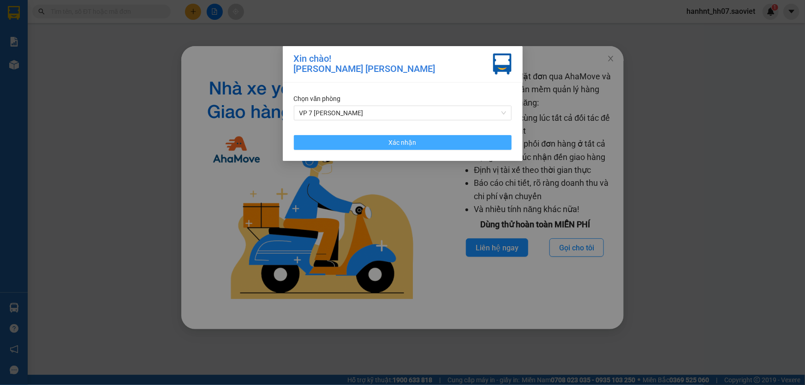
click at [399, 137] on span "Xác nhận" at bounding box center [403, 142] width 28 height 10
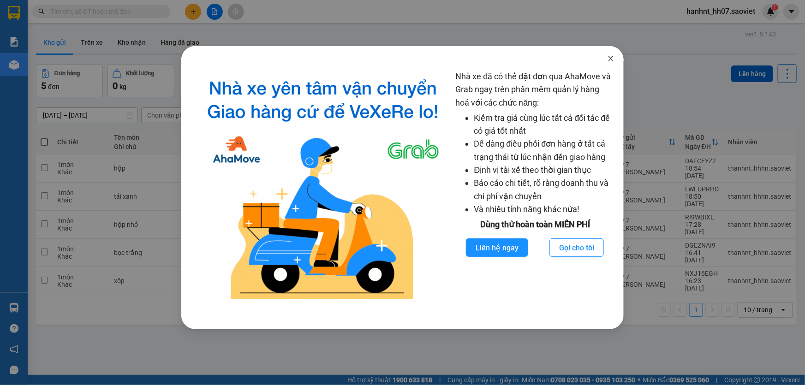
click at [615, 53] on span "Close" at bounding box center [611, 59] width 26 height 26
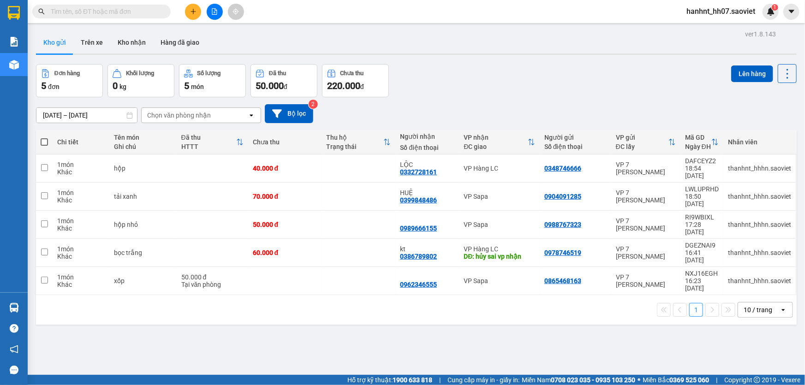
click at [107, 12] on input "text" at bounding box center [105, 11] width 109 height 10
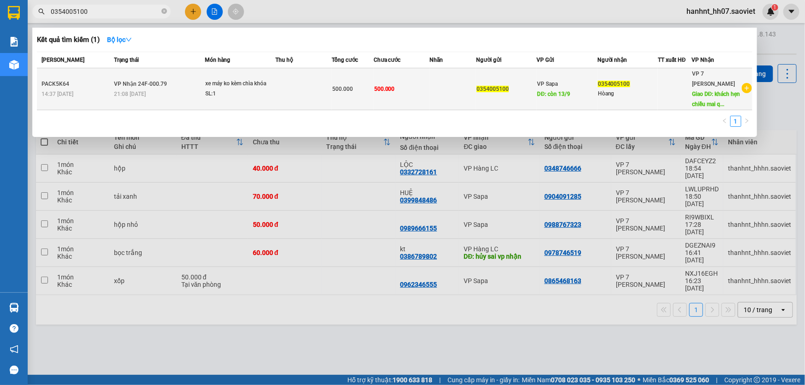
type input "0354005100"
click at [279, 81] on td at bounding box center [303, 89] width 56 height 42
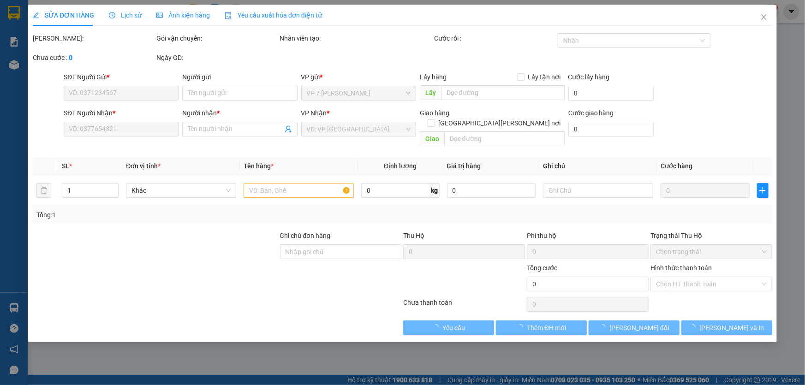
type input "0354005100"
type input "còn 13/9"
type input "0354005100"
type input "Hòang"
type input "khách hẹn chiều mai qua lấy 13/9"
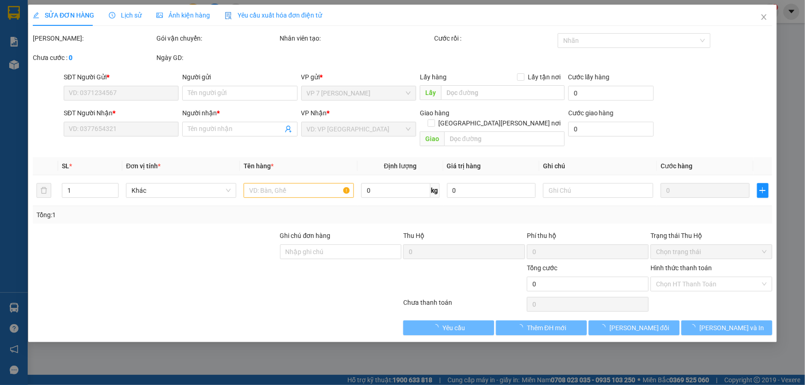
type input "500.000"
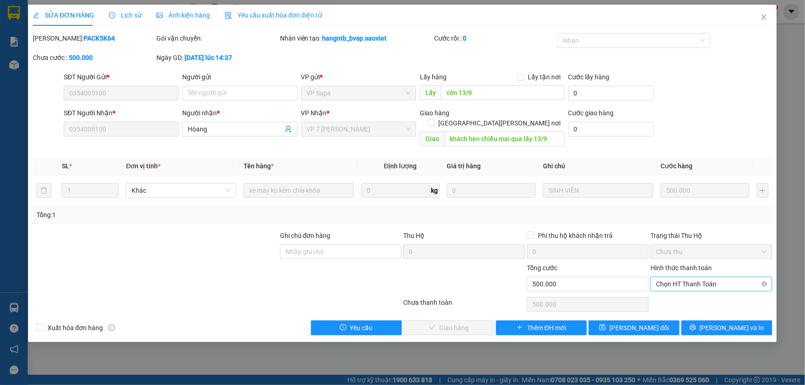
click at [706, 277] on span "Chọn HT Thanh Toán" at bounding box center [711, 284] width 111 height 14
click at [709, 299] on div "Chuyển khoản" at bounding box center [712, 306] width 122 height 15
type input "0"
click at [687, 295] on div at bounding box center [712, 304] width 124 height 18
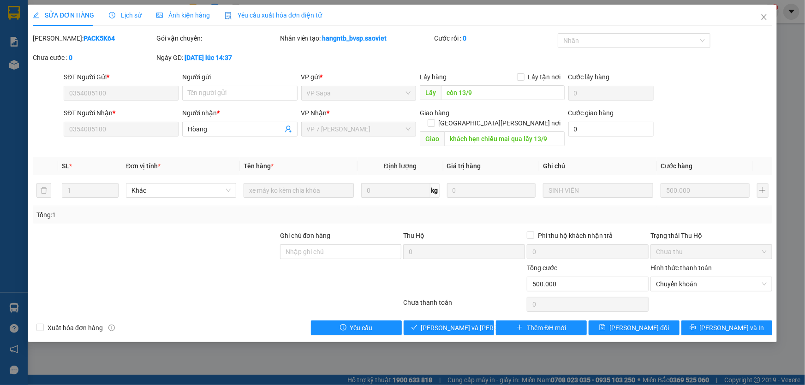
click at [687, 295] on div at bounding box center [712, 304] width 124 height 18
click at [471, 323] on span "[PERSON_NAME] và [PERSON_NAME] hàng" at bounding box center [483, 328] width 125 height 10
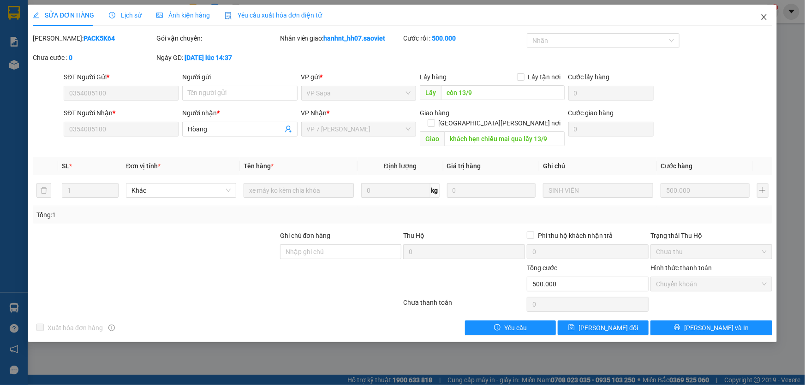
click at [767, 17] on icon "close" at bounding box center [763, 16] width 7 height 7
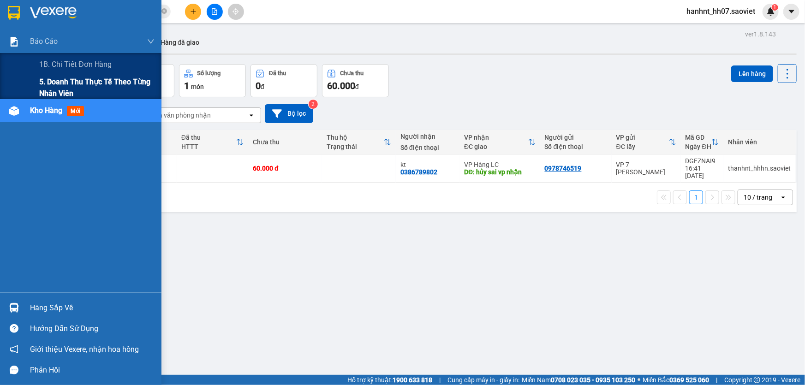
click at [48, 86] on span "5. Doanh thu thực tế theo từng nhân viên" at bounding box center [96, 87] width 115 height 23
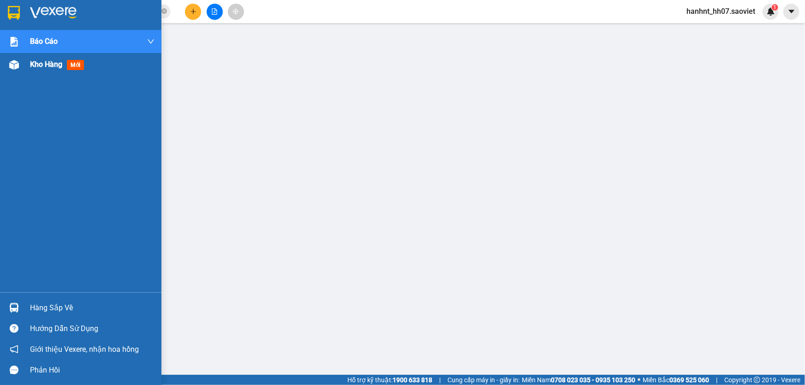
click at [38, 60] on span "Kho hàng" at bounding box center [46, 64] width 32 height 9
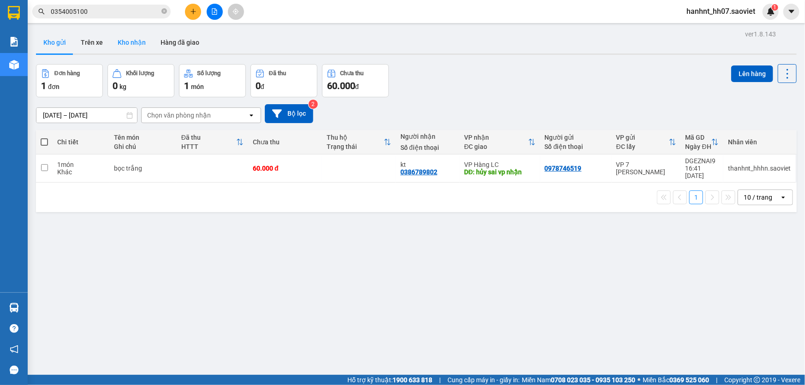
click at [138, 43] on button "Kho nhận" at bounding box center [131, 42] width 43 height 22
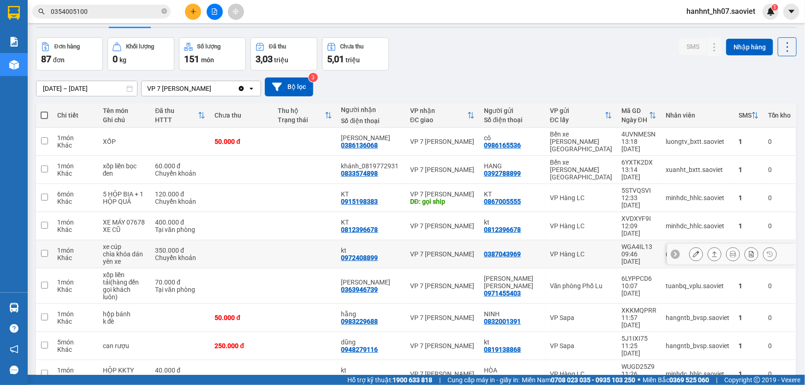
scroll to position [42, 0]
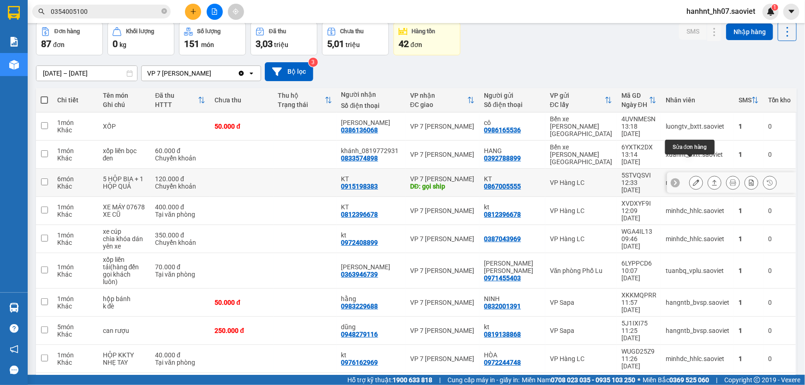
click at [693, 179] on icon at bounding box center [696, 182] width 6 height 6
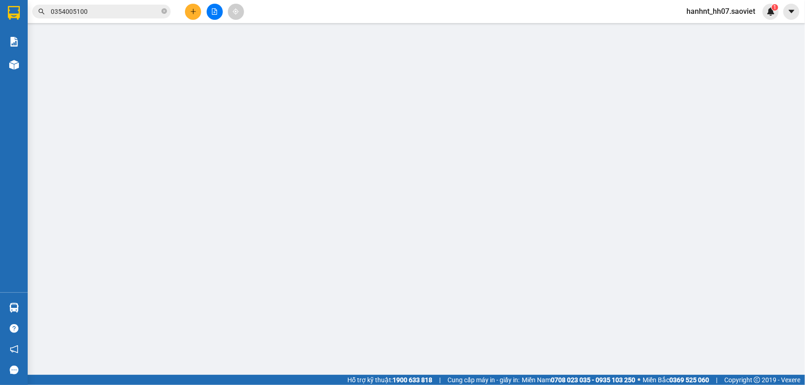
type input "0867005555"
type input "KT"
type input "0915198383"
type input "KT"
type input "gọi ship"
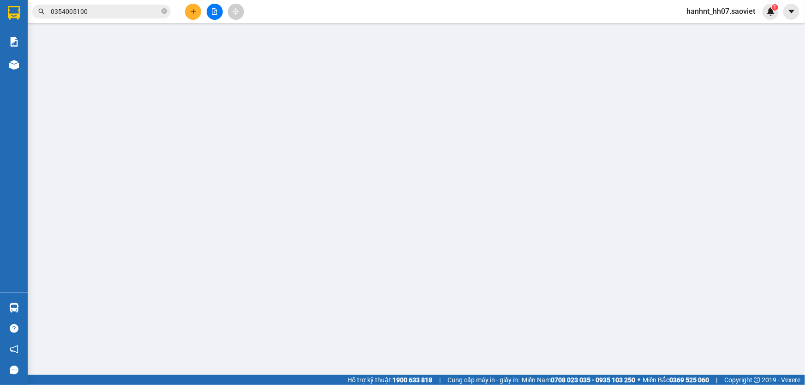
type input "120.000"
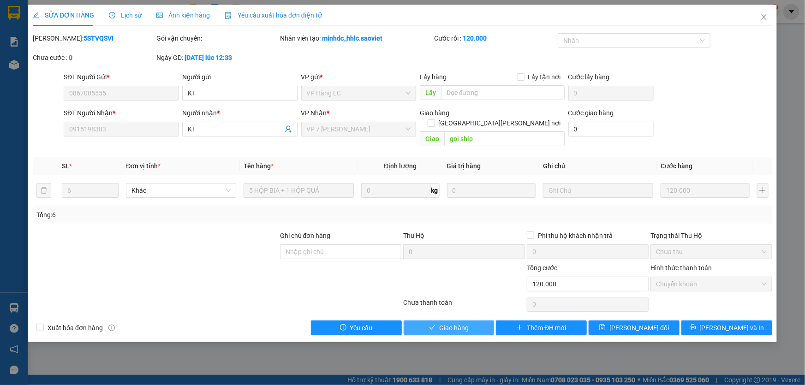
click at [457, 323] on span "Giao hàng" at bounding box center [454, 328] width 30 height 10
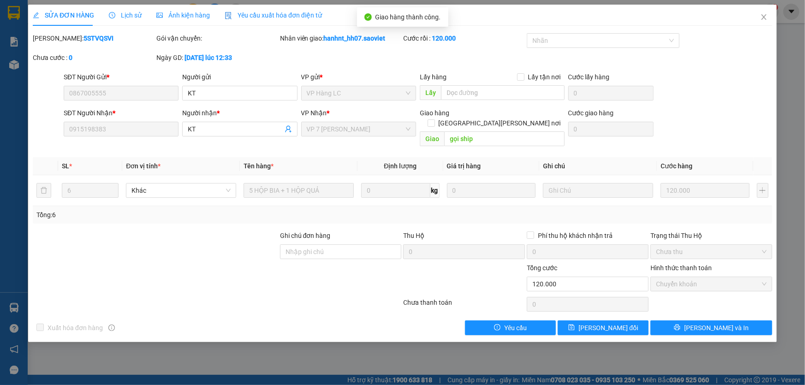
click at [136, 17] on span "Lịch sử" at bounding box center [125, 15] width 33 height 7
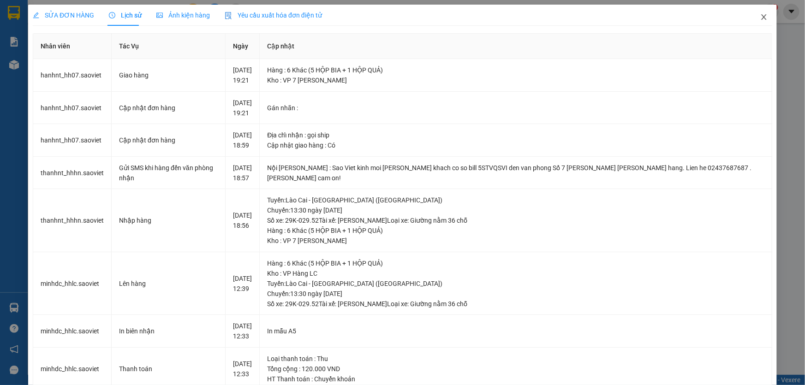
click at [760, 18] on icon "close" at bounding box center [763, 16] width 7 height 7
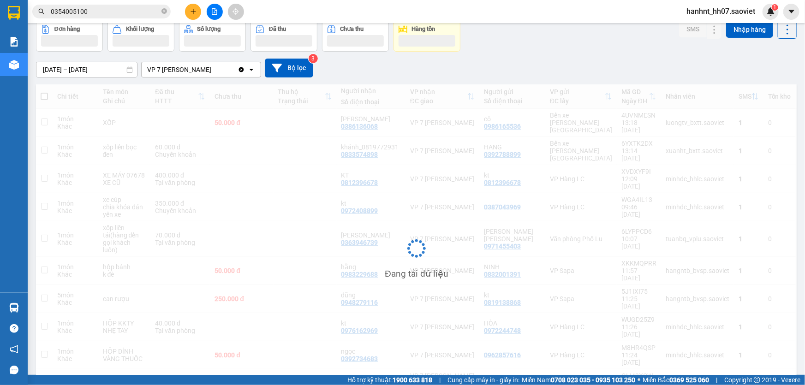
scroll to position [45, 0]
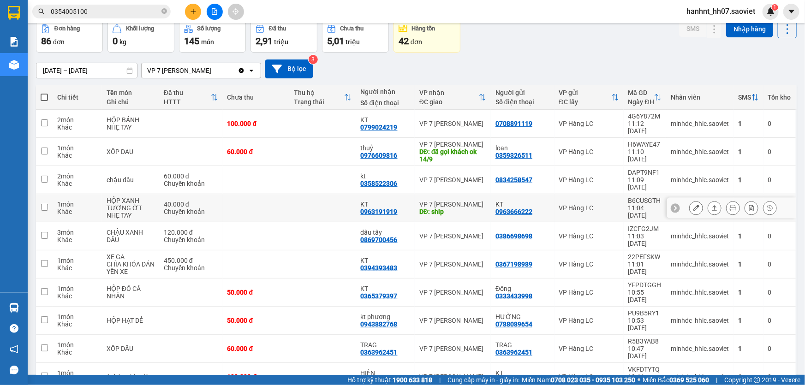
click at [690, 200] on button at bounding box center [696, 208] width 13 height 16
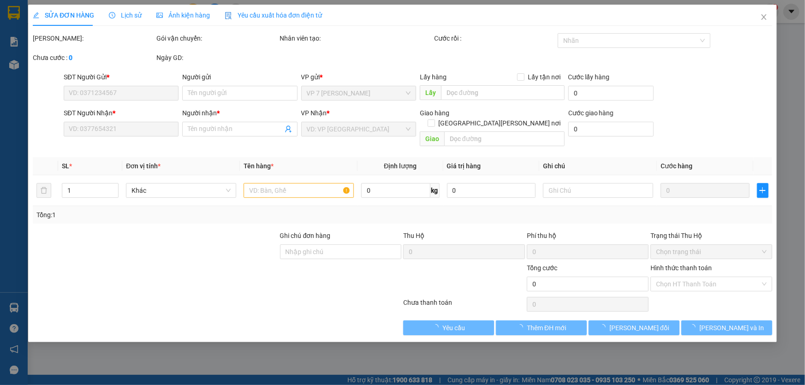
type input "0963666222"
type input "KT"
type input "0963191919"
type input "KT"
type input "ship"
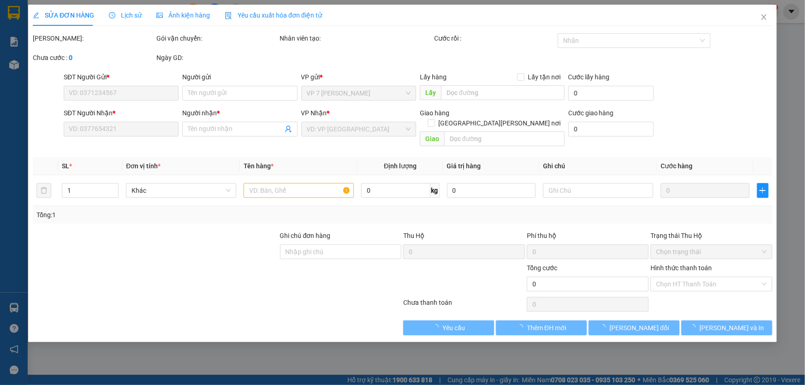
type input "40.000"
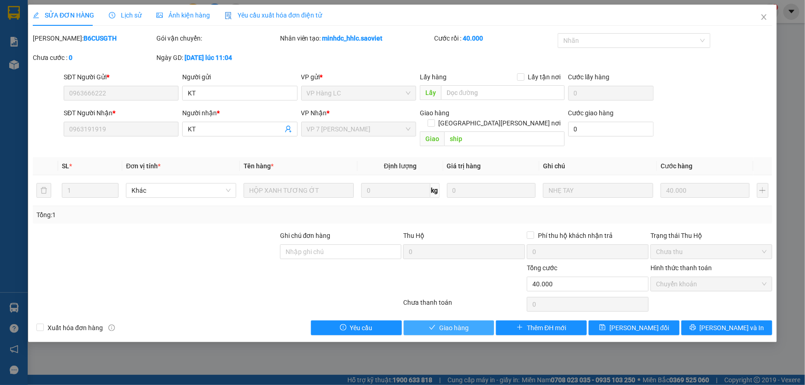
click at [454, 323] on span "Giao hàng" at bounding box center [454, 328] width 30 height 10
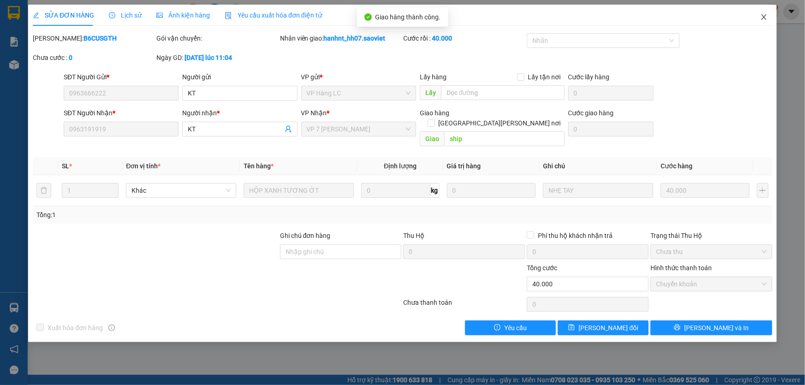
click at [763, 18] on icon "close" at bounding box center [763, 16] width 7 height 7
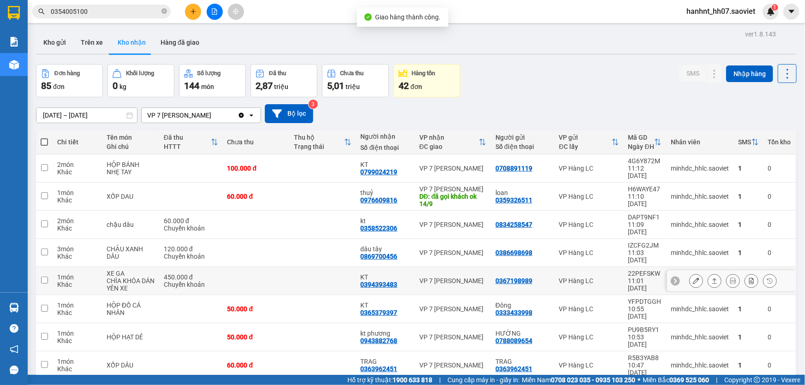
scroll to position [42, 0]
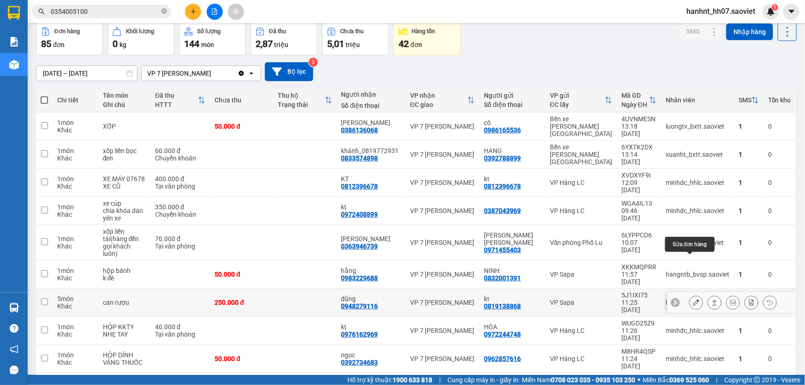
click at [693, 299] on icon at bounding box center [696, 302] width 6 height 6
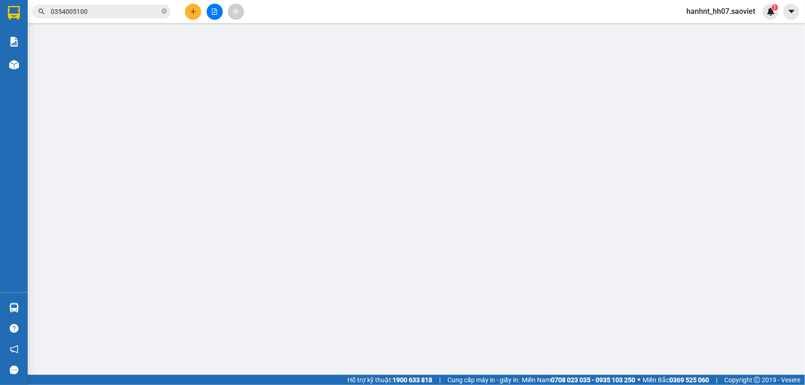
type input "0819138868"
type input "kt"
type input "0948279116"
type input "dũng"
type input "250.000"
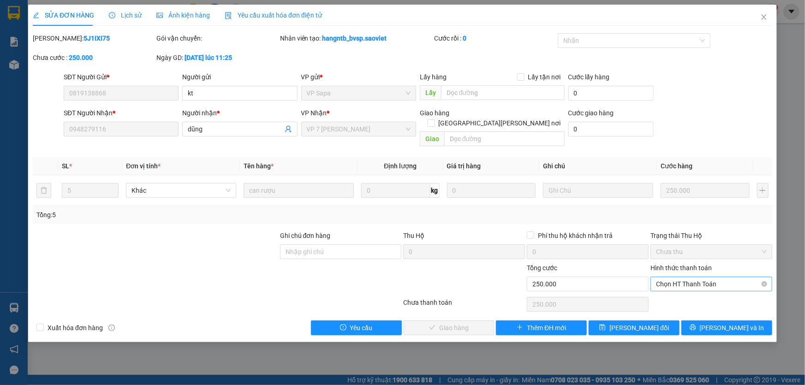
click at [694, 277] on span "Chọn HT Thanh Toán" at bounding box center [711, 284] width 111 height 14
click at [687, 307] on div "Chuyển khoản" at bounding box center [711, 307] width 111 height 10
type input "0"
click at [451, 323] on span "[PERSON_NAME] và Giao hàng" at bounding box center [483, 328] width 125 height 10
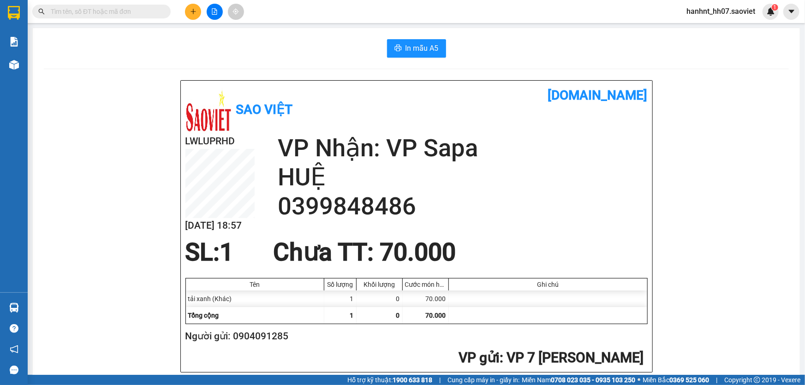
click at [137, 13] on input "text" at bounding box center [105, 11] width 109 height 10
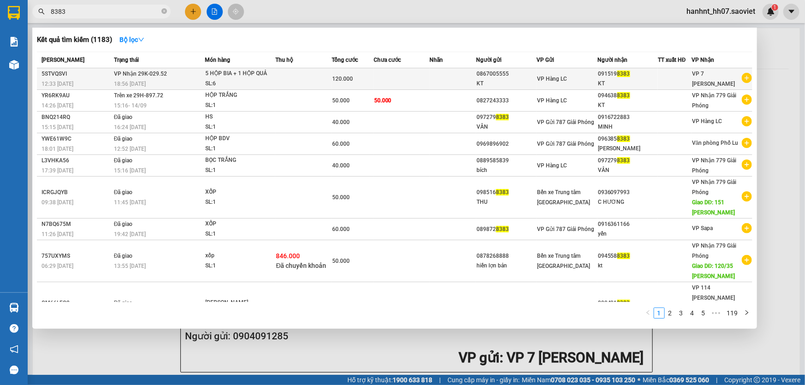
type input "8383"
click at [192, 84] on div "18:56 [DATE]" at bounding box center [159, 84] width 90 height 10
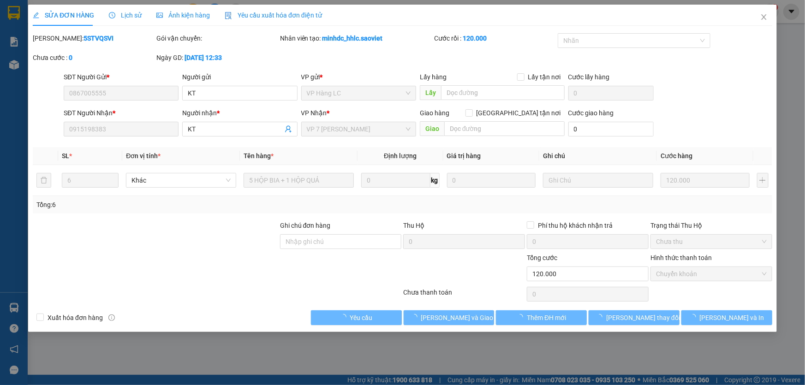
type input "0867005555"
type input "KT"
type input "0915198383"
type input "KT"
type input "120.000"
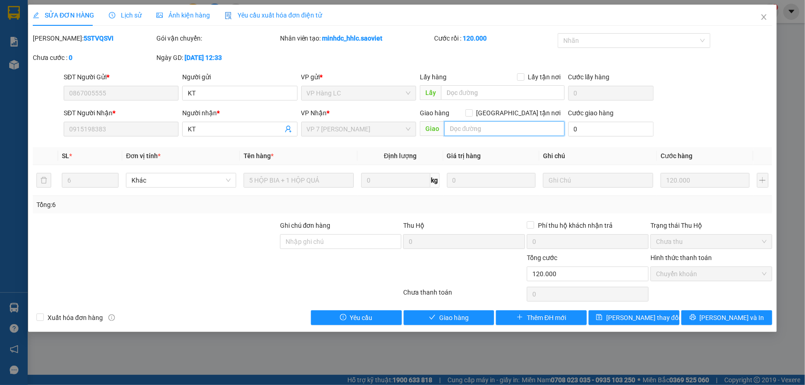
click at [492, 133] on input "text" at bounding box center [504, 128] width 120 height 15
type input "gọi ship"
click at [609, 316] on button "[PERSON_NAME] thay đổi" at bounding box center [634, 318] width 91 height 15
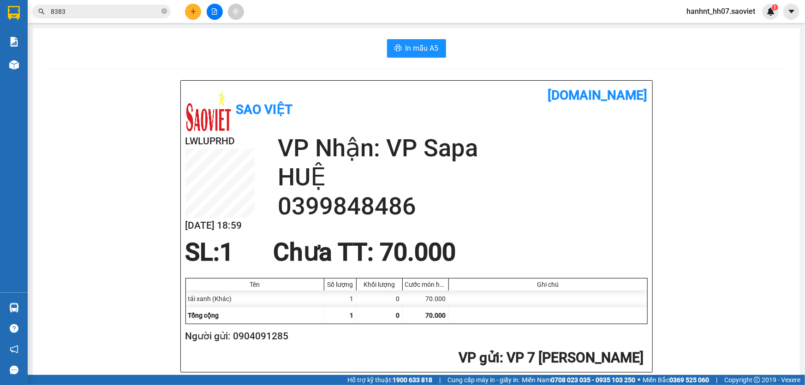
click at [115, 74] on div "In mẫu A5 Sao Việt [DOMAIN_NAME] LWLUPRHD [DATE] 18:59 VP Nhận: VP Sapa HUỆ 039…" at bounding box center [416, 384] width 767 height 713
click at [194, 16] on button at bounding box center [193, 12] width 16 height 16
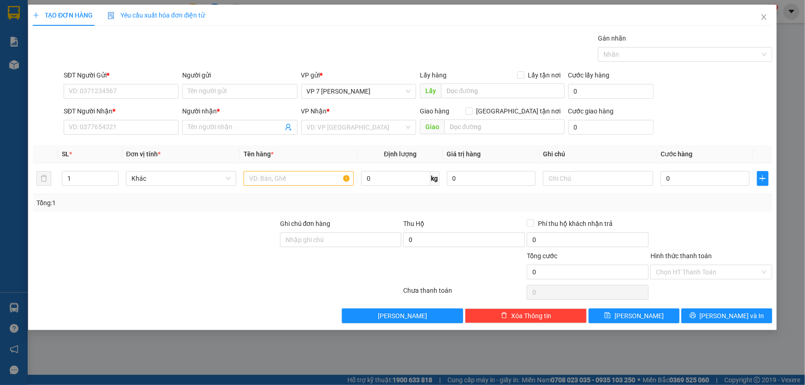
click at [116, 83] on div "SĐT Người Gửi *" at bounding box center [121, 77] width 115 height 14
click at [116, 84] on input "SĐT Người Gửi *" at bounding box center [121, 91] width 115 height 15
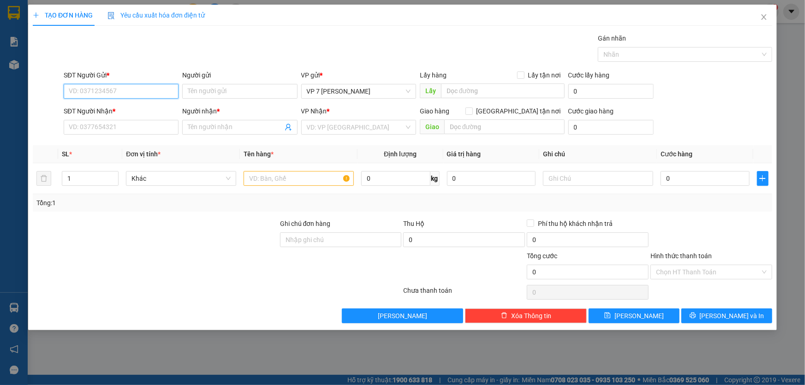
click at [117, 84] on input "SĐT Người Gửi *" at bounding box center [121, 91] width 115 height 15
click at [118, 84] on input "SĐT Người Gửi *" at bounding box center [121, 91] width 115 height 15
click at [118, 82] on div "SĐT Người Gửi *" at bounding box center [121, 77] width 115 height 14
click at [339, 136] on div "VP Nhận * VD: VP [GEOGRAPHIC_DATA]" at bounding box center [358, 122] width 115 height 32
click at [342, 130] on input "search" at bounding box center [355, 127] width 97 height 14
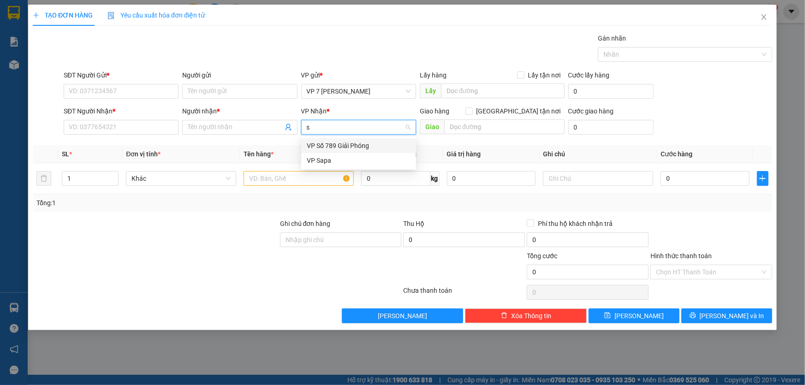
type input "sa"
click at [333, 150] on div "VP Sapa" at bounding box center [359, 146] width 104 height 10
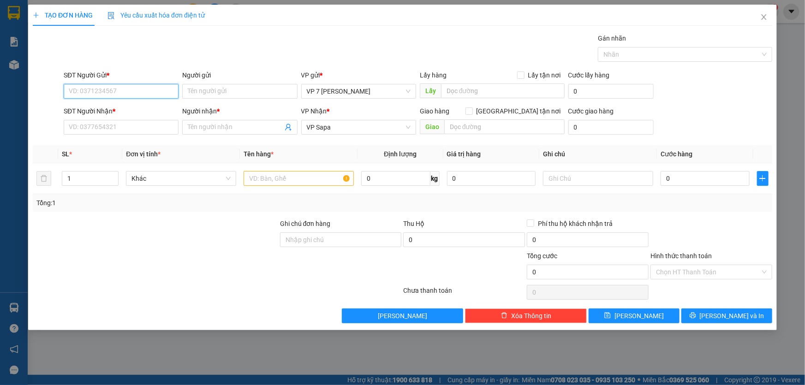
click at [144, 87] on input "SĐT Người Gửi *" at bounding box center [121, 91] width 115 height 15
click at [151, 107] on div "0989228857" at bounding box center [121, 110] width 104 height 10
type input "0989228857"
click at [131, 125] on input "SĐT Người Nhận *" at bounding box center [121, 127] width 115 height 15
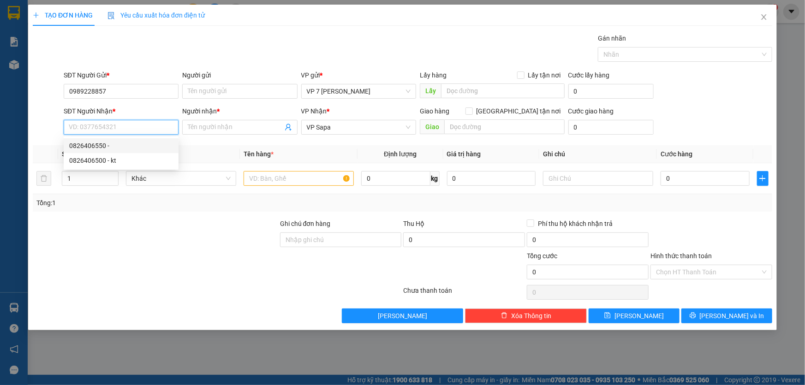
click at [116, 143] on div "0826406550 -" at bounding box center [121, 146] width 104 height 10
type input "0826406550"
checkbox input "true"
type input "sô 7 muong hoa"
type input "50.000"
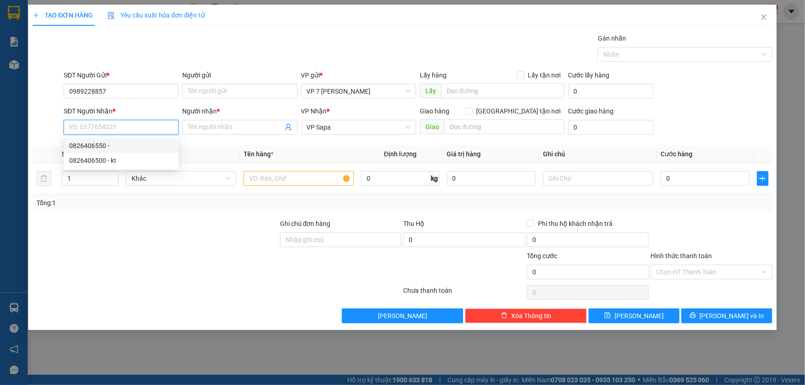
type input "50.000"
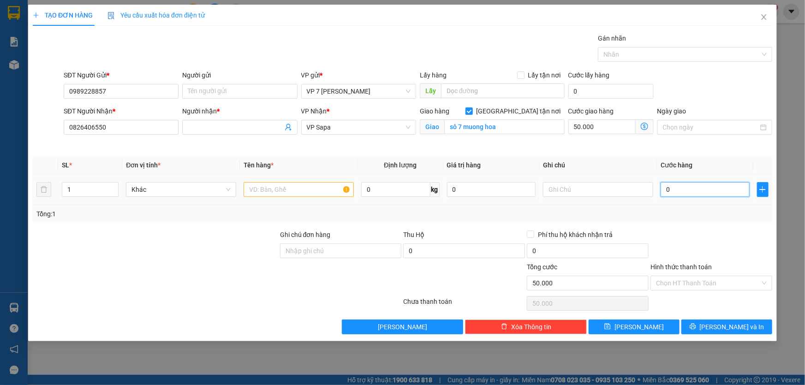
click at [694, 194] on input "0" at bounding box center [705, 189] width 89 height 15
click at [282, 190] on input "text" at bounding box center [299, 189] width 110 height 15
type input "xốp"
click at [728, 184] on input "0" at bounding box center [705, 189] width 89 height 15
type input "4"
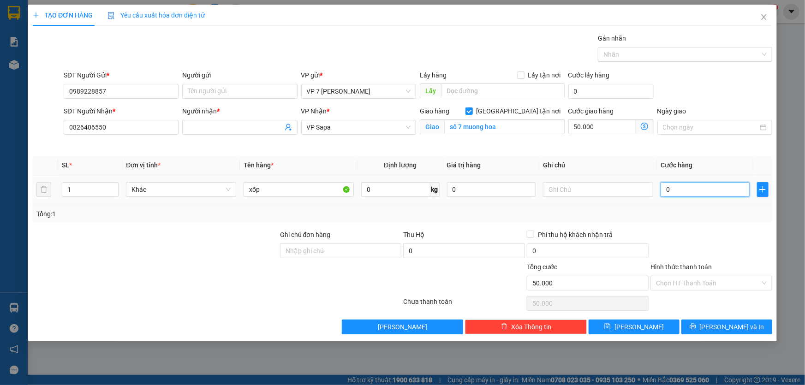
type input "50.004"
type input "40"
type input "50.040"
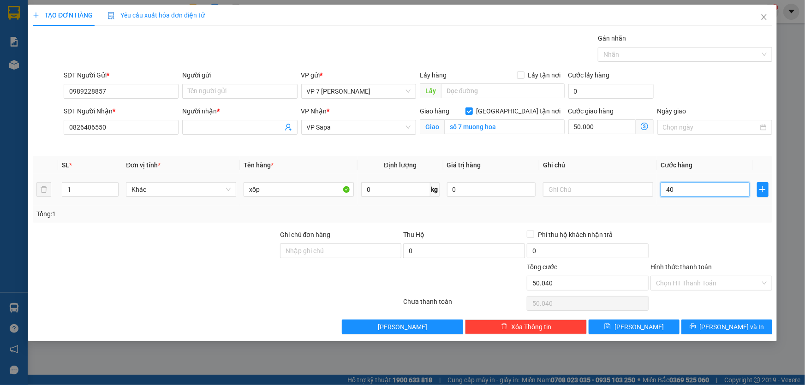
type input "4"
type input "50.004"
type input "0"
type input "50.000"
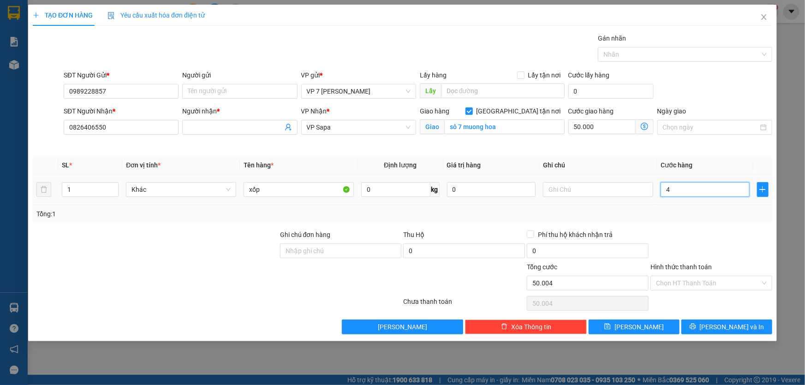
type input "50.000"
type input "07"
type input "50.007"
type input "070"
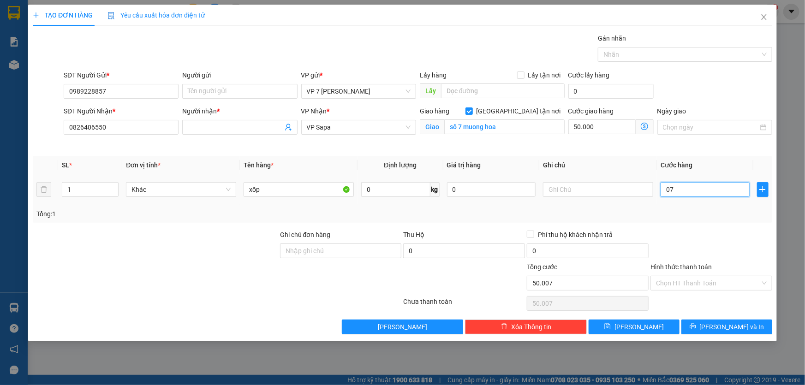
type input "50.070"
type input "70.000"
type input "120.000"
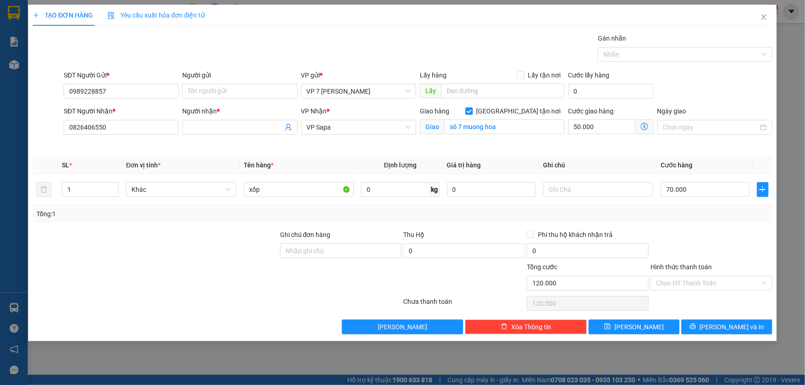
click at [717, 234] on div at bounding box center [712, 246] width 124 height 32
click at [678, 214] on div "Tổng: 1" at bounding box center [402, 214] width 732 height 10
click at [683, 226] on div "Transit Pickup Surcharge Ids Transit Deliver Surcharge Ids Transit Deliver Surc…" at bounding box center [403, 183] width 740 height 301
click at [670, 185] on input "70.000" at bounding box center [705, 189] width 89 height 15
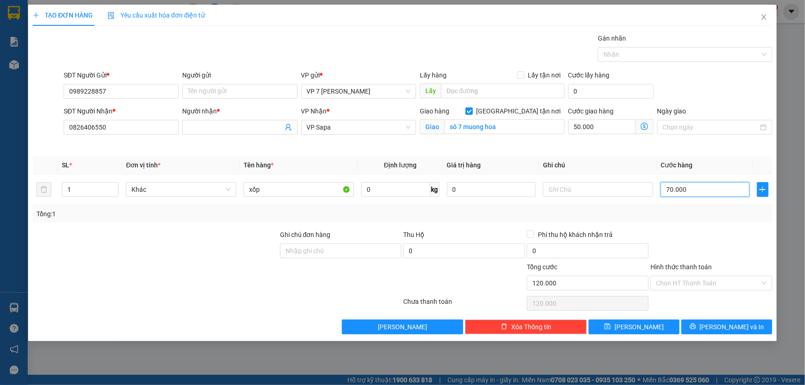
type input "6"
type input "50.006"
type input "60"
type input "50.060"
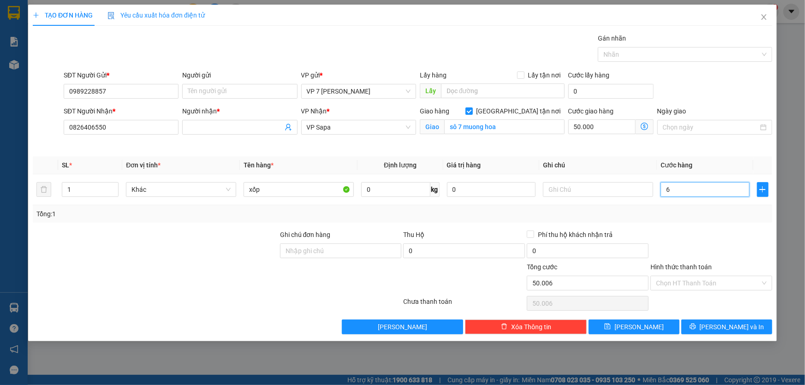
type input "50.060"
type input "60.000"
type input "110.000"
click at [700, 227] on div "Transit Pickup Surcharge Ids Transit Deliver Surcharge Ids Transit Deliver Surc…" at bounding box center [403, 183] width 740 height 301
drag, startPoint x: 738, startPoint y: 323, endPoint x: 706, endPoint y: 217, distance: 110.8
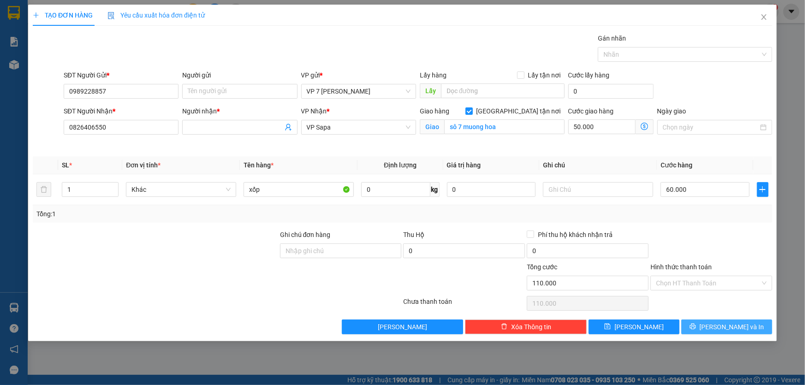
click at [707, 216] on div "Transit Pickup Surcharge Ids Transit Deliver Surcharge Ids Transit Deliver Surc…" at bounding box center [403, 183] width 740 height 301
click at [724, 280] on input "Hình thức thanh toán" at bounding box center [708, 283] width 104 height 14
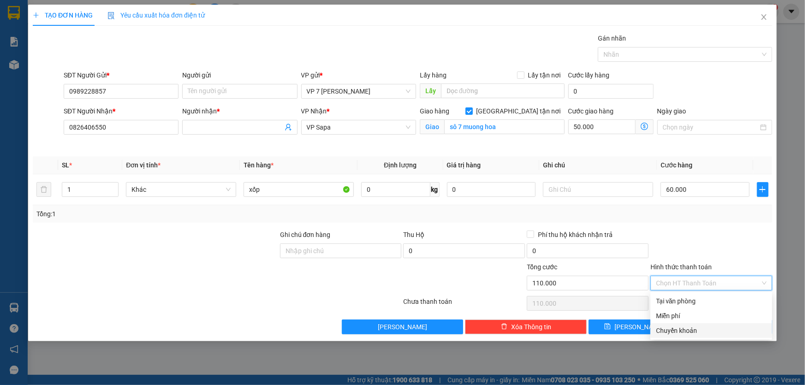
click at [719, 334] on div "Chuyển khoản" at bounding box center [711, 331] width 111 height 10
type input "0"
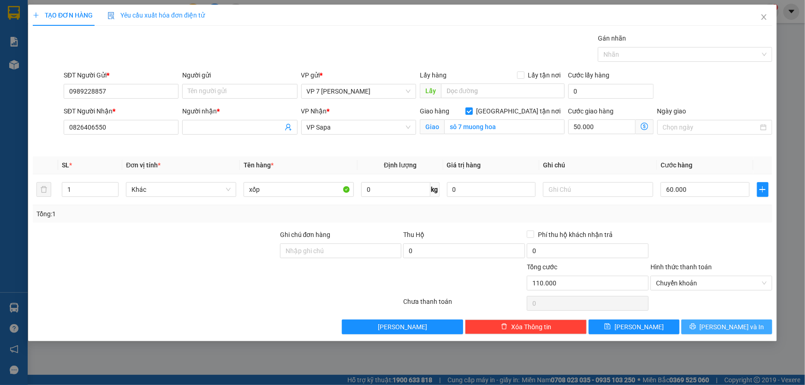
click at [729, 322] on span "[PERSON_NAME] và In" at bounding box center [732, 327] width 65 height 10
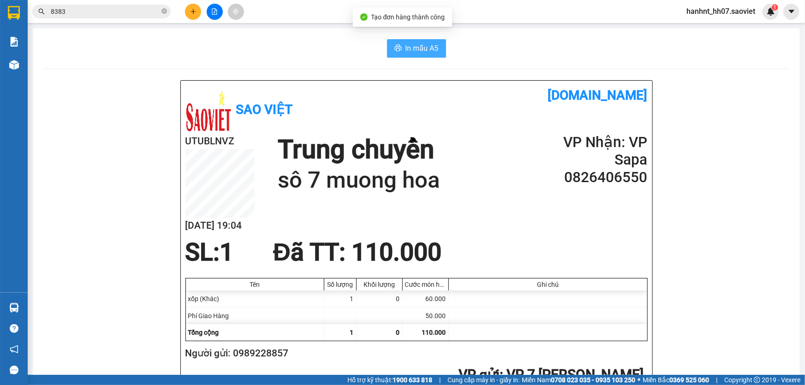
click at [410, 49] on span "In mẫu A5" at bounding box center [422, 48] width 33 height 12
click at [189, 10] on button at bounding box center [193, 12] width 16 height 16
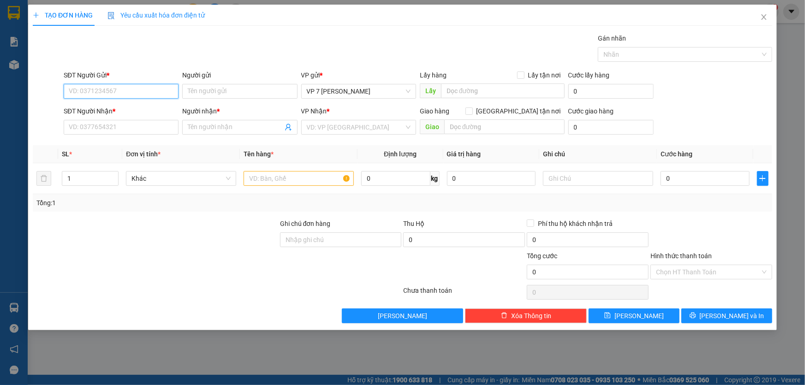
click at [152, 96] on input "SĐT Người Gửi *" at bounding box center [121, 91] width 115 height 15
type input "0243"
click at [763, 13] on span "Close" at bounding box center [764, 18] width 26 height 26
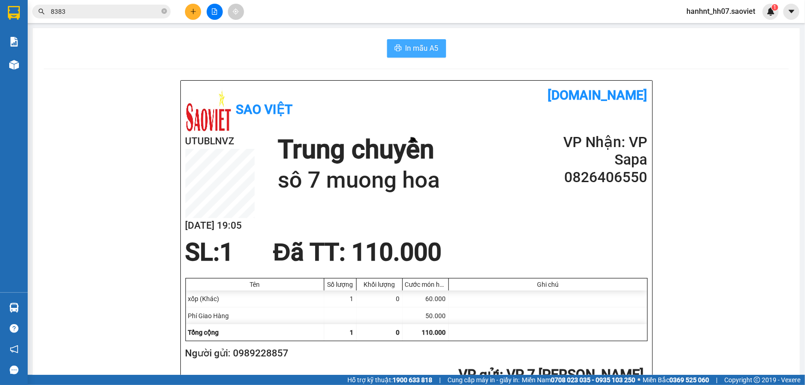
click at [433, 45] on span "In mẫu A5" at bounding box center [422, 48] width 33 height 12
